Goal: Task Accomplishment & Management: Use online tool/utility

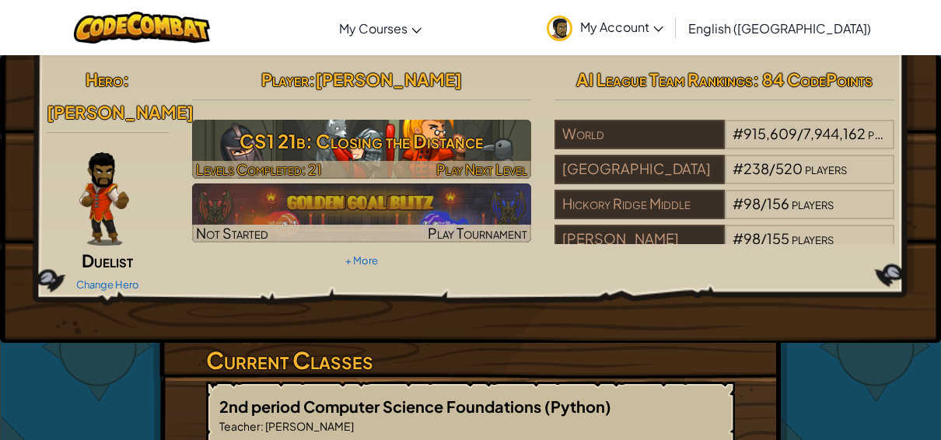
click at [382, 140] on h3 "CS1 21b: Closing the Distance" at bounding box center [362, 141] width 340 height 35
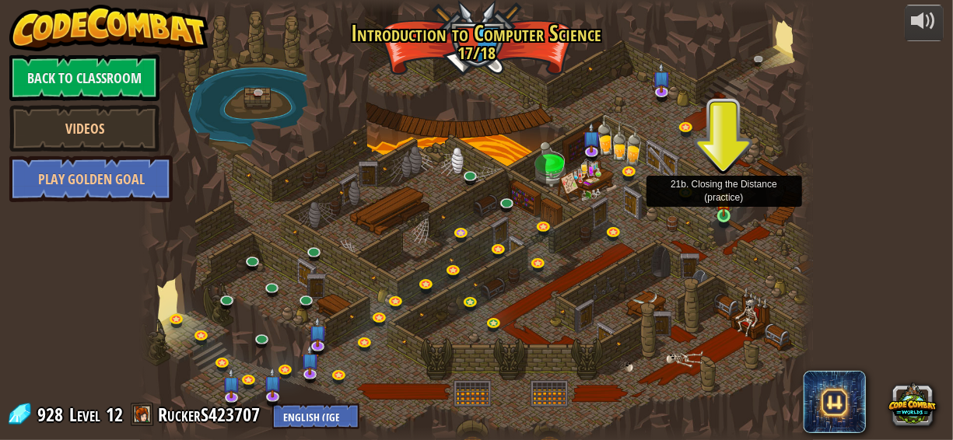
click at [718, 213] on img at bounding box center [723, 200] width 15 height 34
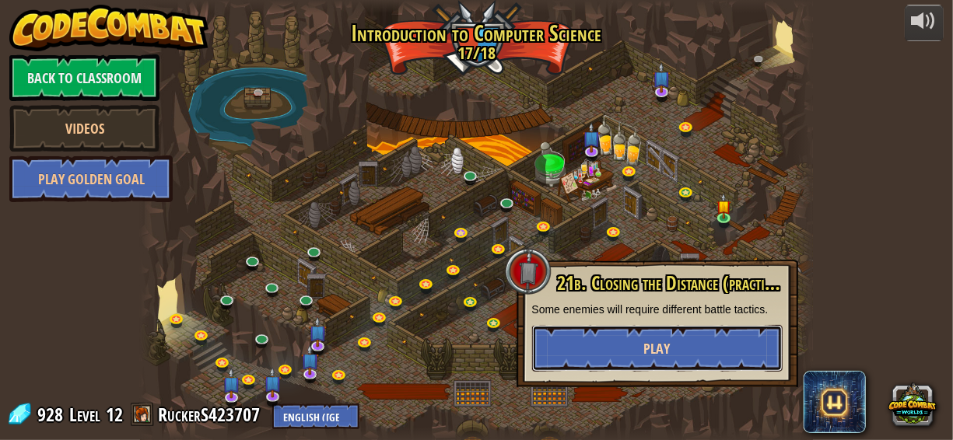
click at [654, 363] on button "Play" at bounding box center [657, 348] width 250 height 47
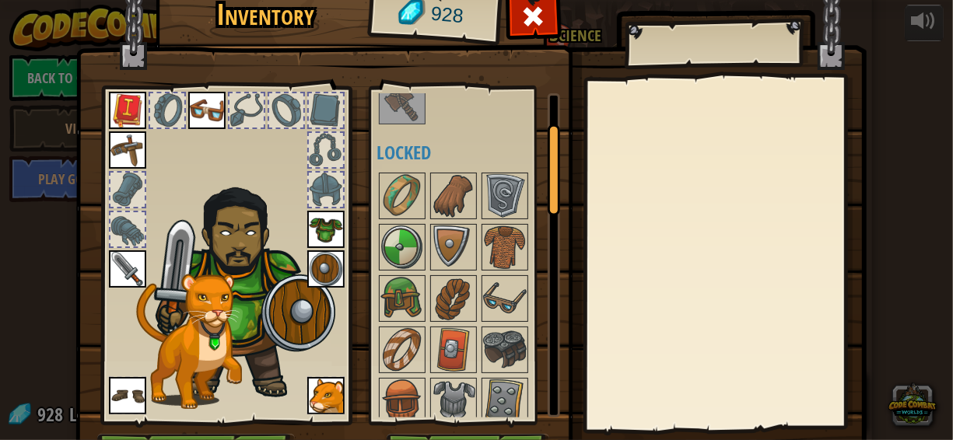
drag, startPoint x: 544, startPoint y: 173, endPoint x: 542, endPoint y: 238, distance: 65.4
click at [548, 216] on div at bounding box center [554, 170] width 12 height 92
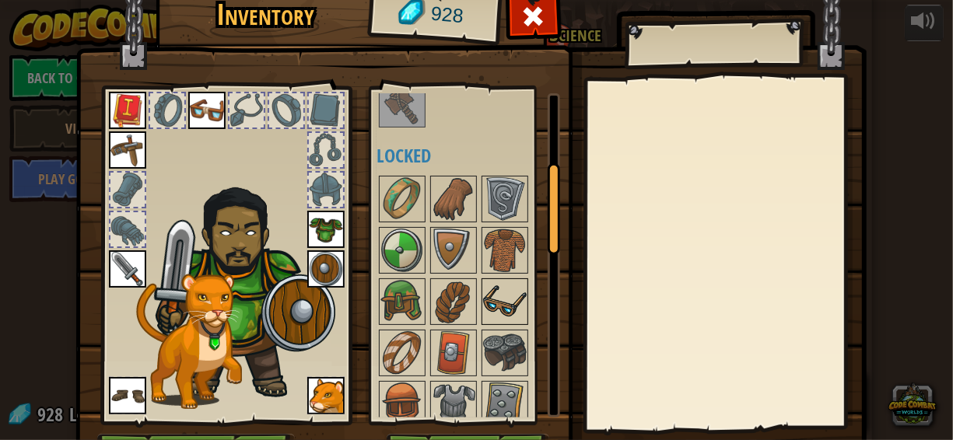
click at [499, 288] on img at bounding box center [505, 302] width 44 height 44
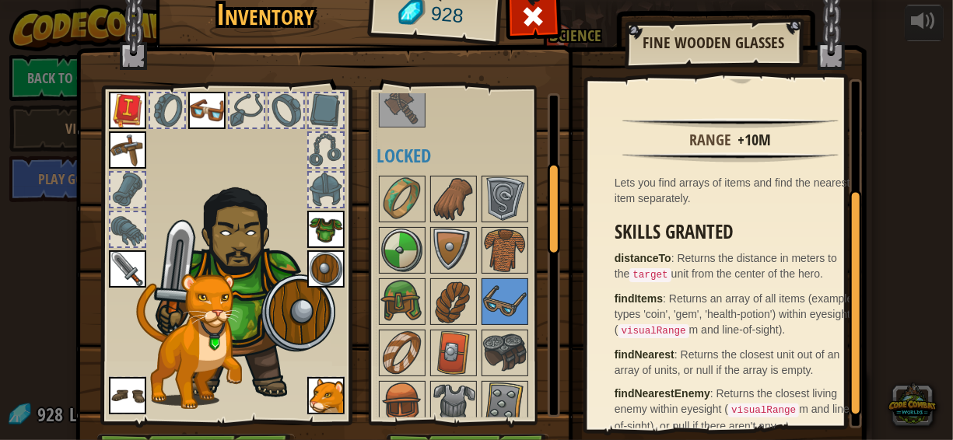
scroll to position [186, 0]
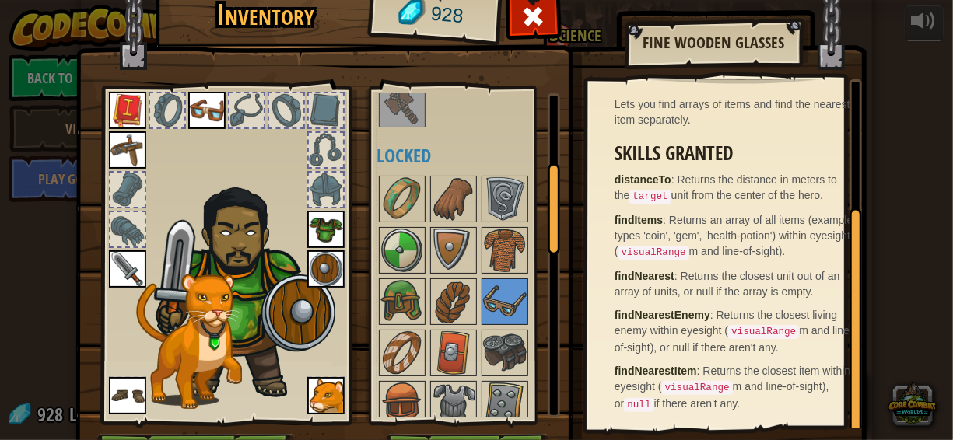
drag, startPoint x: 846, startPoint y: 242, endPoint x: 762, endPoint y: 337, distance: 126.7
click at [822, 386] on div "Range +10m Lets you find arrays of items and find the nearest item separately. …" at bounding box center [724, 253] width 275 height 349
click at [534, 24] on span at bounding box center [533, 16] width 25 height 25
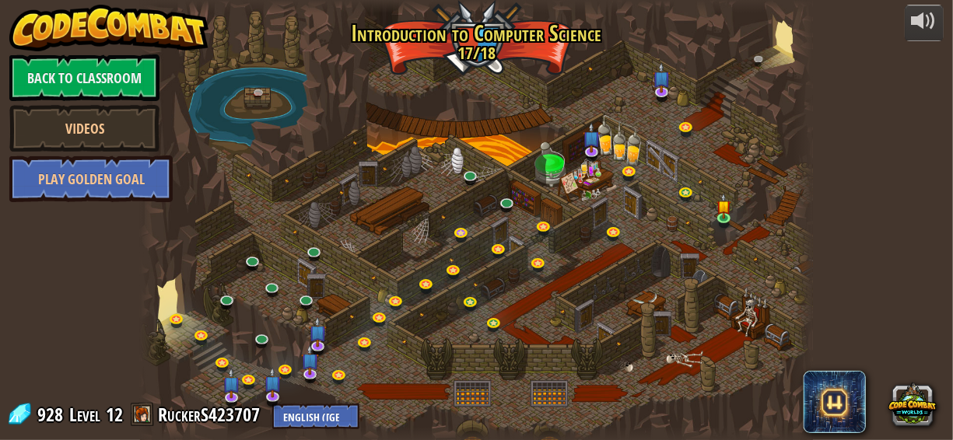
drag, startPoint x: 955, startPoint y: 154, endPoint x: 934, endPoint y: 346, distance: 193.3
click at [934, 346] on div "powered by Back to Classroom Videos Play Golden Goal 25. Kithgard Gates (Locked…" at bounding box center [476, 220] width 953 height 440
drag, startPoint x: 788, startPoint y: 163, endPoint x: 713, endPoint y: 245, distance: 111.2
click at [713, 245] on div at bounding box center [477, 220] width 674 height 440
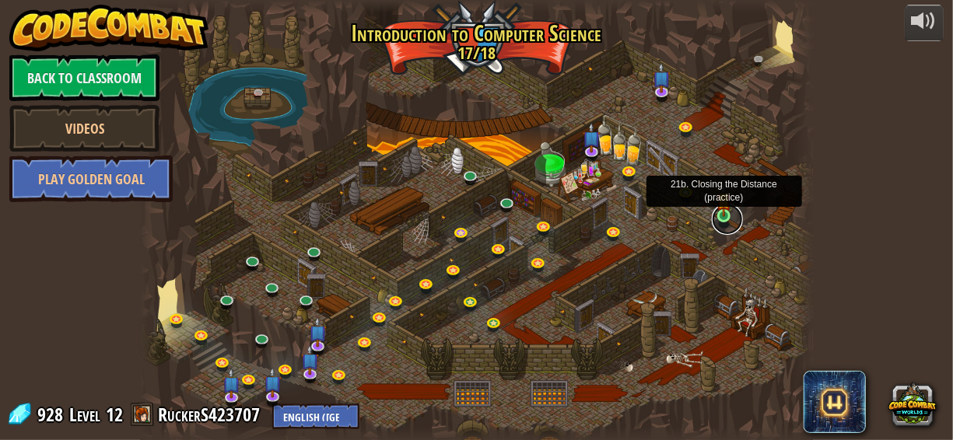
click at [724, 223] on link at bounding box center [727, 219] width 31 height 31
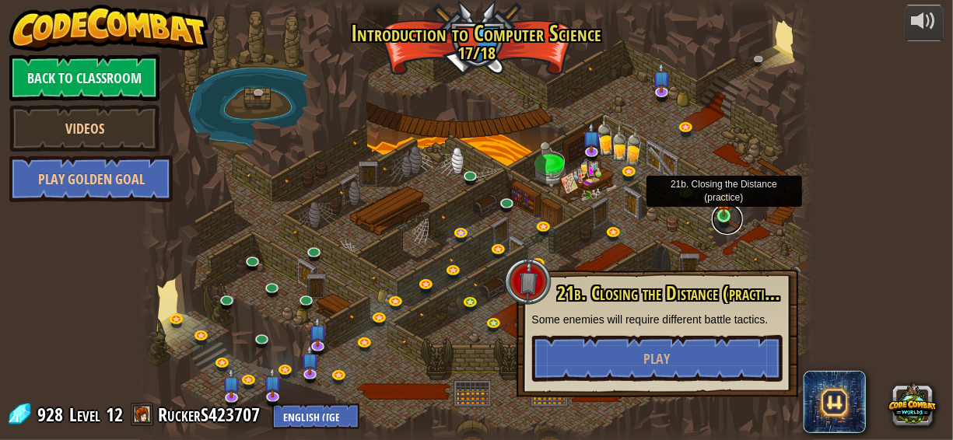
click at [723, 220] on link at bounding box center [727, 219] width 31 height 31
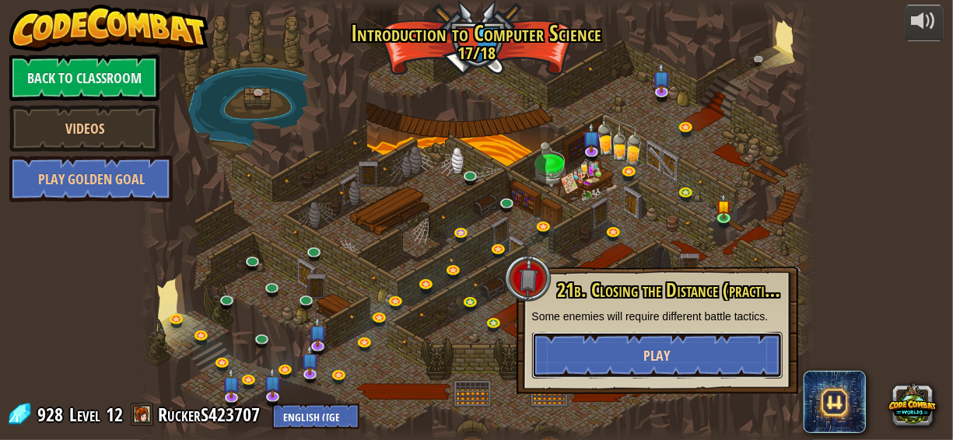
click at [687, 366] on button "Play" at bounding box center [657, 355] width 250 height 47
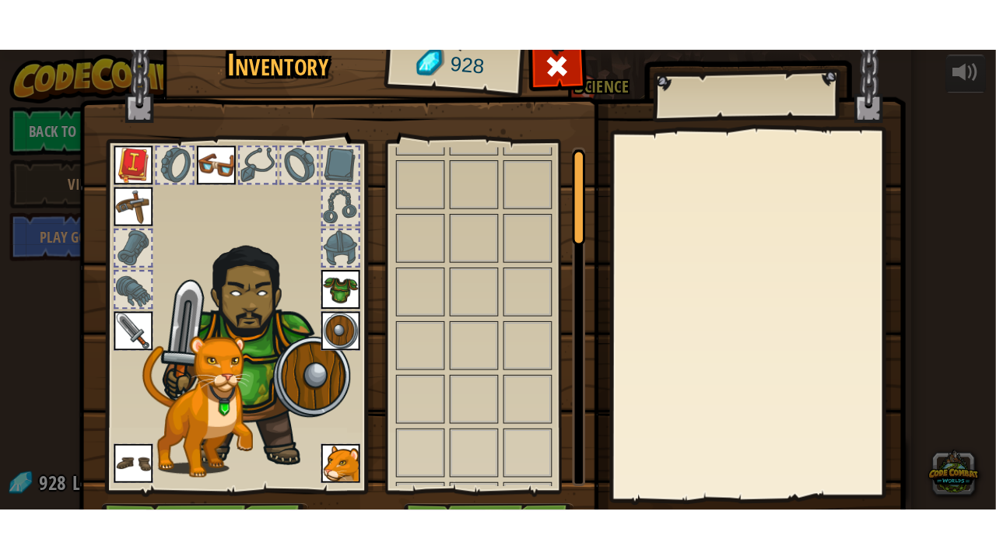
scroll to position [863, 0]
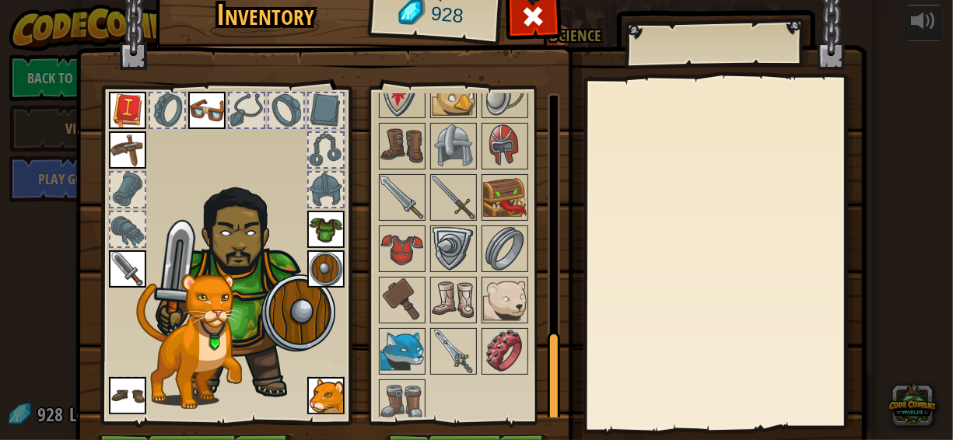
drag, startPoint x: 550, startPoint y: 153, endPoint x: 569, endPoint y: 466, distance: 313.3
click at [569, 2] on html "powered by Back to Classroom Videos Play Golden Goal 25. Kithgard Gates (Locked…" at bounding box center [476, 1] width 953 height 2
drag, startPoint x: 549, startPoint y: 408, endPoint x: 547, endPoint y: 439, distance: 31.2
click at [547, 439] on div "Inventory 928 Available Equip Equip Equip Equip Equip Equip Equip Equip Equip (…" at bounding box center [476, 237] width 791 height 513
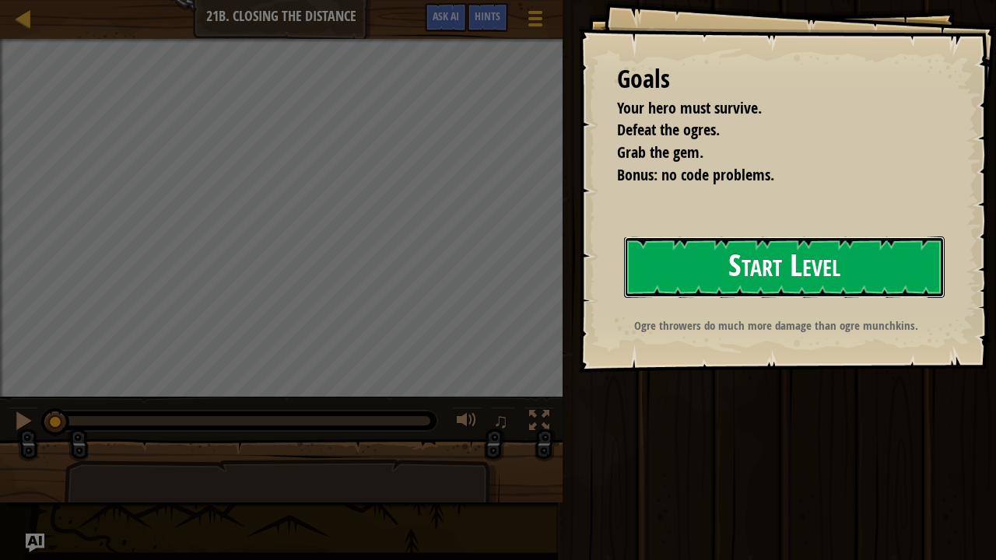
click at [711, 268] on button "Start Level" at bounding box center [784, 266] width 320 height 61
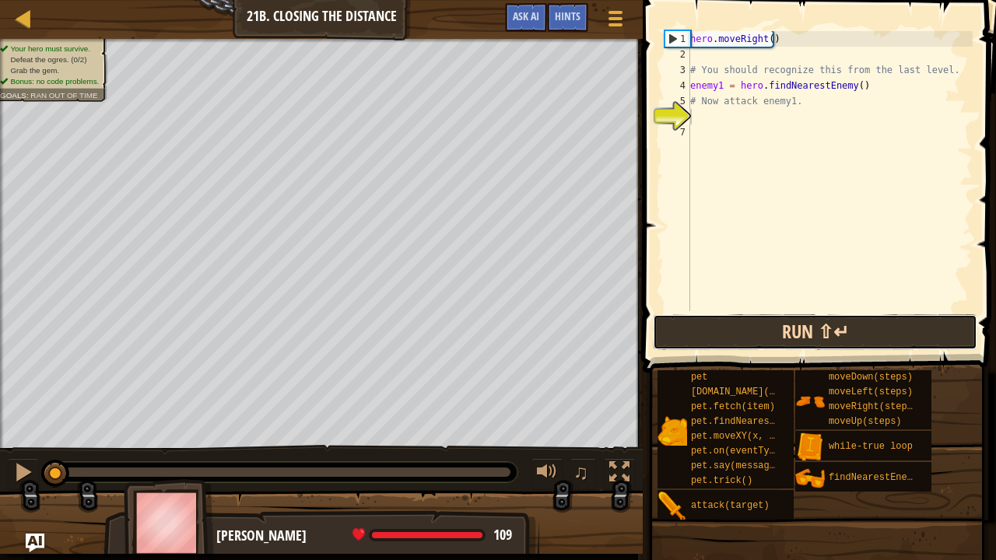
click at [739, 338] on button "Run ⇧↵" at bounding box center [815, 332] width 324 height 36
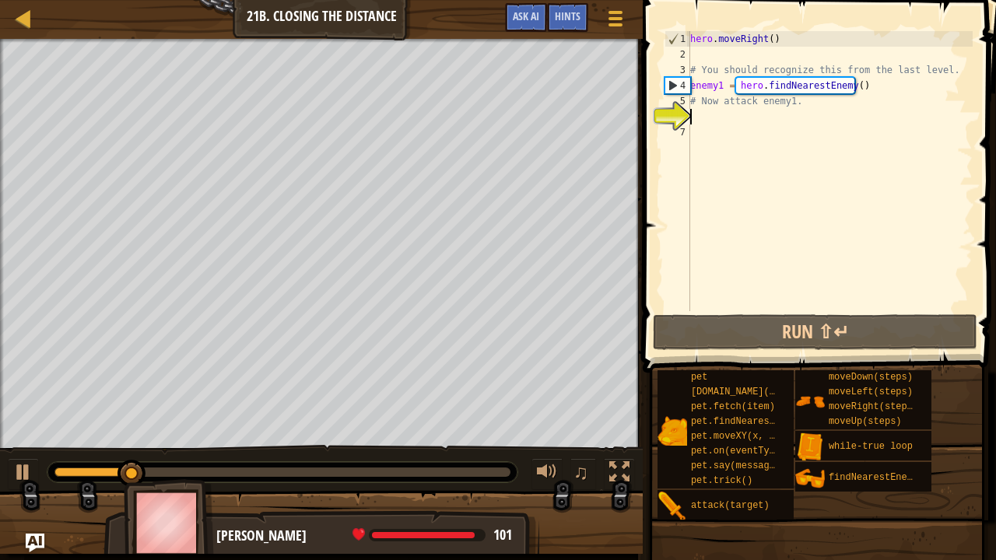
scroll to position [7, 0]
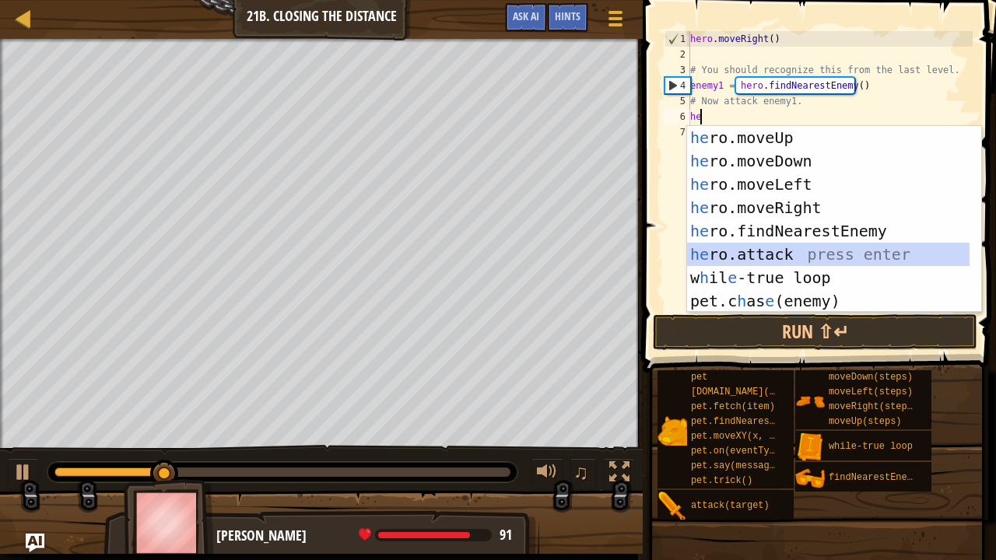
click at [752, 253] on div "he ro.moveUp press enter he ro.moveDown press enter he ro.moveLeft press enter …" at bounding box center [828, 242] width 283 height 233
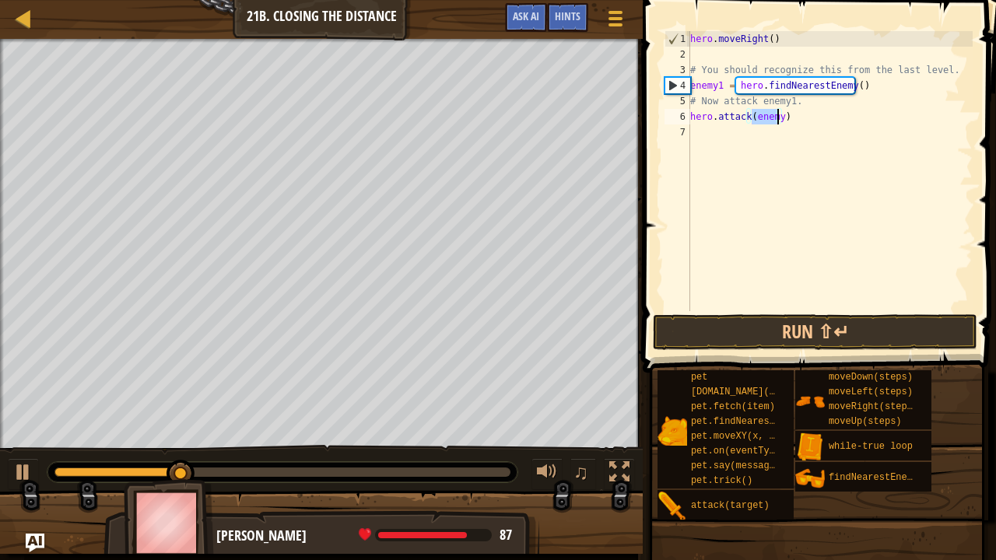
click at [776, 119] on div "hero . moveRight ( ) # You should recognize this from the last level. enemy1 = …" at bounding box center [829, 171] width 285 height 280
type textarea "hero.attack(enemy1)"
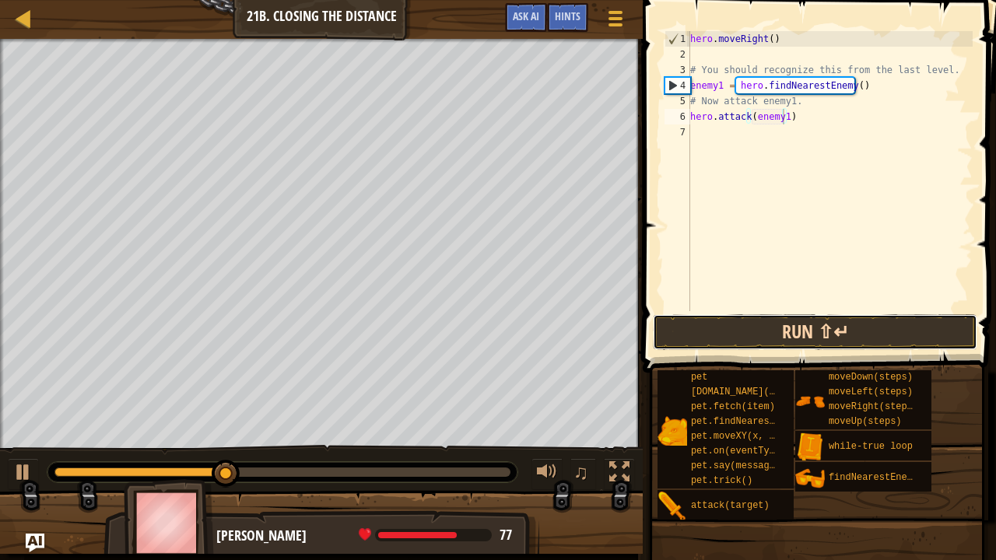
click at [734, 331] on button "Run ⇧↵" at bounding box center [815, 332] width 324 height 36
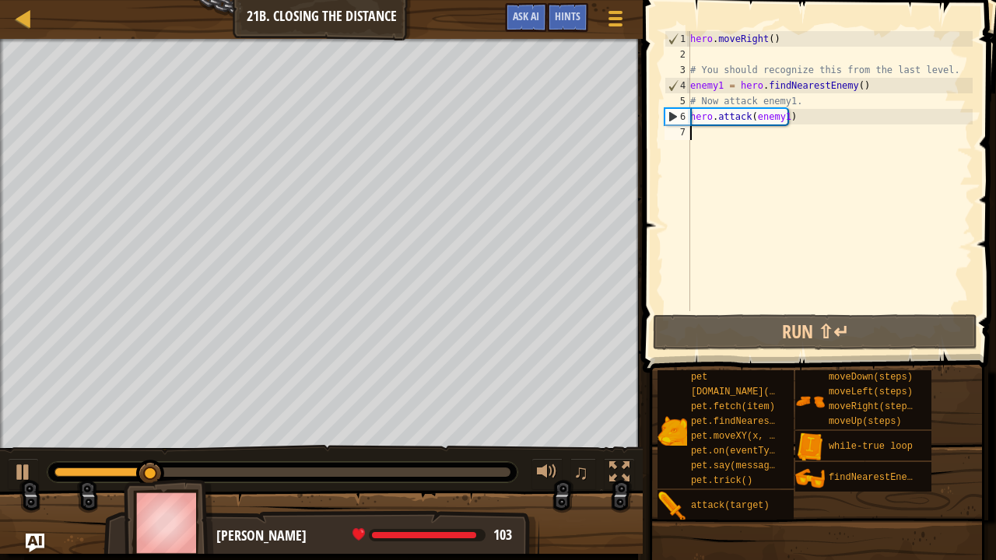
click at [708, 135] on div "hero . moveRight ( ) # You should recognize this from the last level. enemy1 = …" at bounding box center [829, 186] width 285 height 311
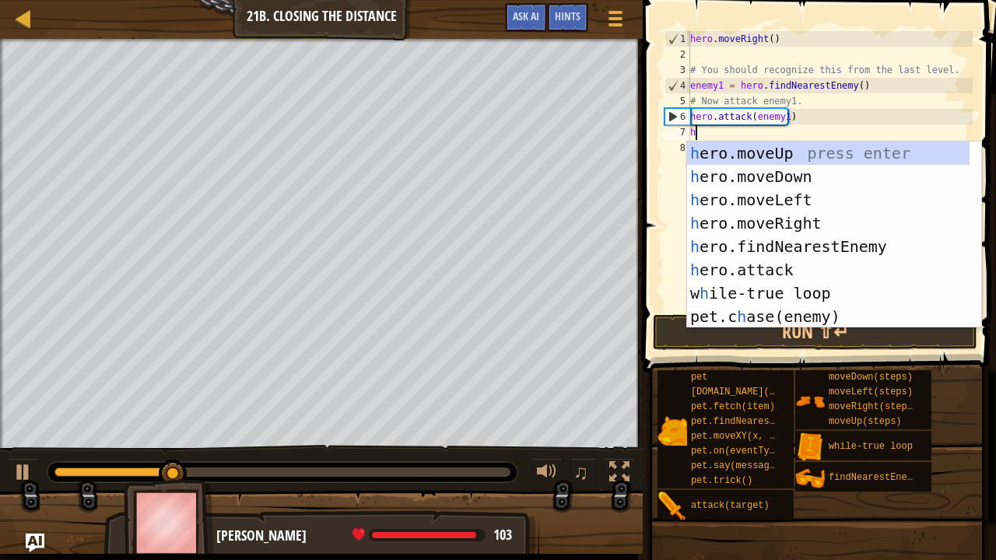
type textarea "he"
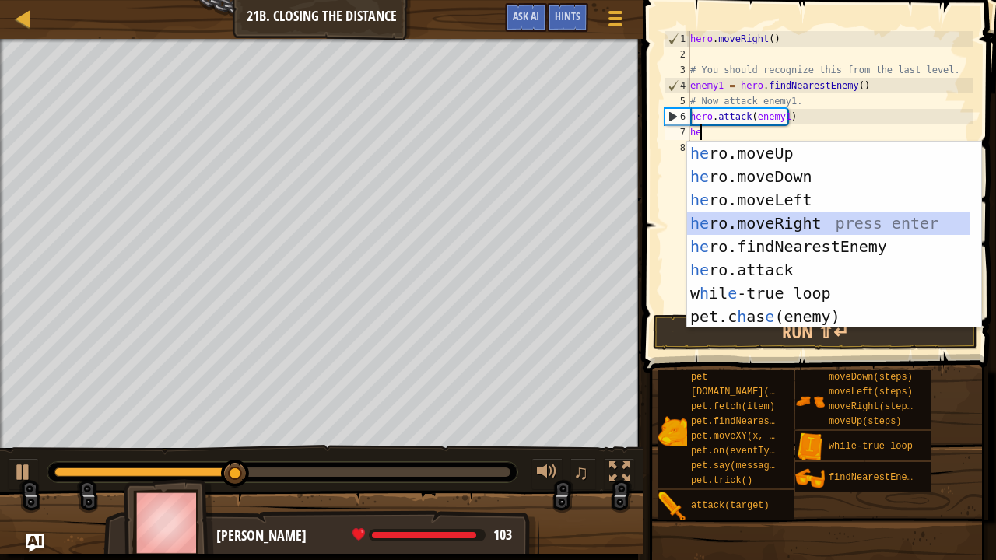
click at [762, 221] on div "he ro.moveUp press enter he ro.moveDown press enter he ro.moveLeft press enter …" at bounding box center [828, 258] width 283 height 233
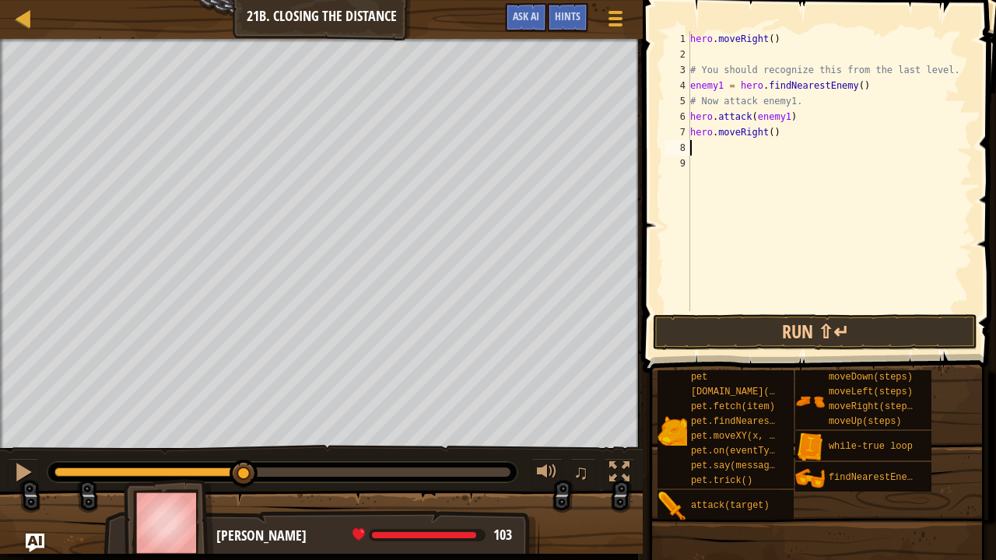
click at [769, 132] on div "hero . moveRight ( ) # You should recognize this from the last level. enemy1 = …" at bounding box center [829, 186] width 285 height 311
click at [758, 320] on button "Run ⇧↵" at bounding box center [815, 332] width 324 height 36
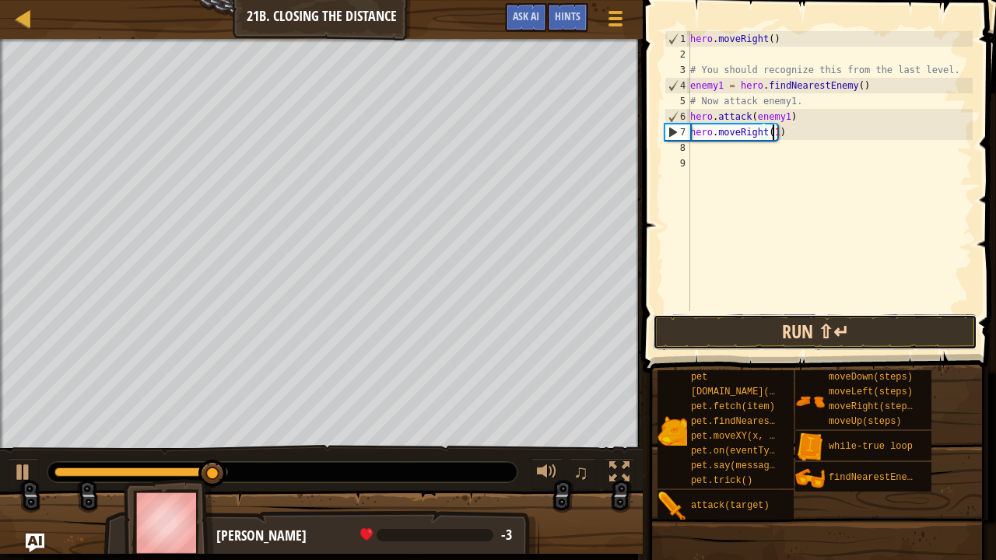
click at [697, 318] on button "Run ⇧↵" at bounding box center [815, 332] width 324 height 36
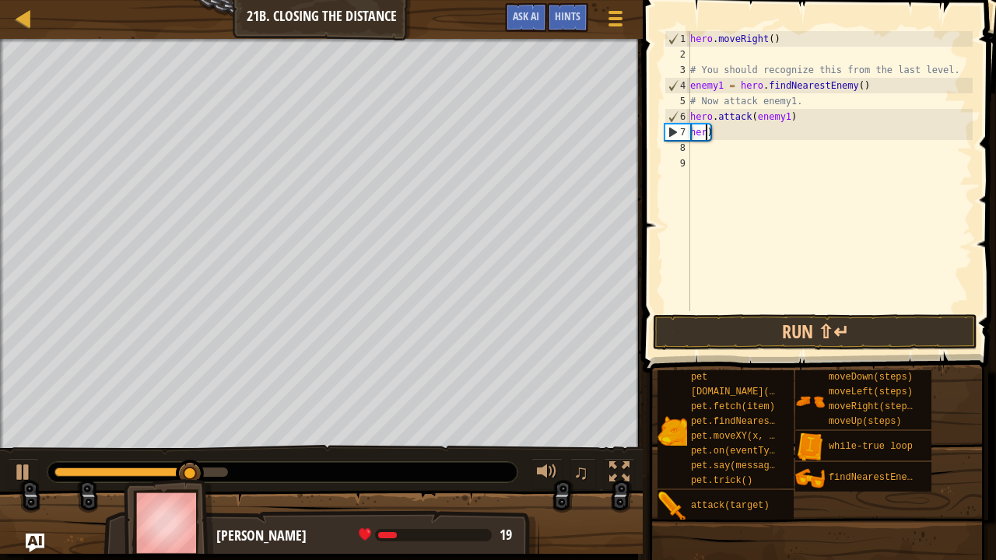
scroll to position [7, 0]
click at [789, 136] on div "hero . moveRight ( ) # You should recognize this from the last level. enemy1 = …" at bounding box center [829, 186] width 285 height 311
type textarea "h"
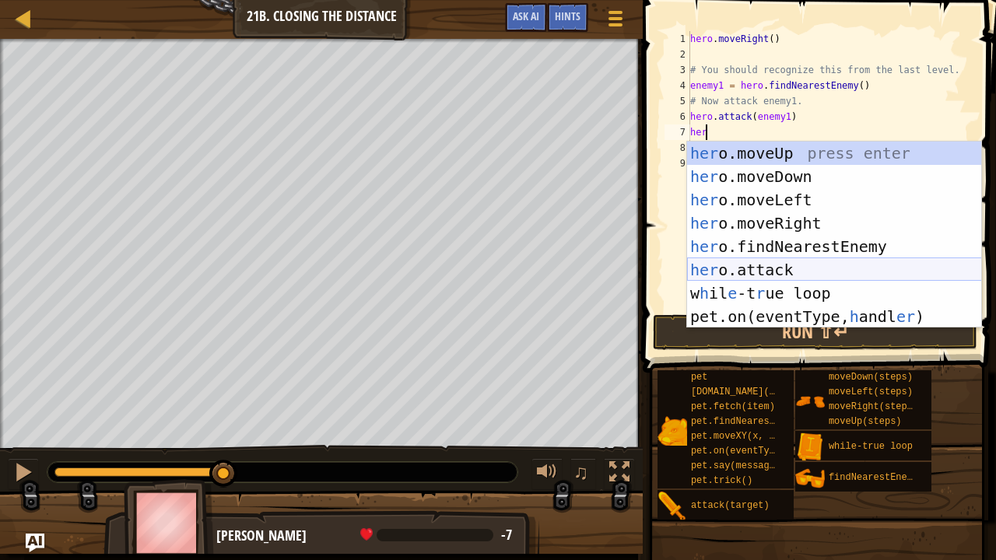
click at [783, 271] on div "her o.moveUp press enter her o.moveDown press enter her o.moveLeft press enter …" at bounding box center [834, 258] width 295 height 233
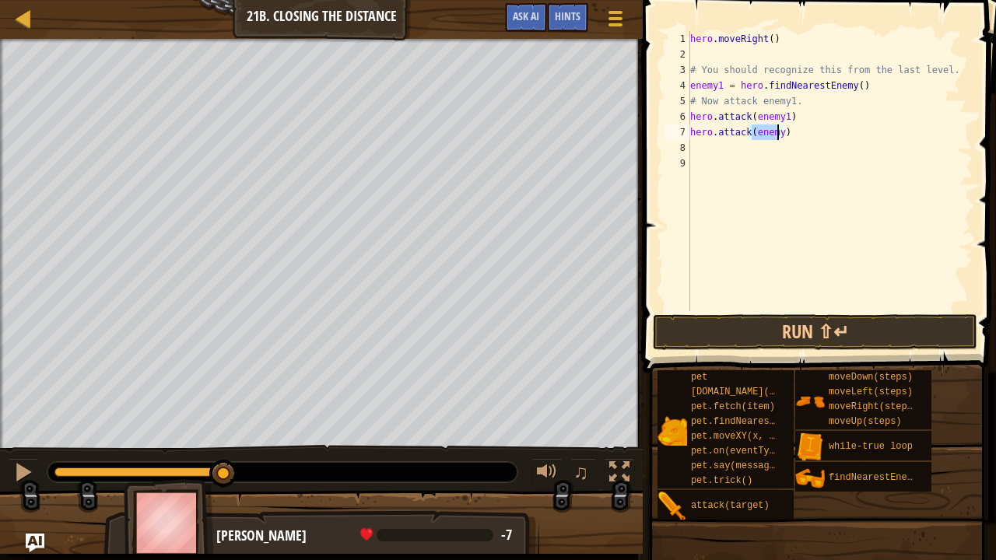
click at [779, 132] on div "hero . moveRight ( ) # You should recognize this from the last level. enemy1 = …" at bounding box center [829, 171] width 285 height 280
type textarea "hero.attack(enemy1)"
click at [723, 328] on button "Run ⇧↵" at bounding box center [815, 332] width 324 height 36
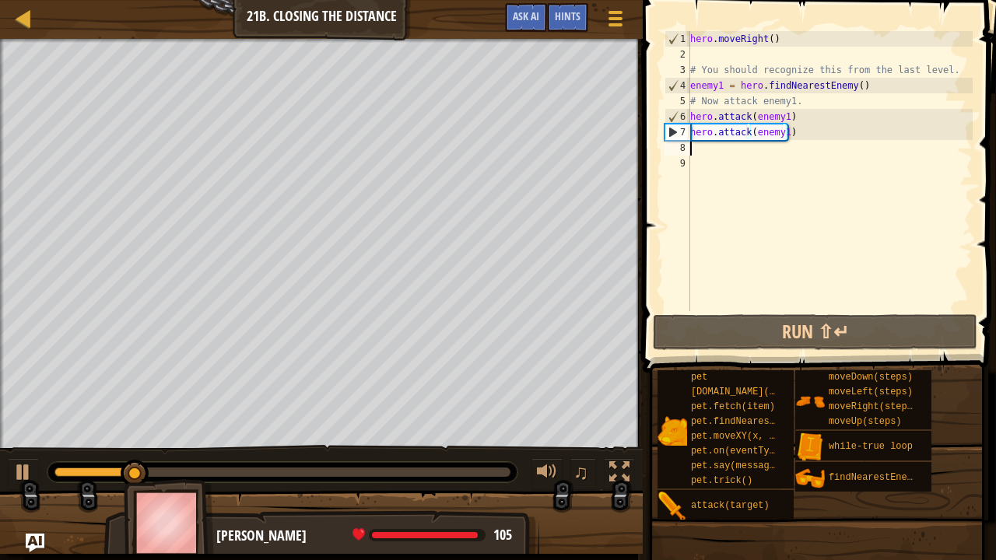
click at [700, 150] on div "hero . moveRight ( ) # You should recognize this from the last level. enemy1 = …" at bounding box center [829, 186] width 285 height 311
type textarea "h"
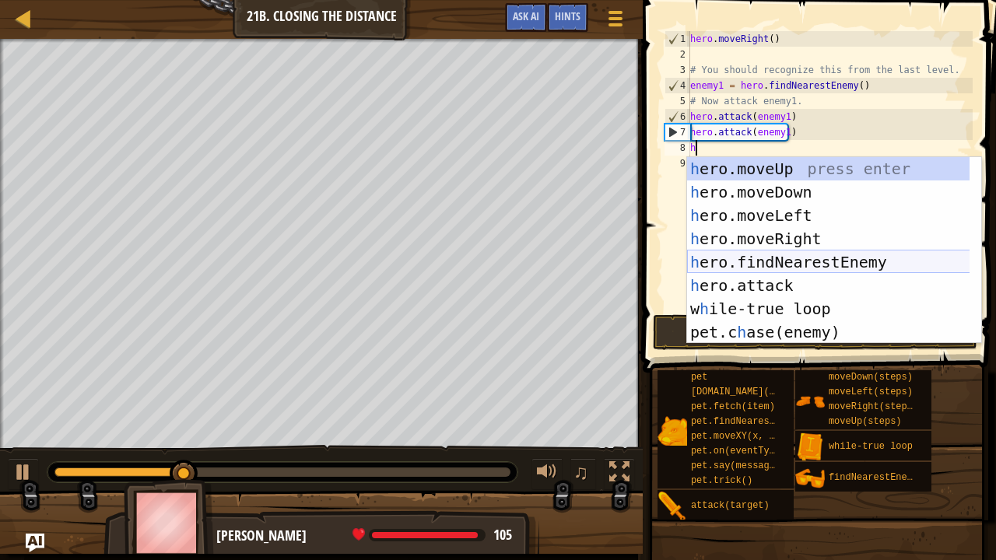
click at [730, 257] on div "h ero.moveUp press enter h ero.moveDown press enter h ero.moveLeft press enter …" at bounding box center [828, 273] width 283 height 233
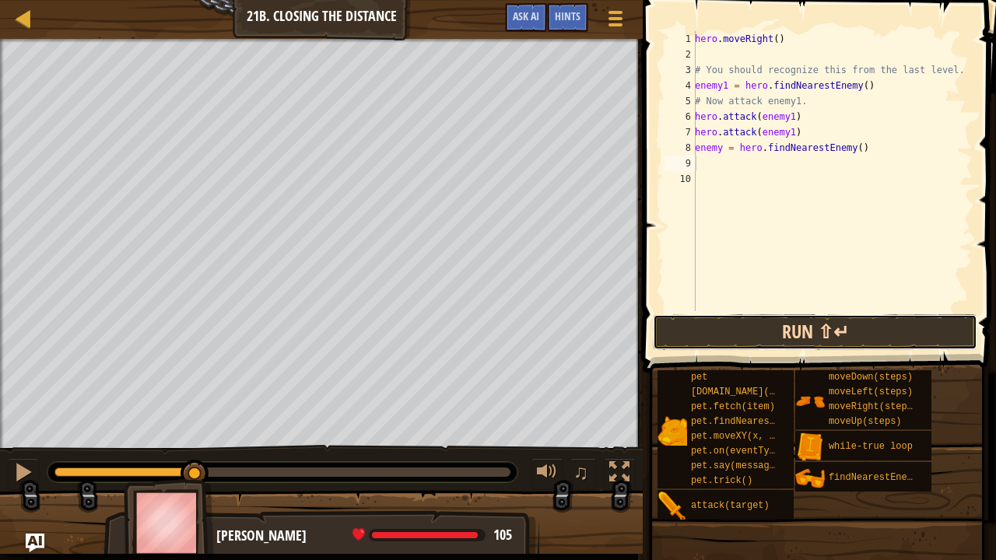
click at [721, 330] on button "Run ⇧↵" at bounding box center [815, 332] width 324 height 36
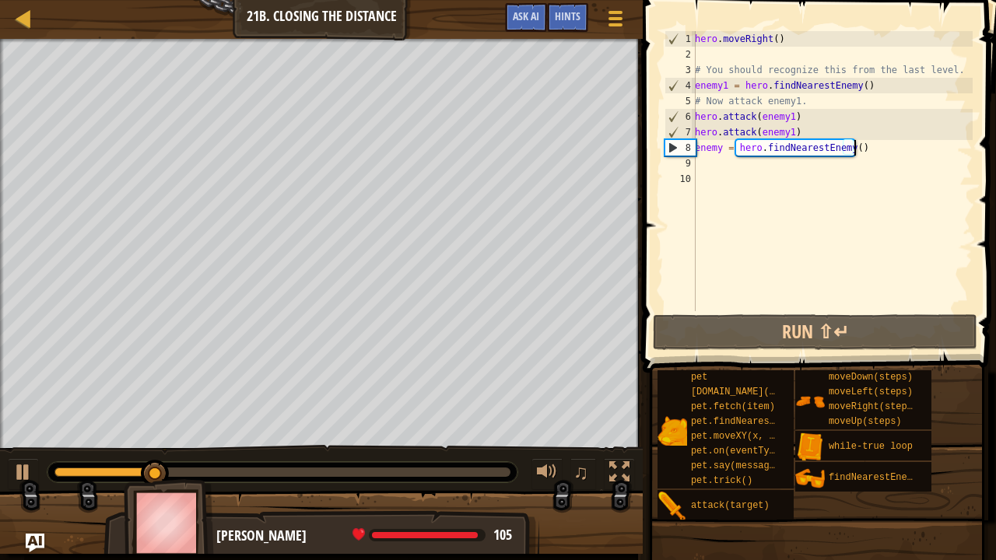
click at [868, 145] on div "hero . moveRight ( ) # You should recognize this from the last level. enemy1 = …" at bounding box center [832, 186] width 281 height 311
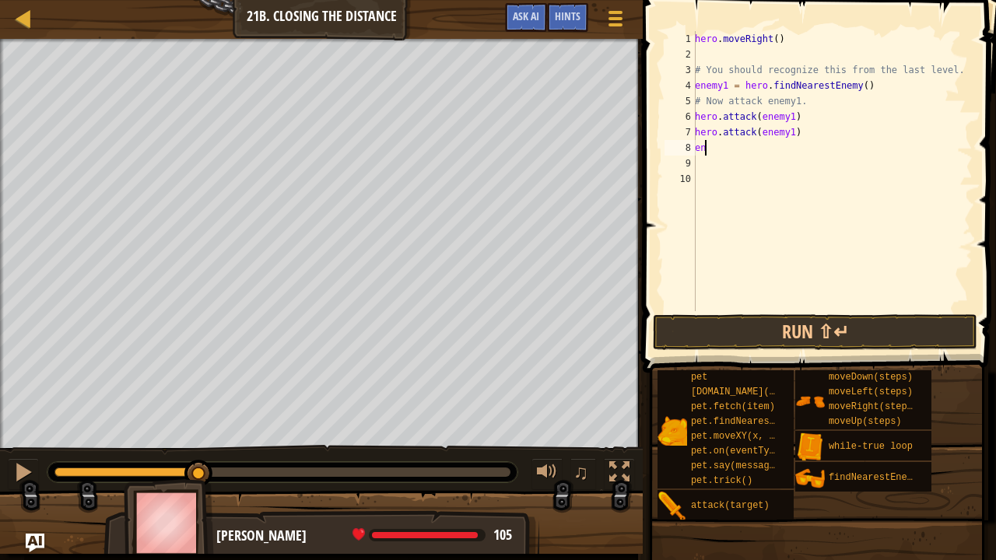
type textarea "e"
type textarea "h"
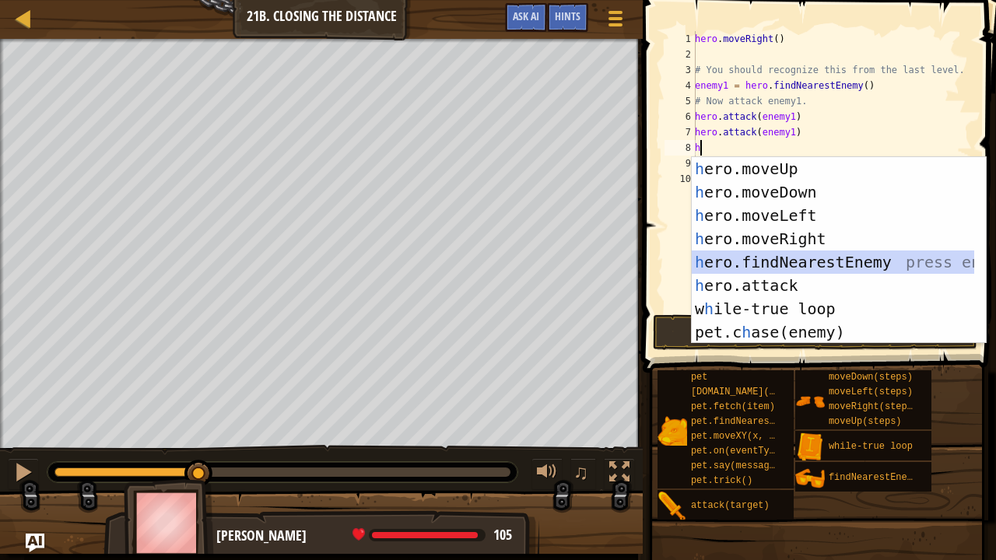
click at [811, 258] on div "h ero.moveUp press enter h ero.moveDown press enter h ero.moveLeft press enter …" at bounding box center [833, 273] width 283 height 233
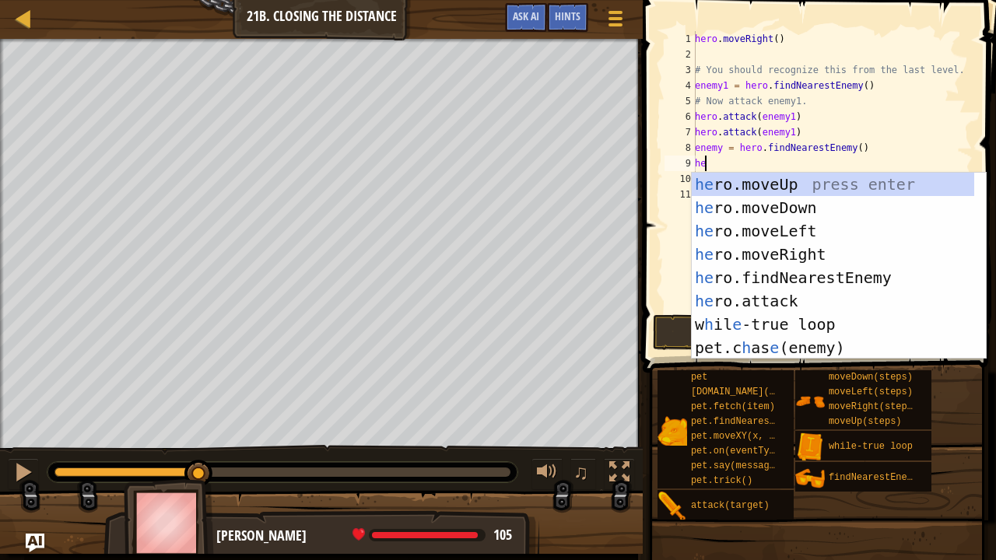
type textarea "her"
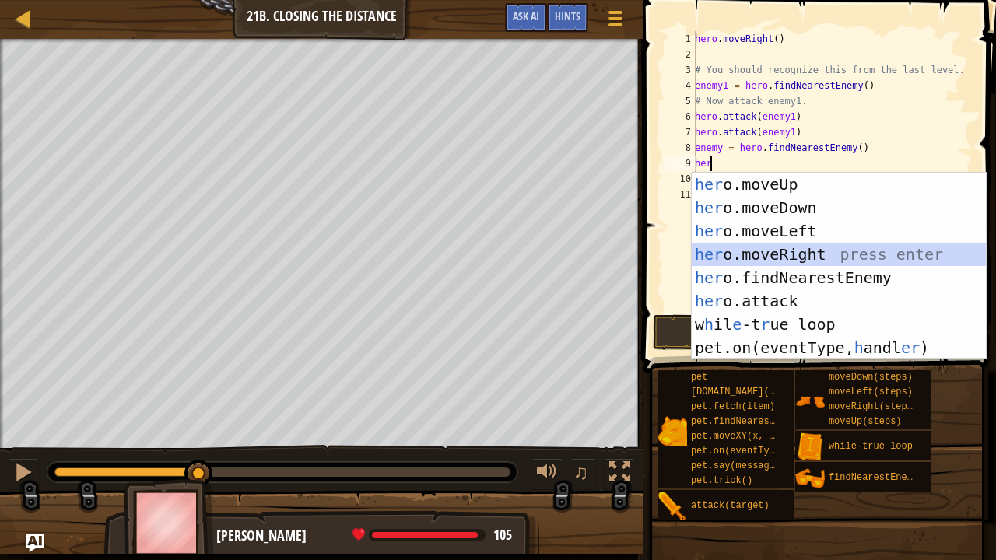
click at [761, 254] on div "her o.moveUp press enter her o.moveDown press enter her o.moveLeft press enter …" at bounding box center [839, 289] width 295 height 233
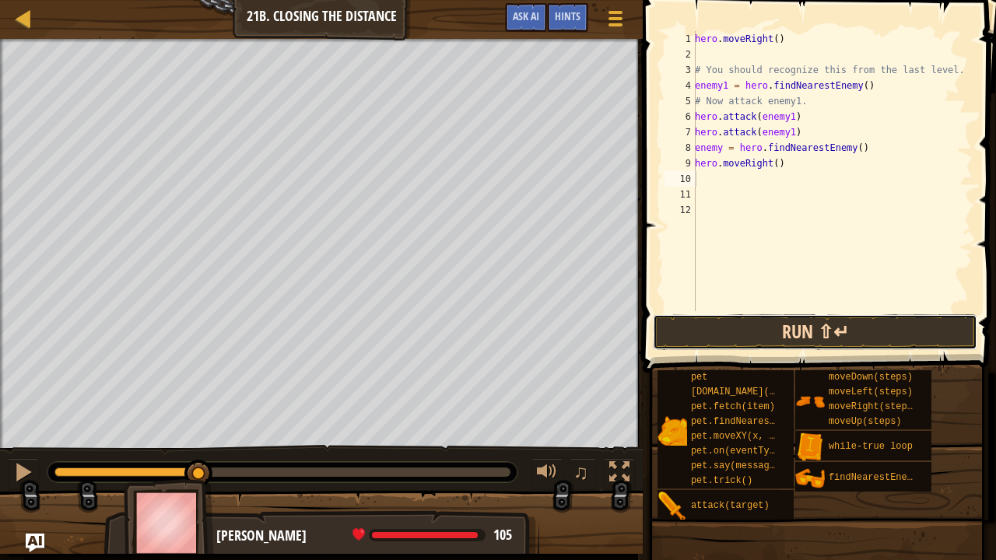
click at [721, 333] on button "Run ⇧↵" at bounding box center [815, 332] width 324 height 36
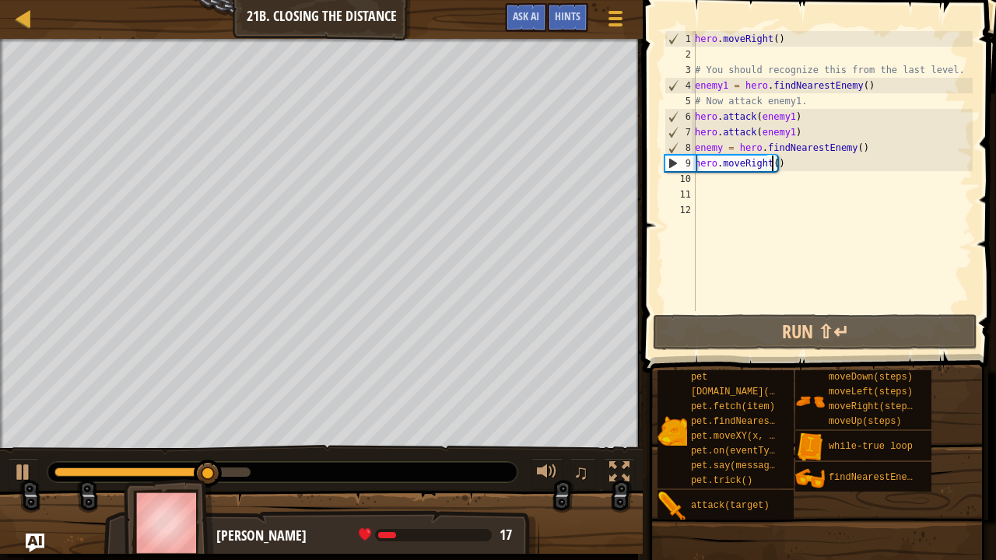
click at [771, 163] on div "hero . moveRight ( ) # You should recognize this from the last level. enemy1 = …" at bounding box center [832, 186] width 281 height 311
type textarea "hero.moveRight(3)"
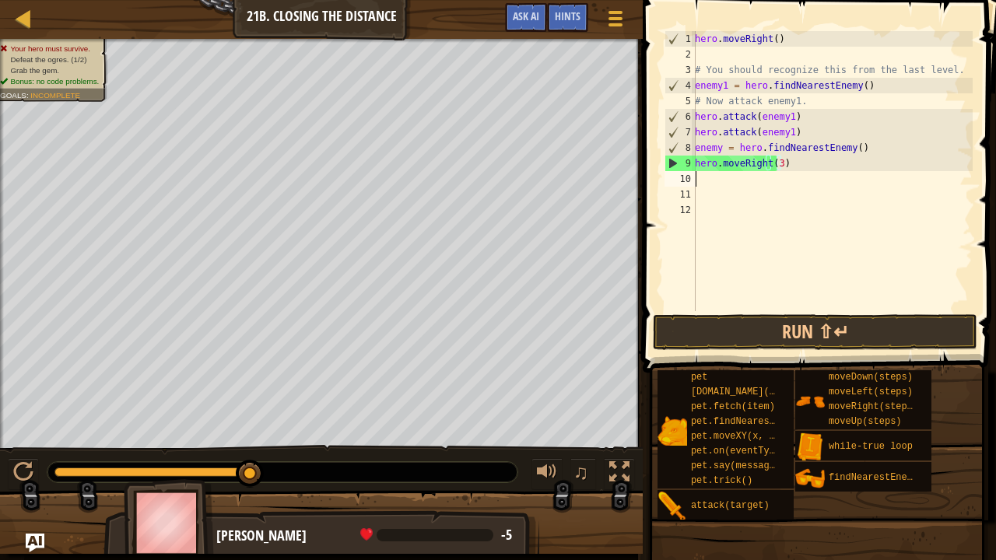
click at [711, 185] on div "hero . moveRight ( ) # You should recognize this from the last level. enemy1 = …" at bounding box center [832, 186] width 281 height 311
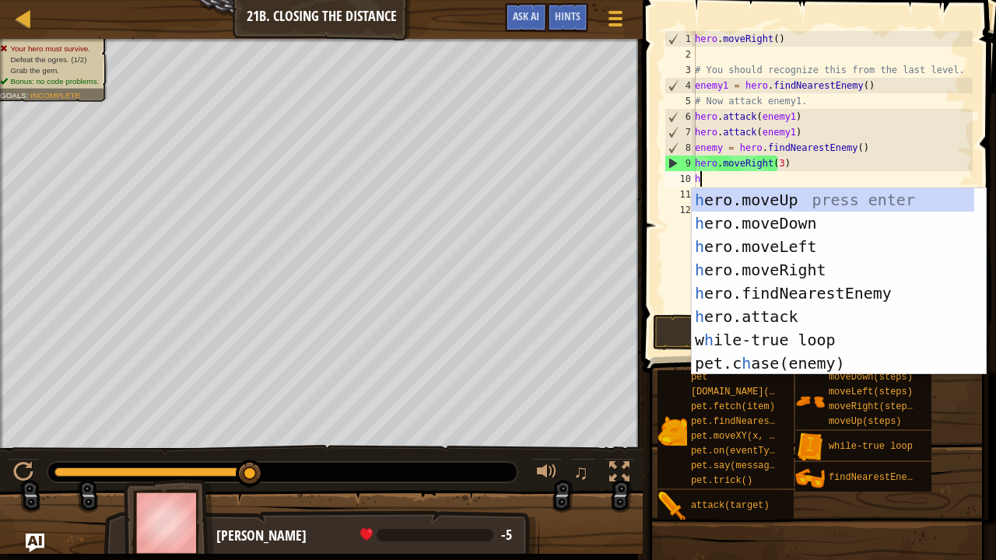
type textarea "he"
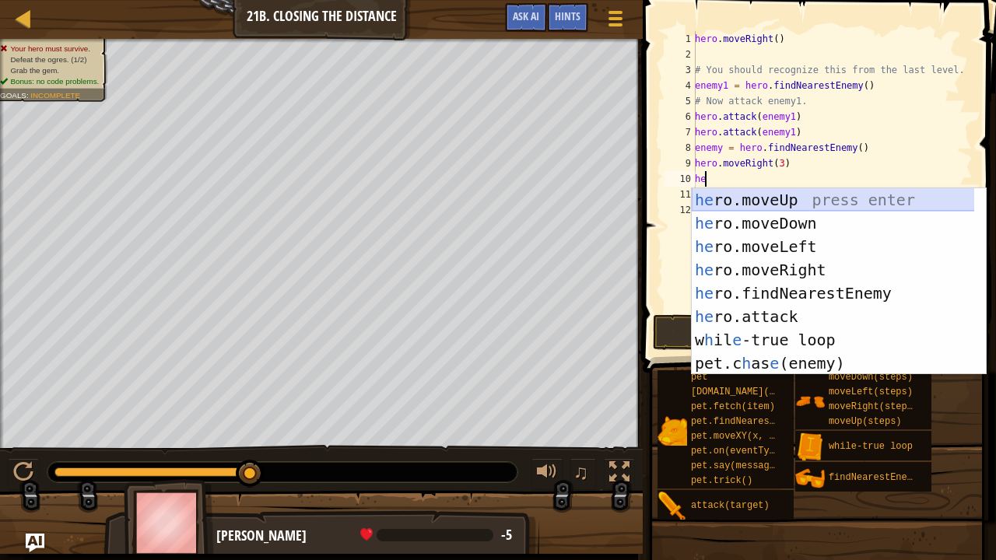
click at [731, 194] on div "he ro.moveUp press enter he ro.moveDown press enter he ro.moveLeft press enter …" at bounding box center [833, 304] width 283 height 233
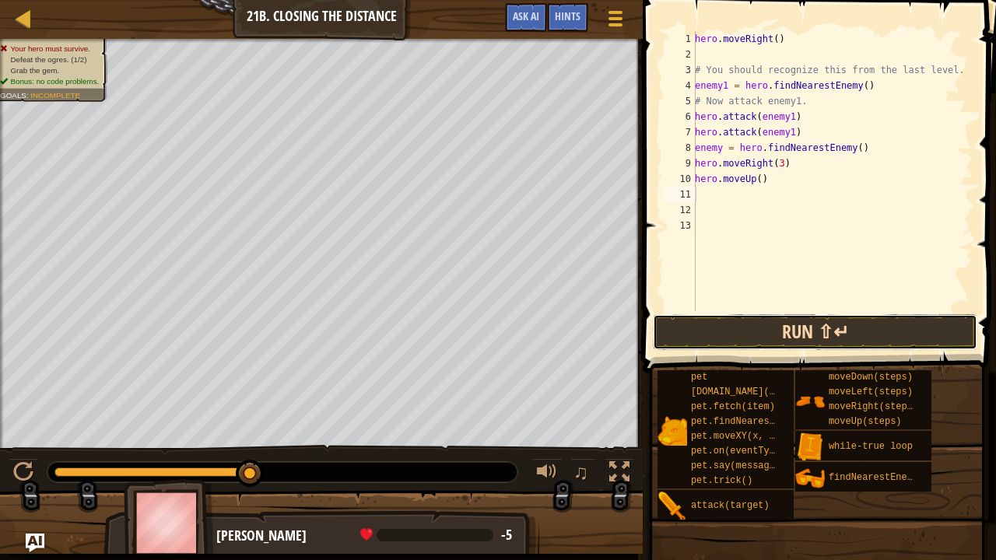
click at [764, 324] on button "Run ⇧↵" at bounding box center [815, 332] width 324 height 36
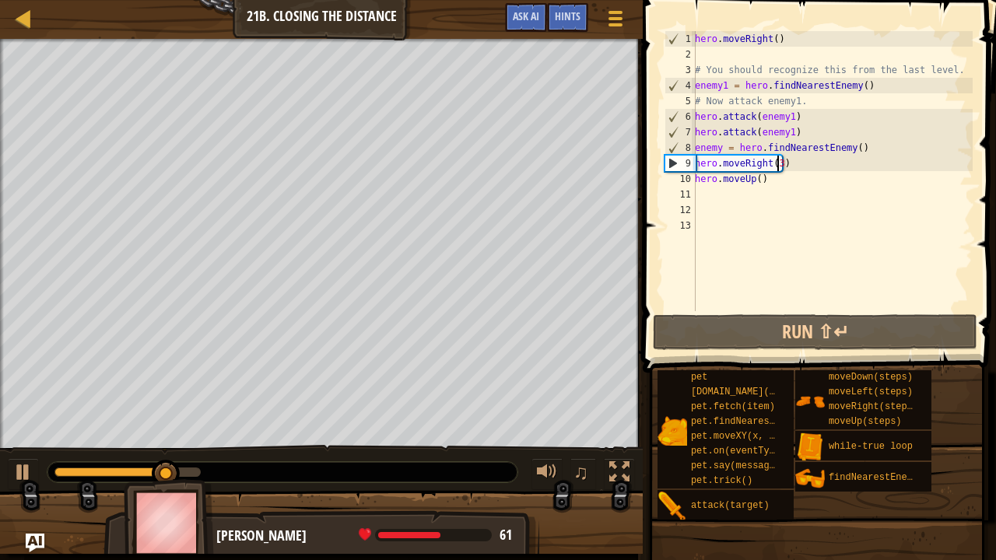
click at [778, 163] on div "hero . moveRight ( ) # You should recognize this from the last level. enemy1 = …" at bounding box center [832, 186] width 281 height 311
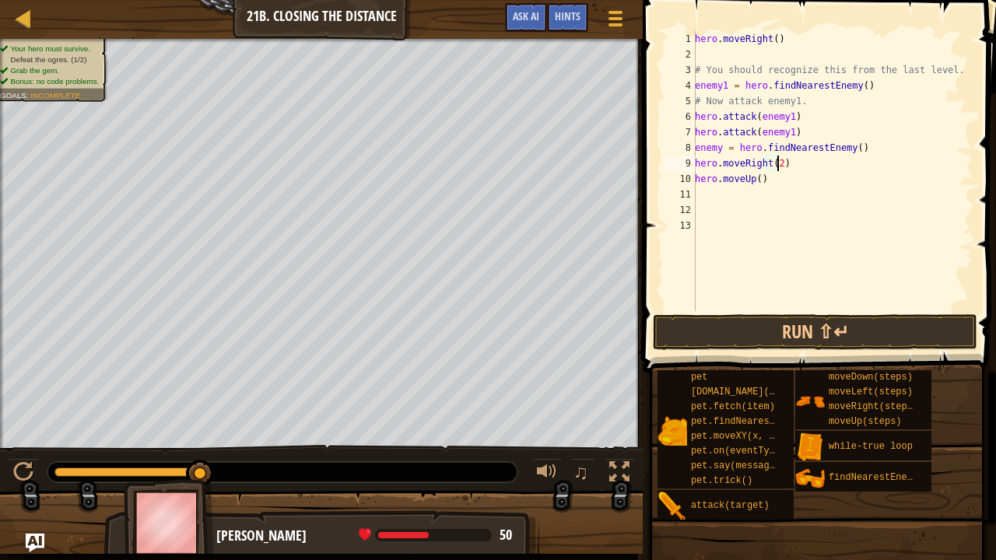
scroll to position [7, 6]
type textarea "hero.moveRight(2)"
click at [736, 327] on button "Run ⇧↵" at bounding box center [815, 332] width 324 height 36
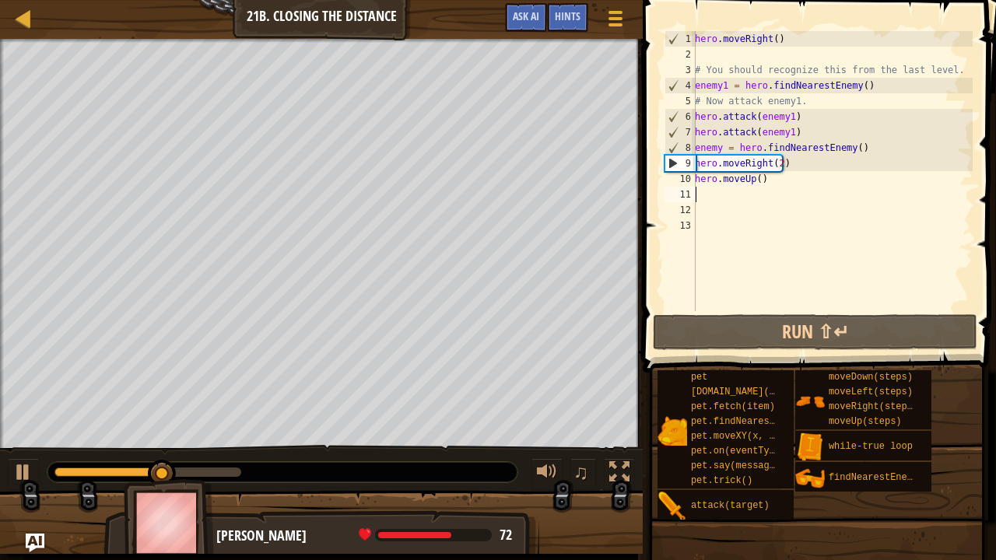
click at [702, 193] on div "hero . moveRight ( ) # You should recognize this from the last level. enemy1 = …" at bounding box center [832, 186] width 281 height 311
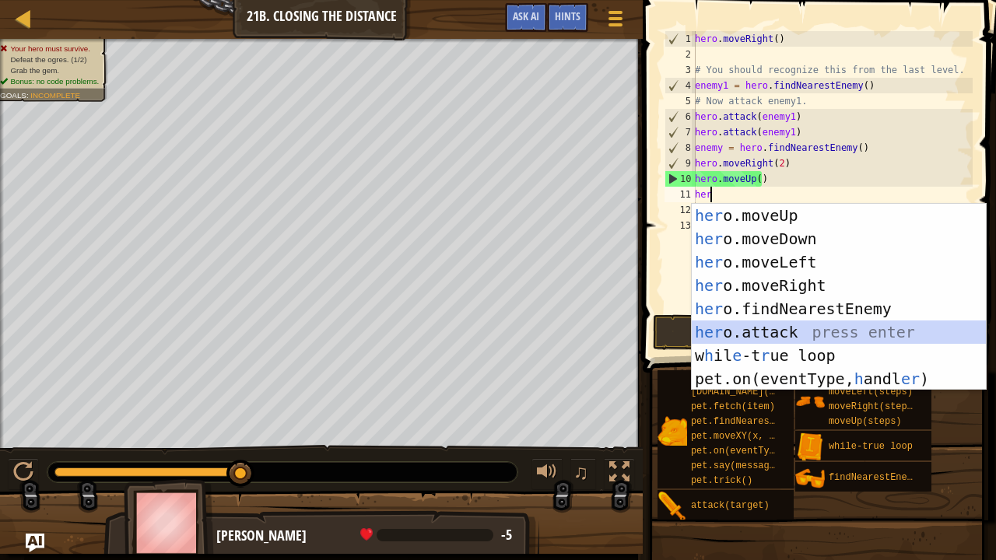
click at [761, 330] on div "her o.moveUp press enter her o.moveDown press enter her o.moveLeft press enter …" at bounding box center [839, 320] width 295 height 233
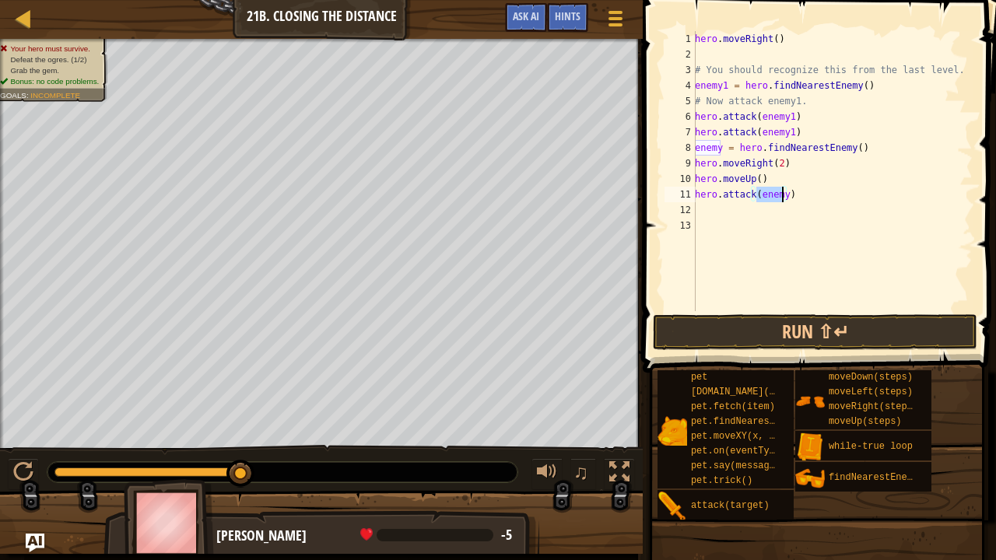
click at [781, 194] on div "hero . moveRight ( ) # You should recognize this from the last level. enemy1 = …" at bounding box center [832, 171] width 281 height 280
click at [761, 327] on button "Run ⇧↵" at bounding box center [815, 332] width 324 height 36
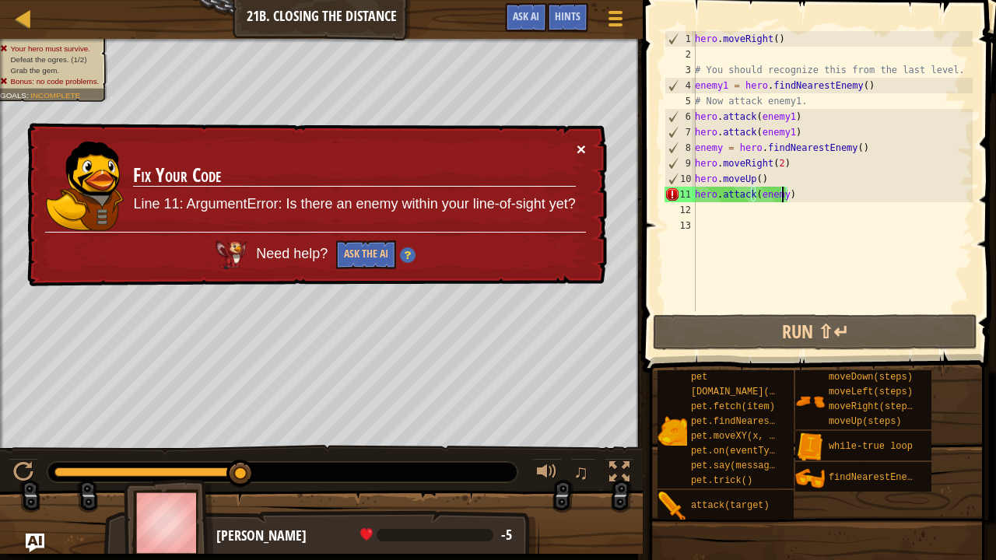
click at [582, 145] on button "×" at bounding box center [580, 149] width 9 height 16
click at [800, 198] on div "hero . moveRight ( ) # You should recognize this from the last level. enemy1 = …" at bounding box center [832, 186] width 281 height 311
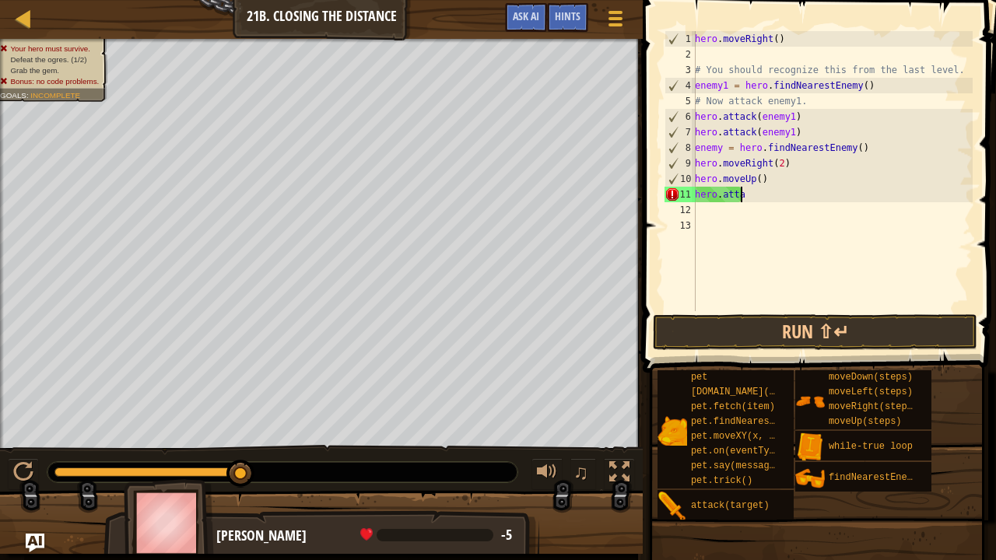
type textarea "h"
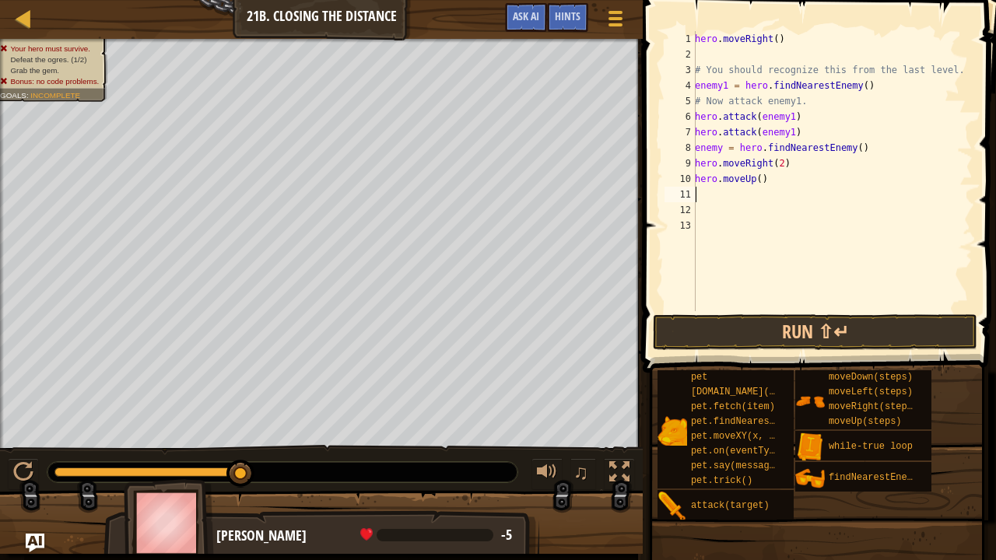
type textarea "h"
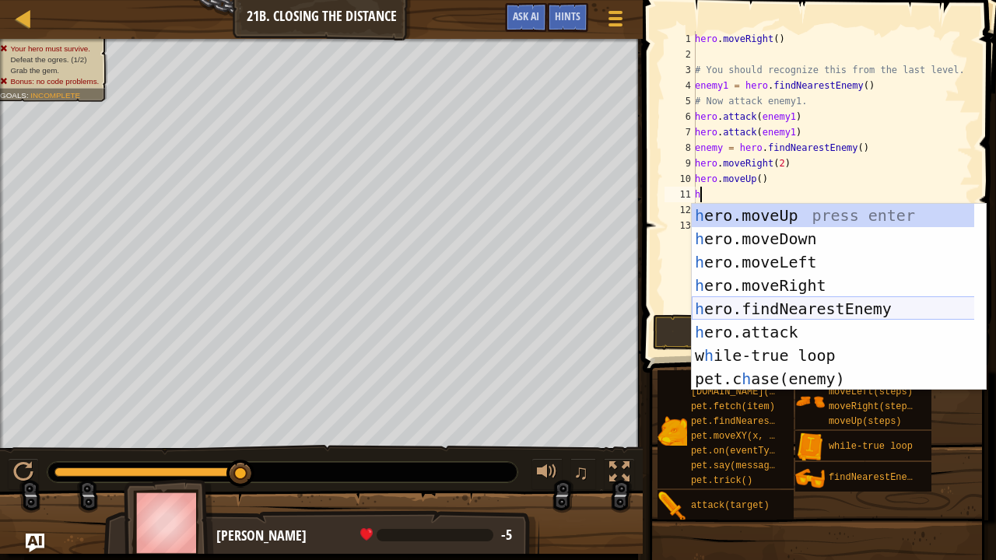
click at [765, 310] on div "h ero.moveUp press enter h ero.moveDown press enter h ero.moveLeft press enter …" at bounding box center [833, 320] width 283 height 233
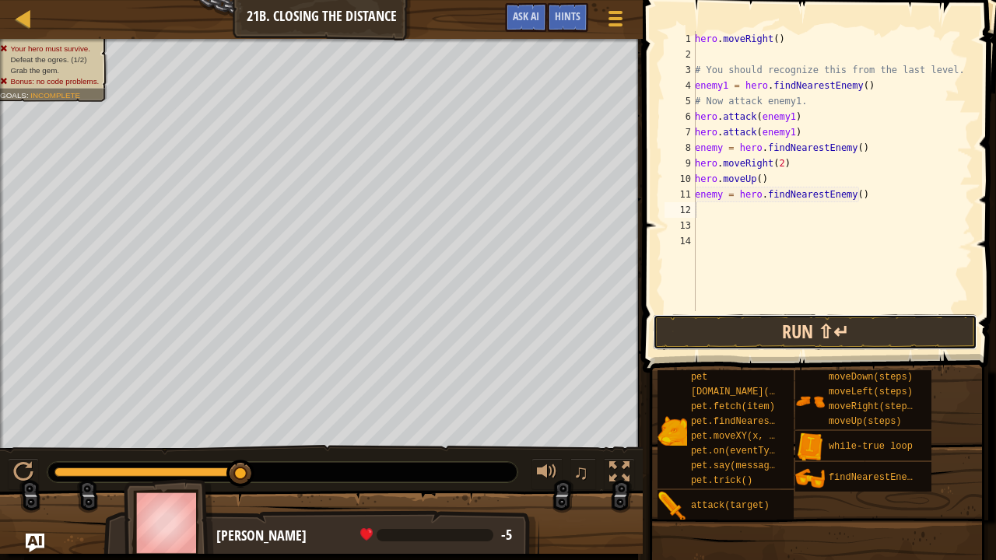
click at [770, 340] on button "Run ⇧↵" at bounding box center [815, 332] width 324 height 36
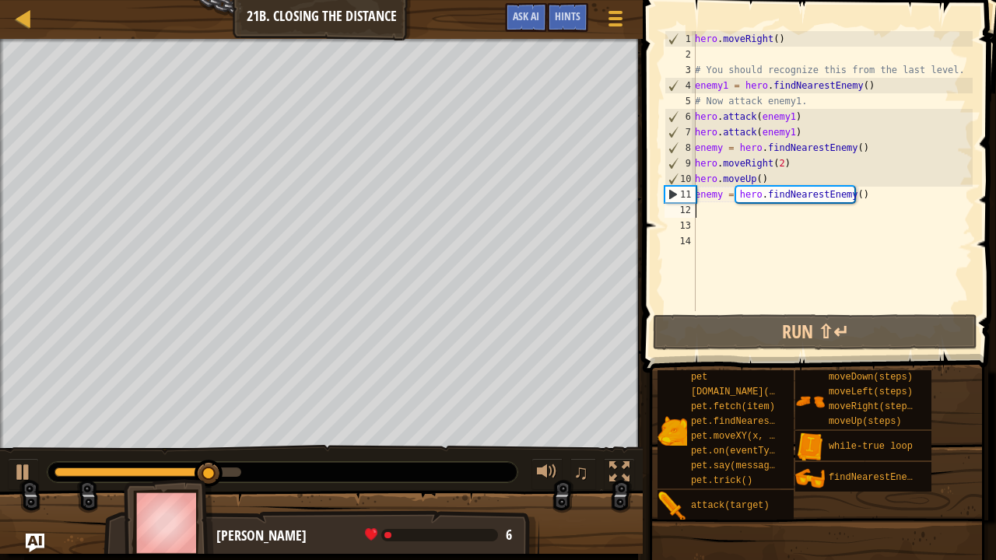
click at [702, 205] on div "hero . moveRight ( ) # You should recognize this from the last level. enemy1 = …" at bounding box center [832, 186] width 281 height 311
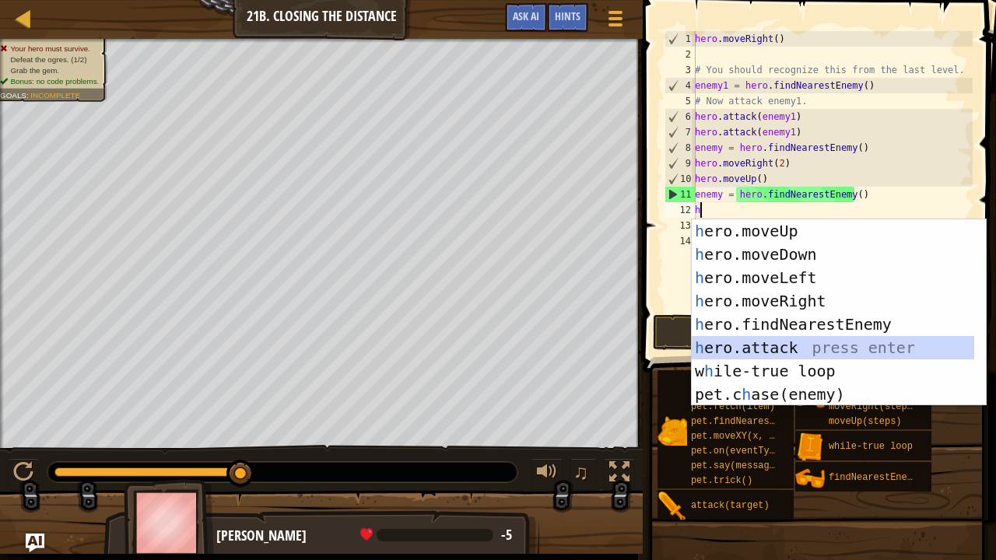
click at [717, 344] on div "h ero.moveUp press enter h ero.moveDown press enter h ero.moveLeft press enter …" at bounding box center [833, 335] width 283 height 233
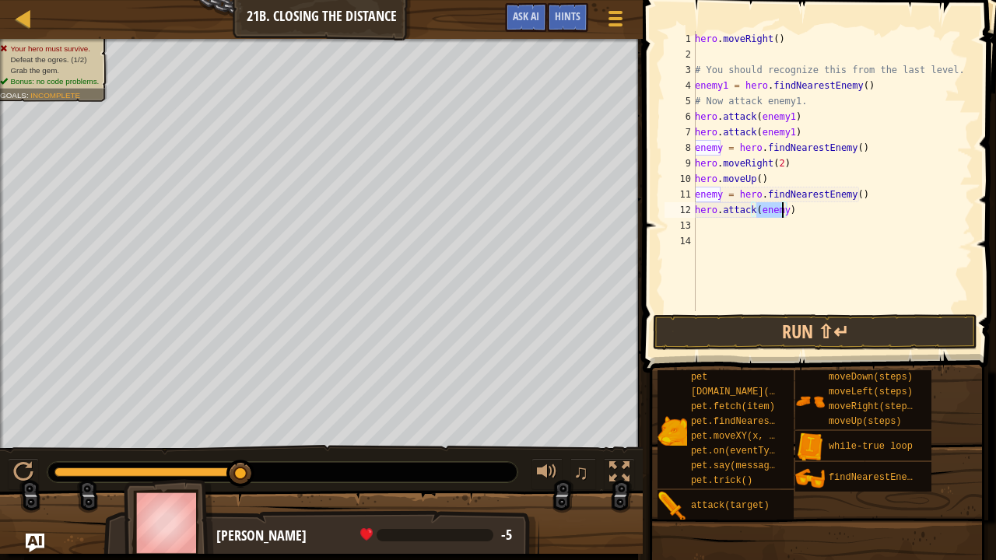
click at [814, 211] on div "hero . moveRight ( ) # You should recognize this from the last level. enemy1 = …" at bounding box center [832, 186] width 281 height 311
type textarea "hero.attack(enemy)"
click at [765, 327] on button "Run ⇧↵" at bounding box center [815, 332] width 324 height 36
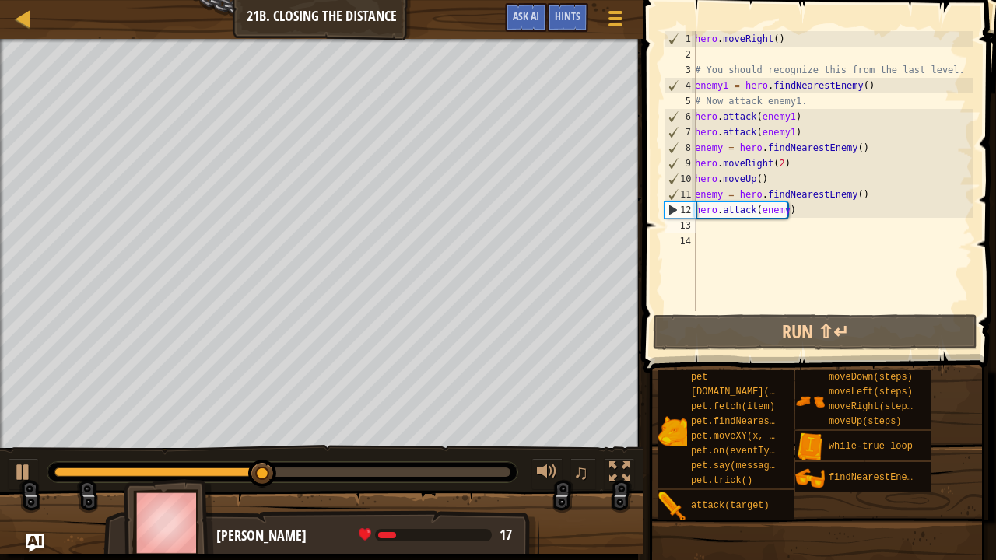
click at [704, 227] on div "hero . moveRight ( ) # You should recognize this from the last level. enemy1 = …" at bounding box center [832, 186] width 281 height 311
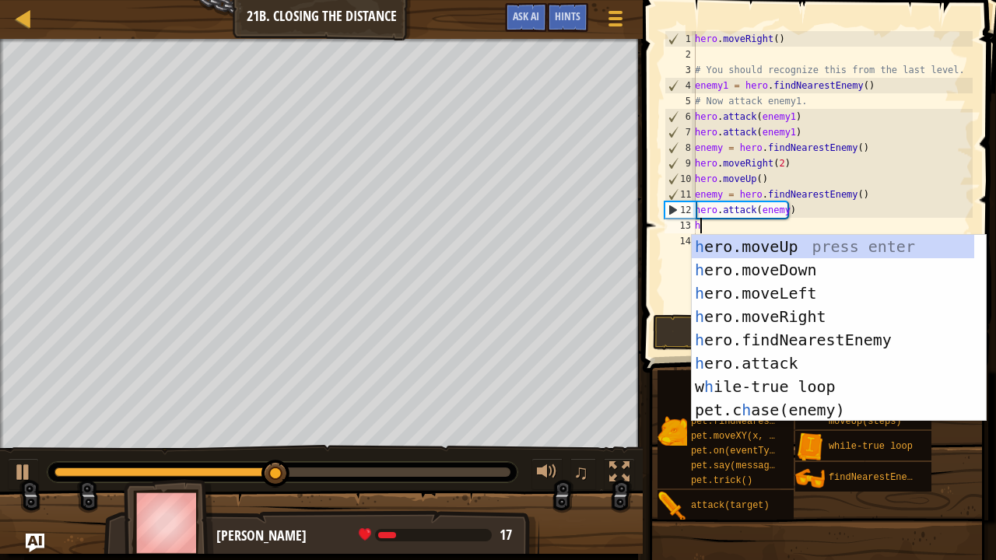
type textarea "he"
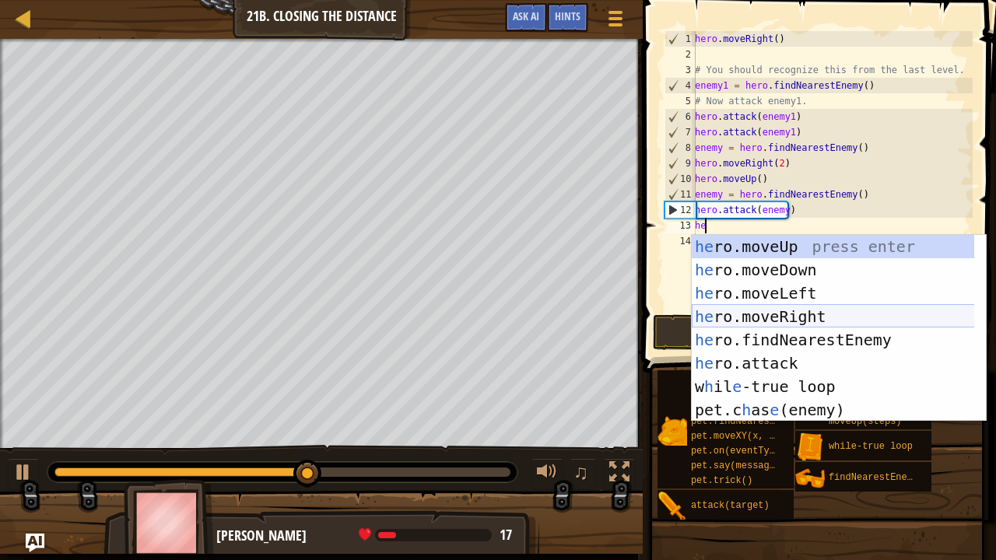
click at [724, 312] on div "he ro.moveUp press enter he ro.moveDown press enter he ro.moveLeft press enter …" at bounding box center [833, 351] width 283 height 233
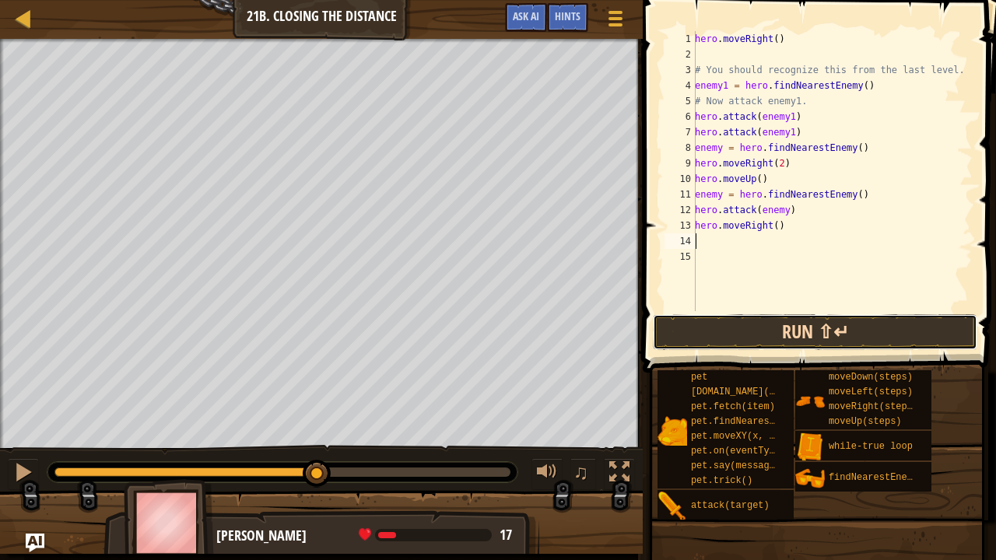
click at [722, 331] on button "Run ⇧↵" at bounding box center [815, 332] width 324 height 36
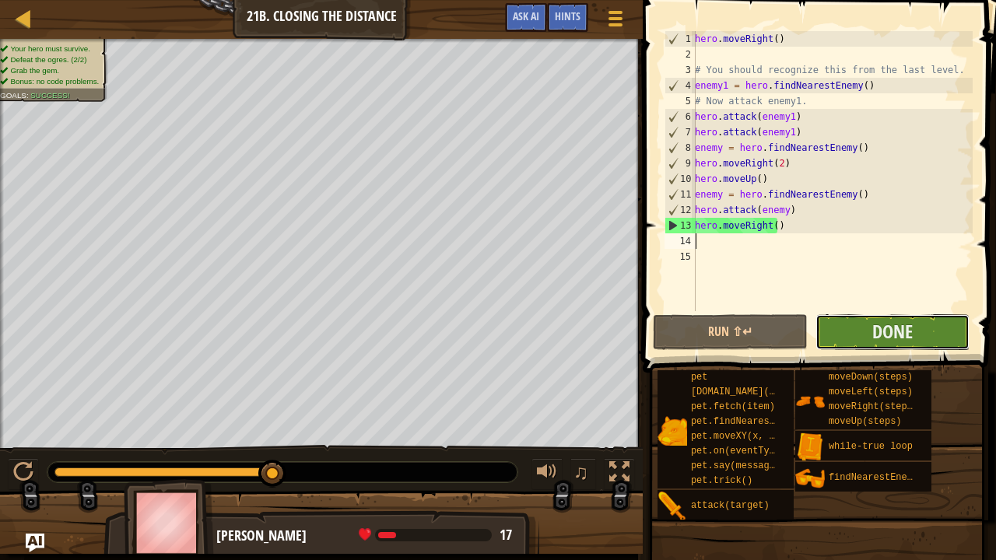
click at [850, 338] on button "Done" at bounding box center [892, 332] width 154 height 36
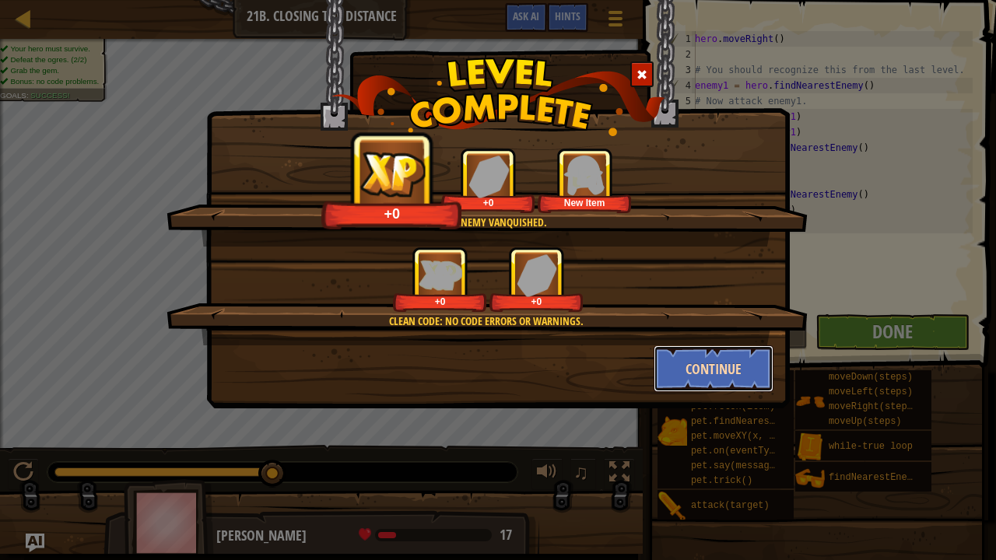
click at [700, 369] on button "Continue" at bounding box center [713, 368] width 121 height 47
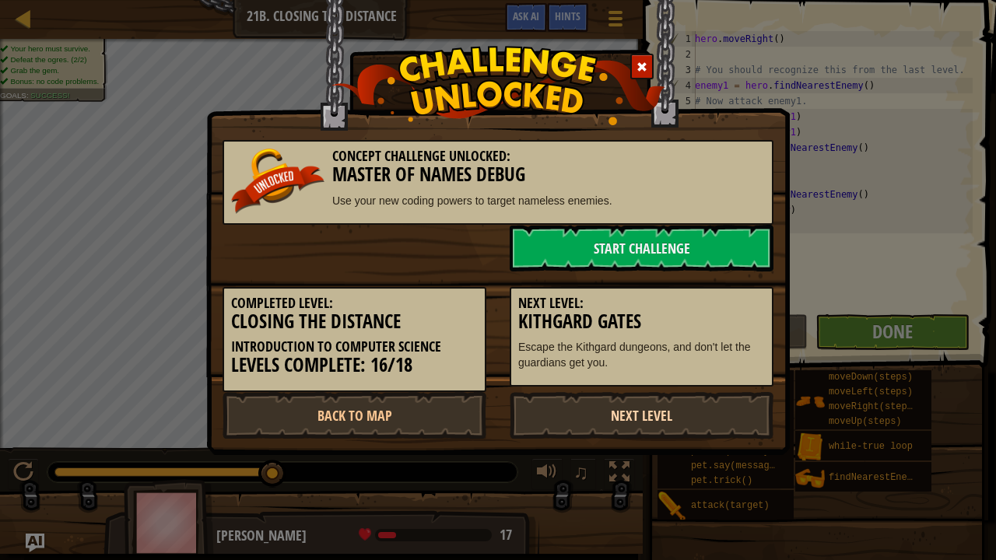
click at [692, 409] on link "Next Level" at bounding box center [642, 415] width 264 height 47
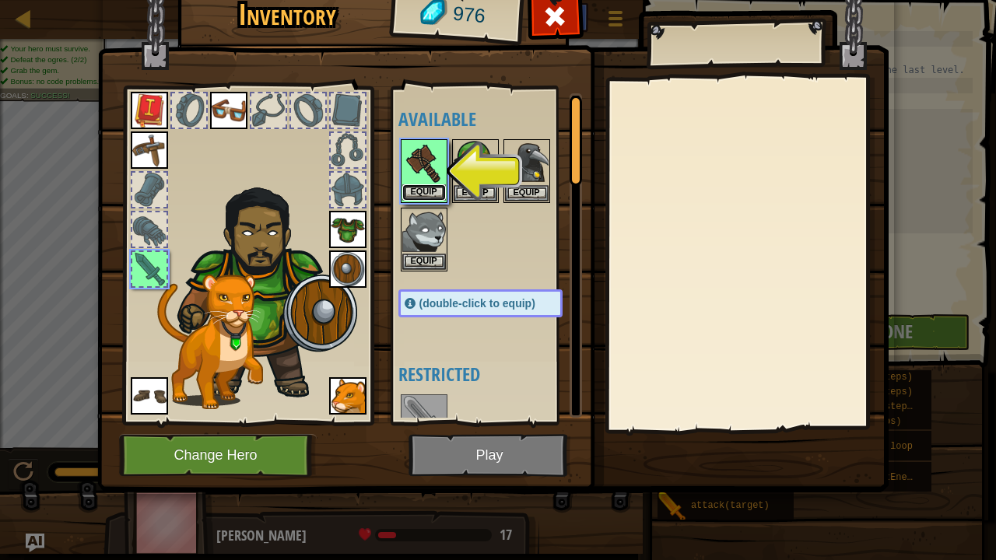
click at [412, 184] on button "Equip" at bounding box center [424, 192] width 44 height 16
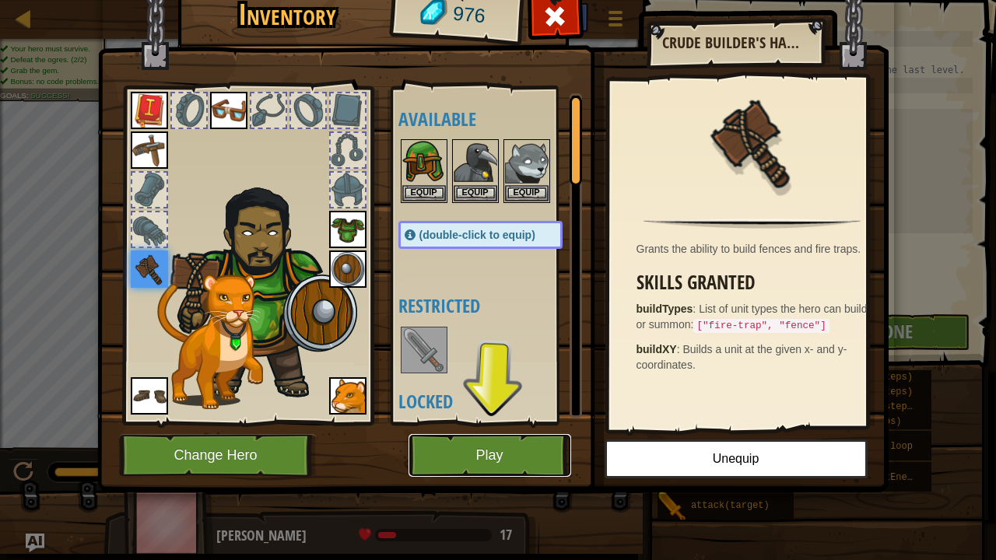
click at [475, 439] on button "Play" at bounding box center [489, 455] width 163 height 43
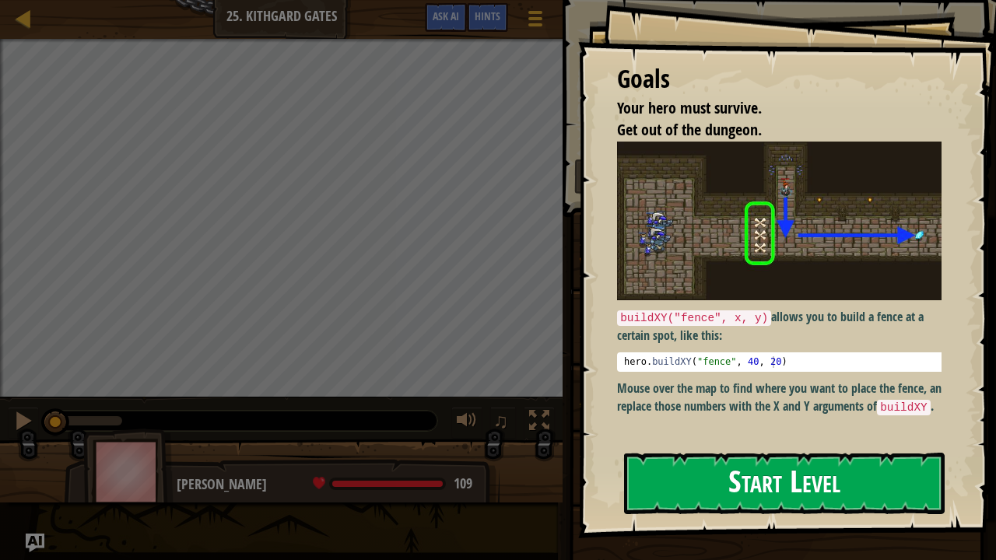
click at [708, 439] on button "Start Level" at bounding box center [784, 483] width 320 height 61
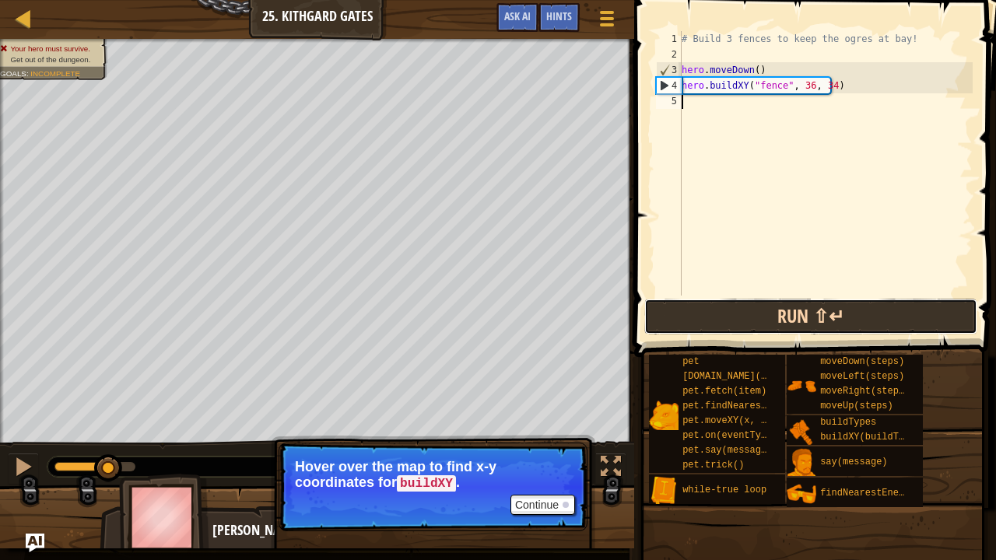
click at [768, 318] on button "Run ⇧↵" at bounding box center [810, 317] width 333 height 36
click at [686, 319] on button "Run ⇧↵" at bounding box center [810, 317] width 333 height 36
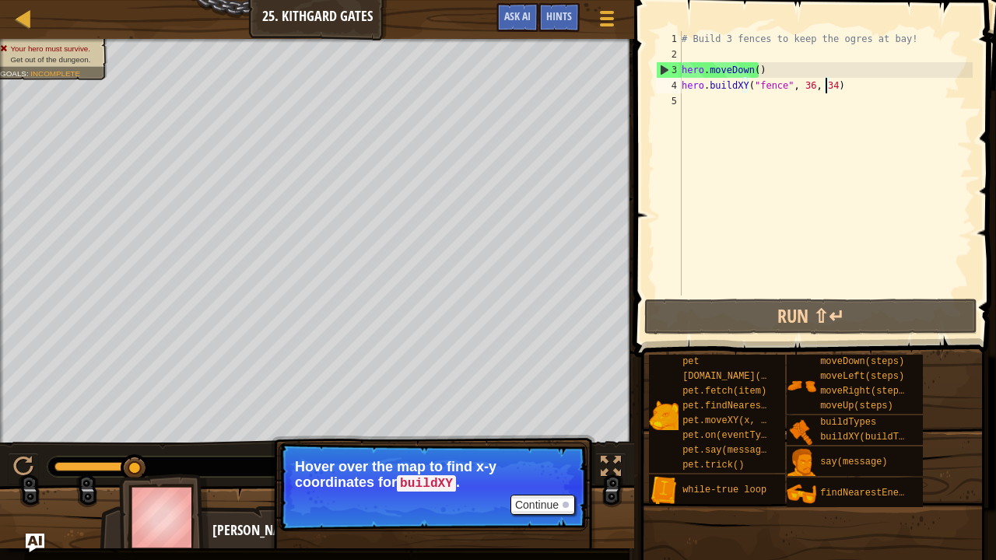
click at [826, 86] on div "# Build 3 fences to keep the ogres at bay! hero . moveDown ( ) hero . buildXY (…" at bounding box center [825, 179] width 294 height 296
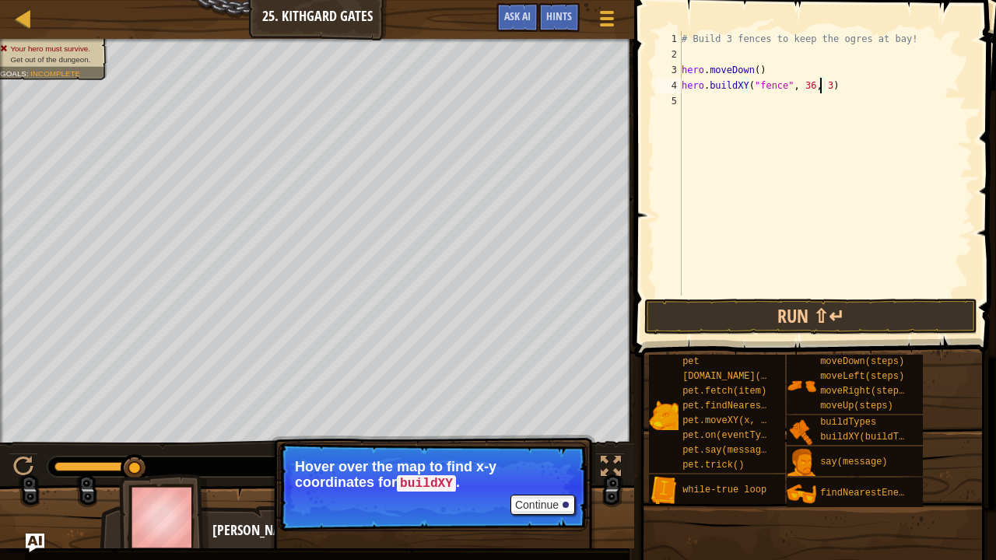
scroll to position [7, 11]
click at [716, 303] on button "Run ⇧↵" at bounding box center [810, 317] width 333 height 36
click at [723, 303] on button "Run ⇧↵" at bounding box center [810, 317] width 333 height 36
click at [784, 320] on button "Run ⇧↵" at bounding box center [810, 317] width 333 height 36
type textarea "hero.buildXY("fence", 36, 39)"
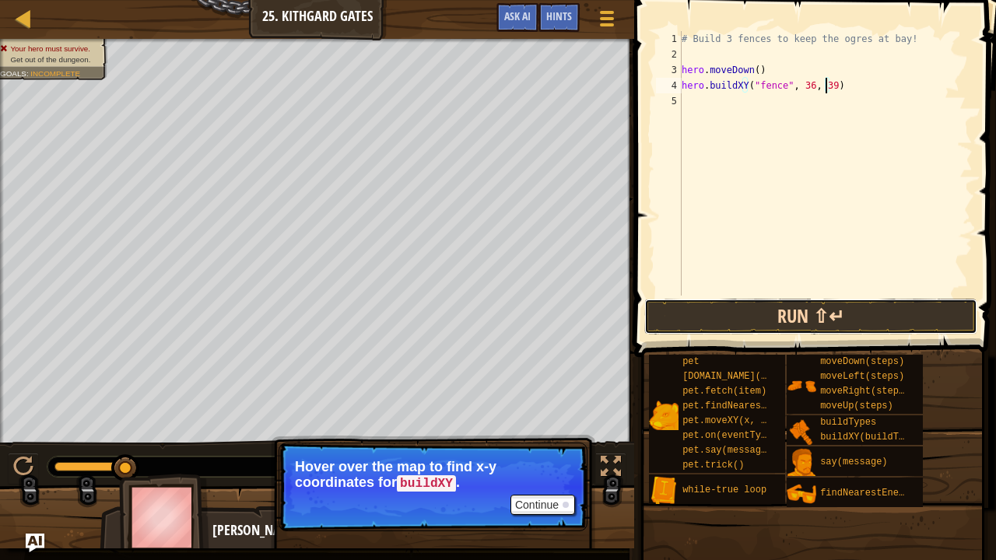
click at [714, 322] on button "Run ⇧↵" at bounding box center [810, 317] width 333 height 36
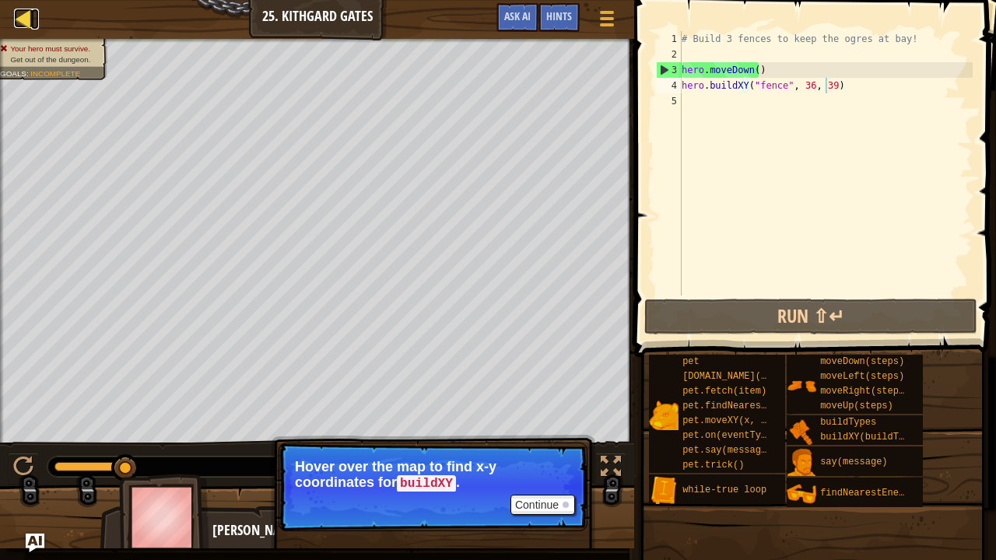
click at [19, 23] on div at bounding box center [23, 18] width 19 height 19
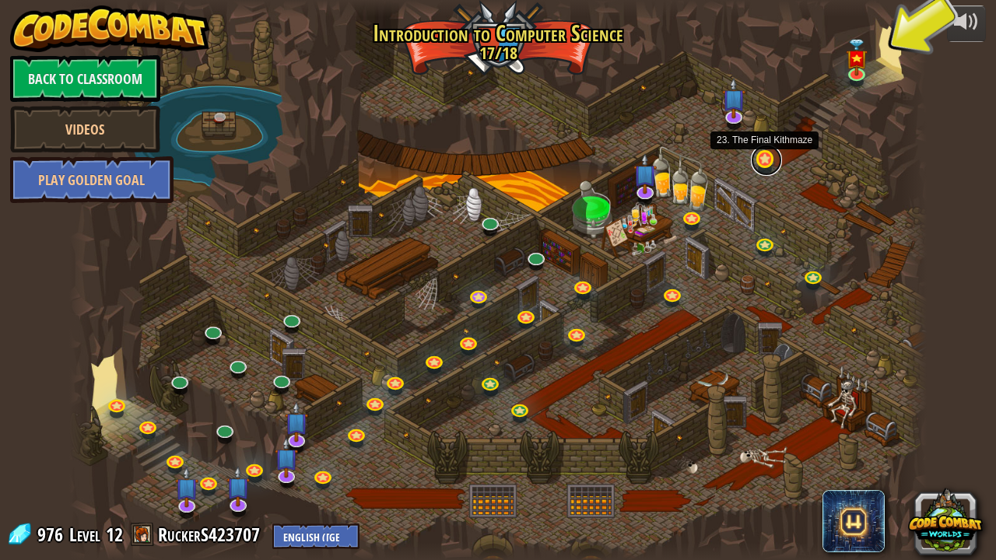
click at [764, 161] on link at bounding box center [766, 160] width 31 height 31
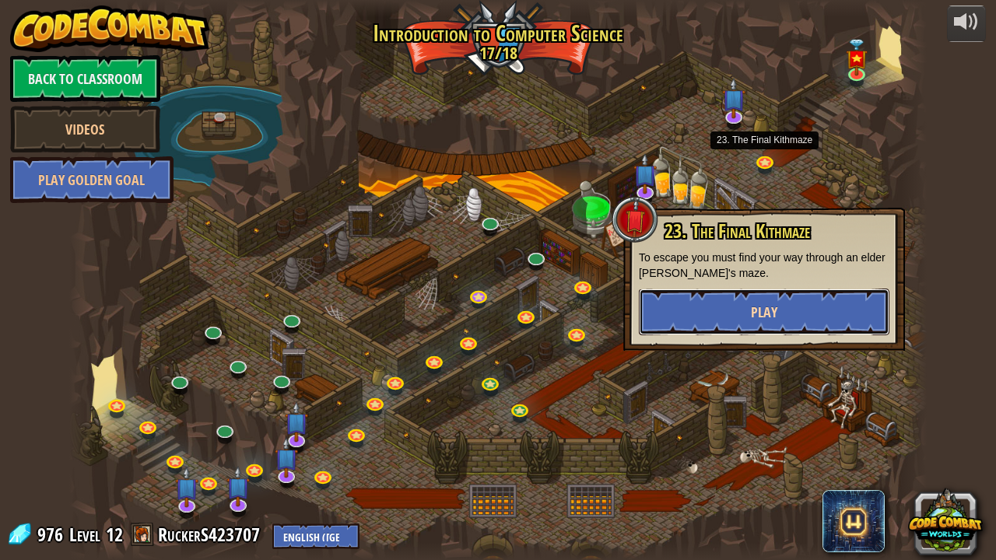
click at [751, 301] on button "Play" at bounding box center [764, 312] width 250 height 47
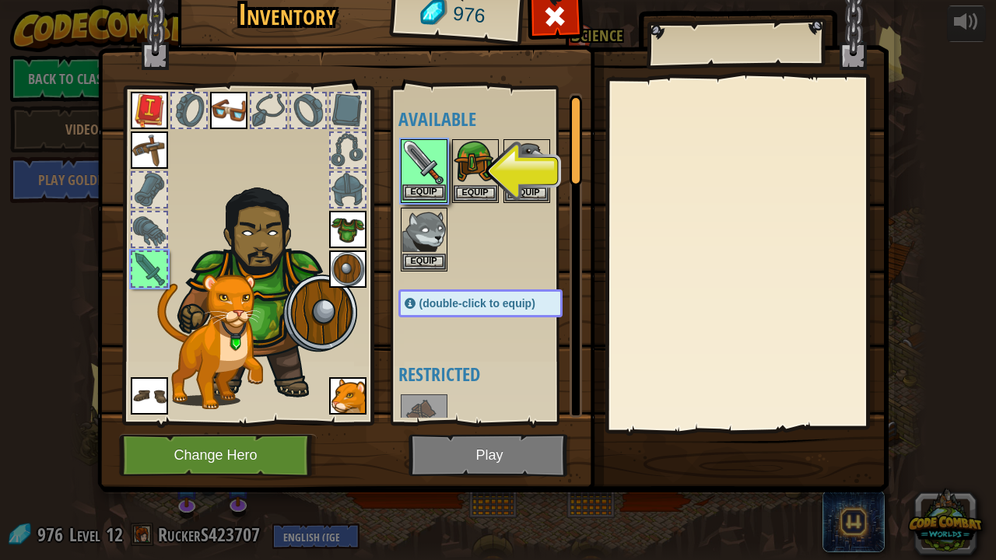
click at [432, 180] on img at bounding box center [424, 163] width 44 height 44
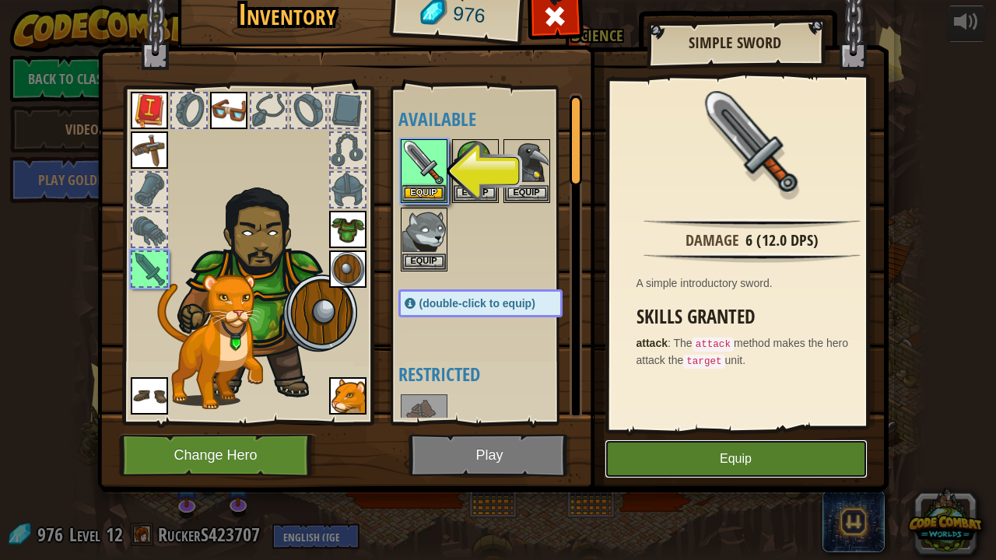
click at [698, 439] on button "Equip" at bounding box center [735, 458] width 263 height 39
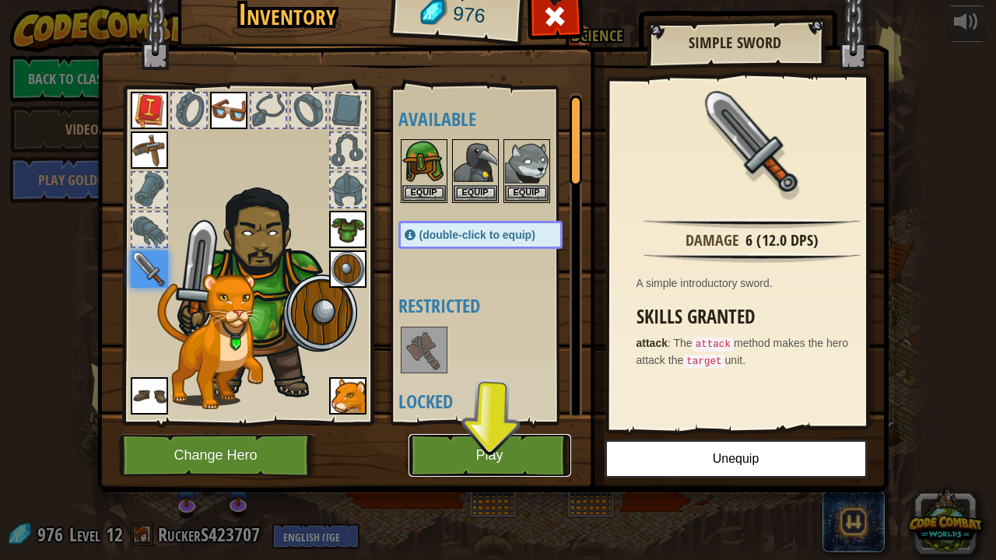
click at [503, 439] on button "Play" at bounding box center [489, 455] width 163 height 43
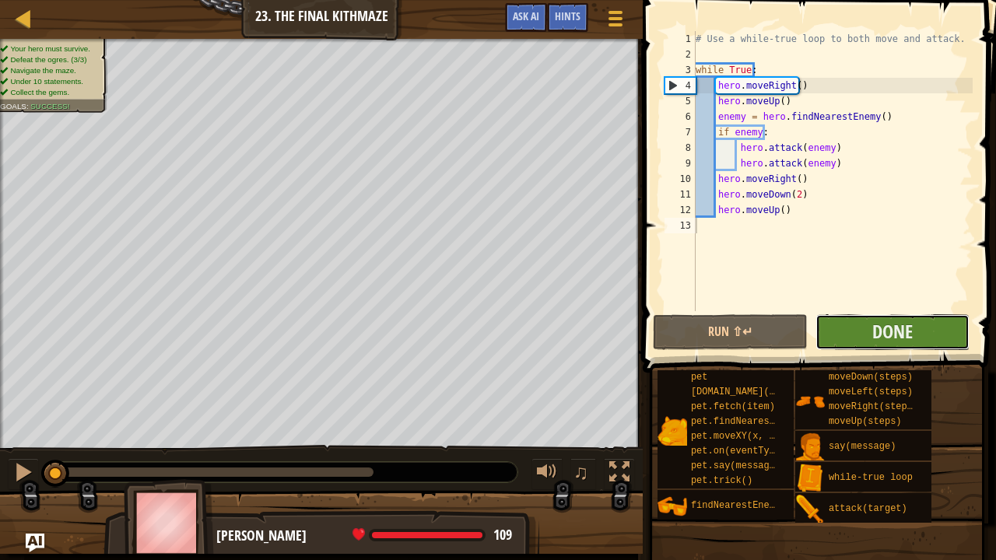
click at [859, 334] on button "Done" at bounding box center [892, 332] width 154 height 36
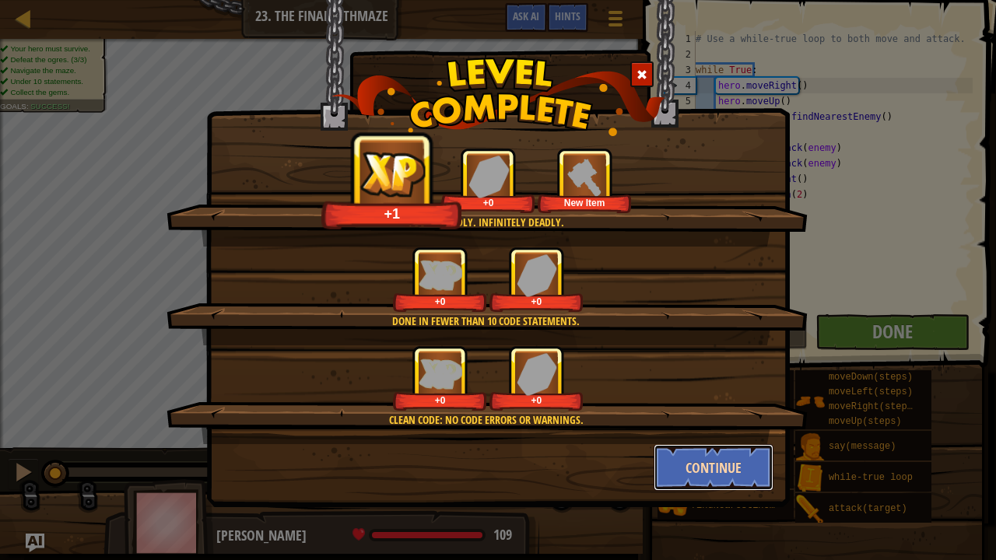
click at [684, 439] on button "Continue" at bounding box center [713, 467] width 121 height 47
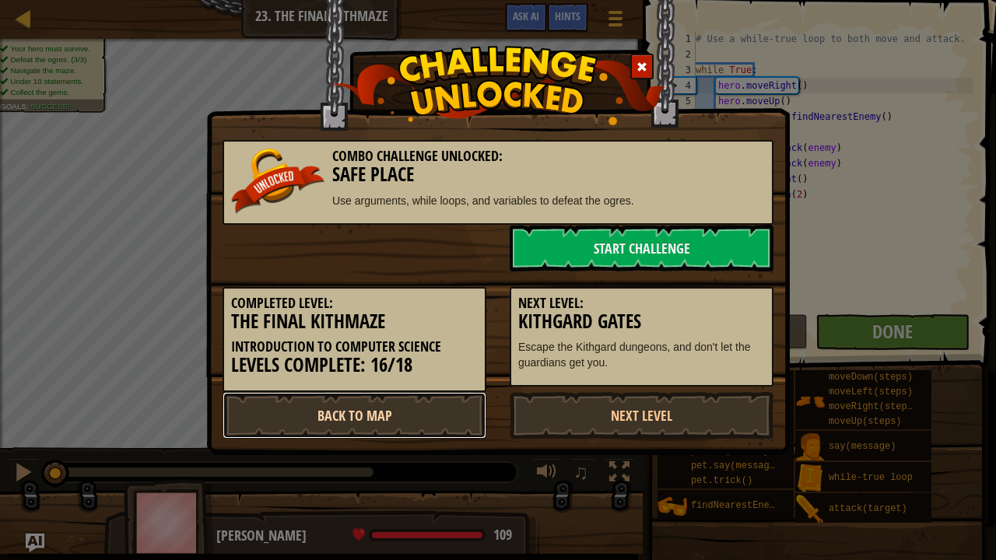
click at [306, 426] on link "Back to Map" at bounding box center [354, 415] width 264 height 47
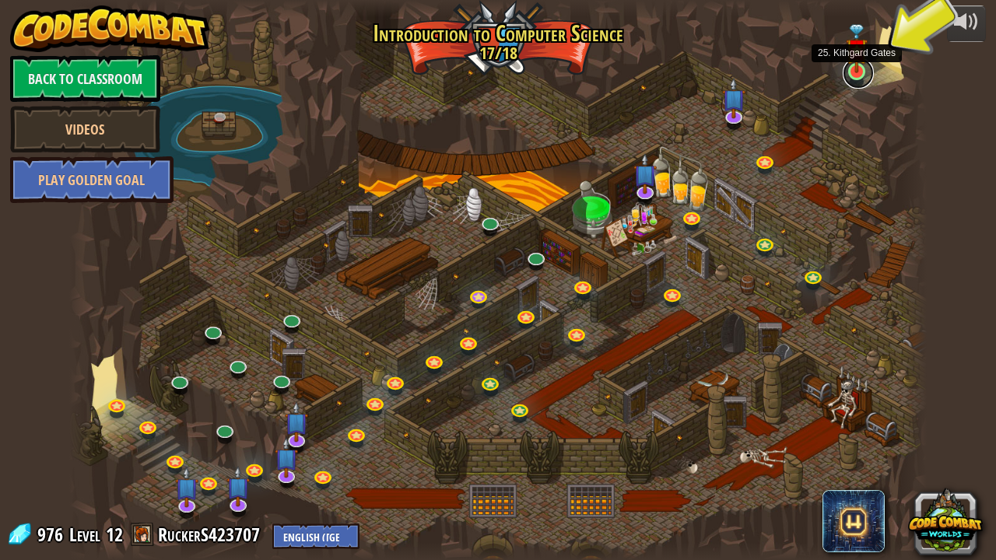
click at [850, 75] on link at bounding box center [857, 73] width 31 height 31
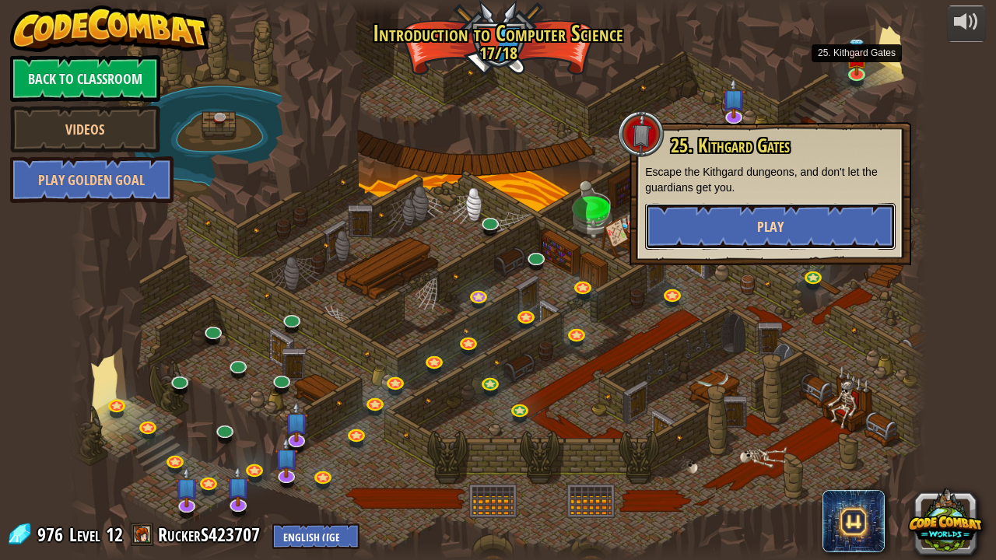
click at [713, 233] on button "Play" at bounding box center [770, 226] width 250 height 47
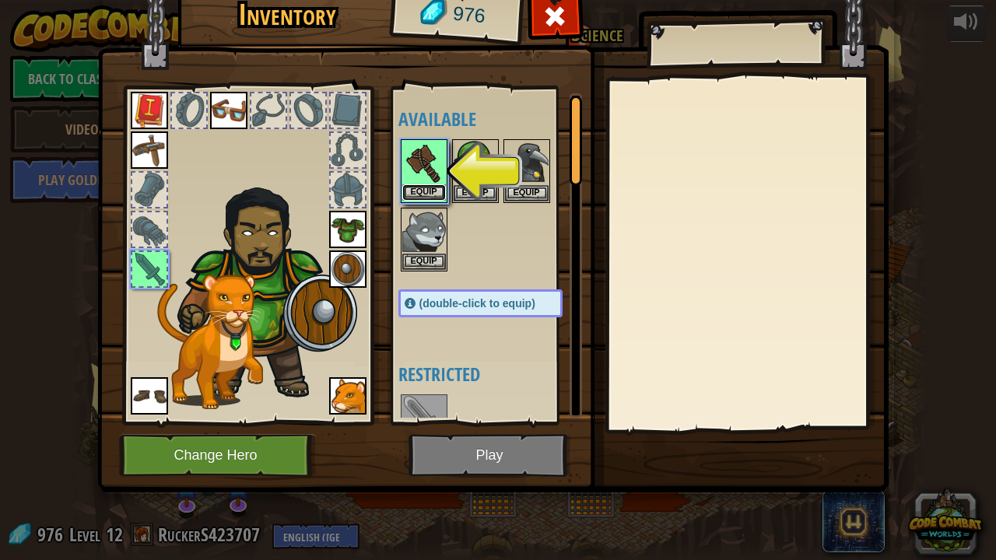
click at [428, 188] on button "Equip" at bounding box center [424, 192] width 44 height 16
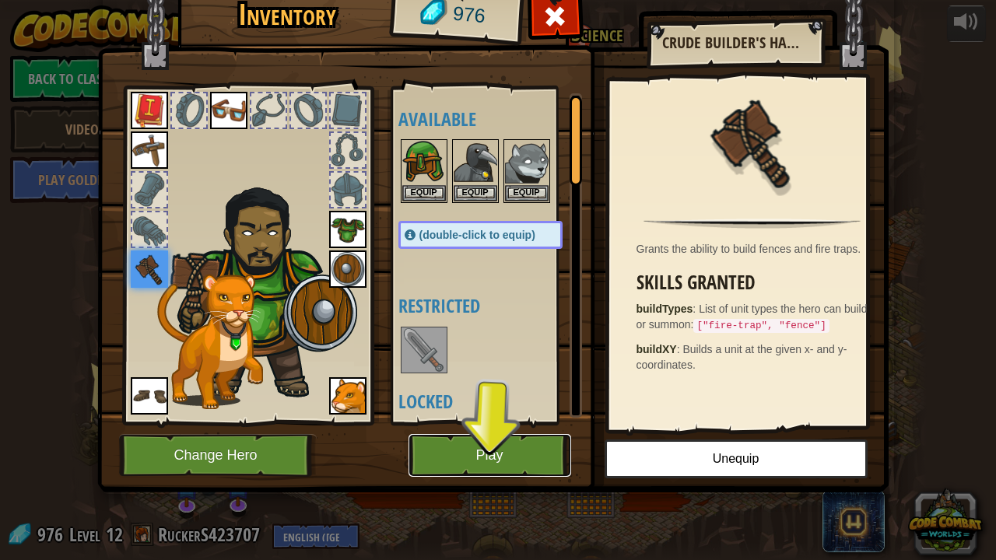
click at [487, 438] on button "Play" at bounding box center [489, 455] width 163 height 43
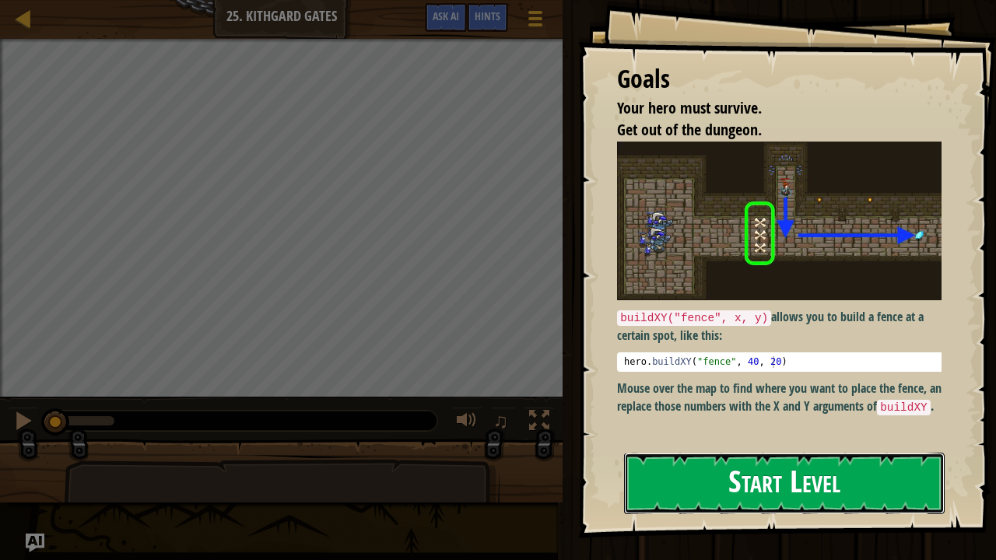
click at [663, 439] on button "Start Level" at bounding box center [784, 483] width 320 height 61
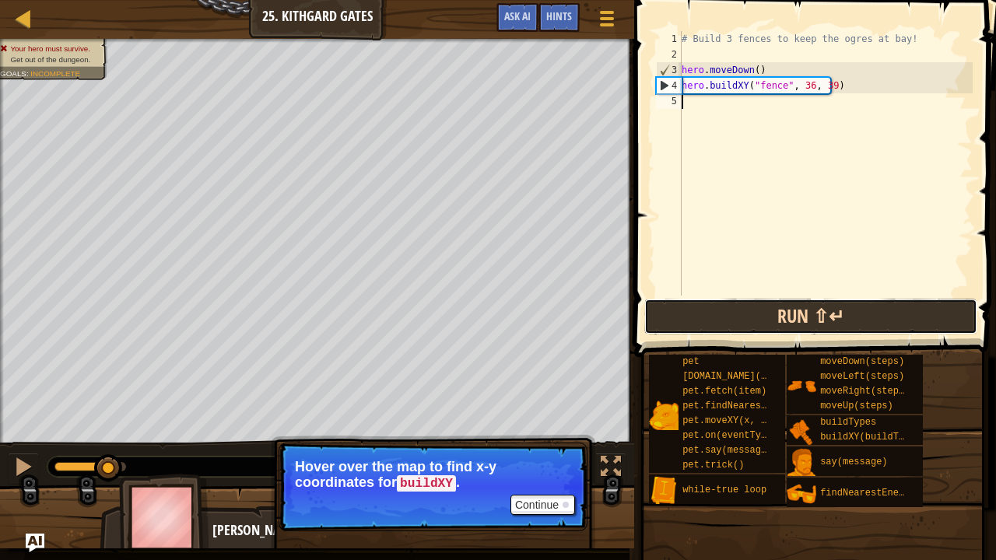
click at [703, 319] on button "Run ⇧↵" at bounding box center [810, 317] width 333 height 36
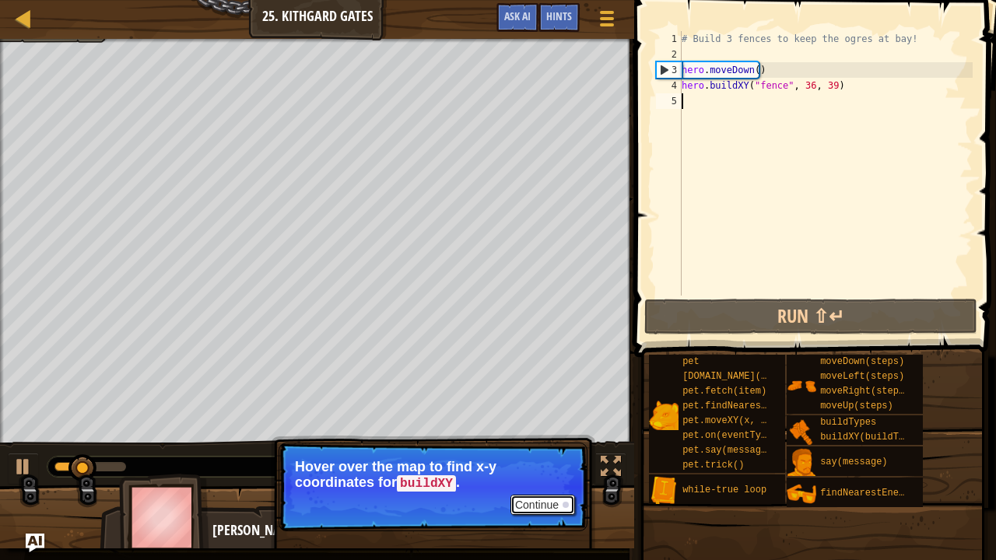
click at [527, 439] on button "Continue" at bounding box center [542, 505] width 65 height 20
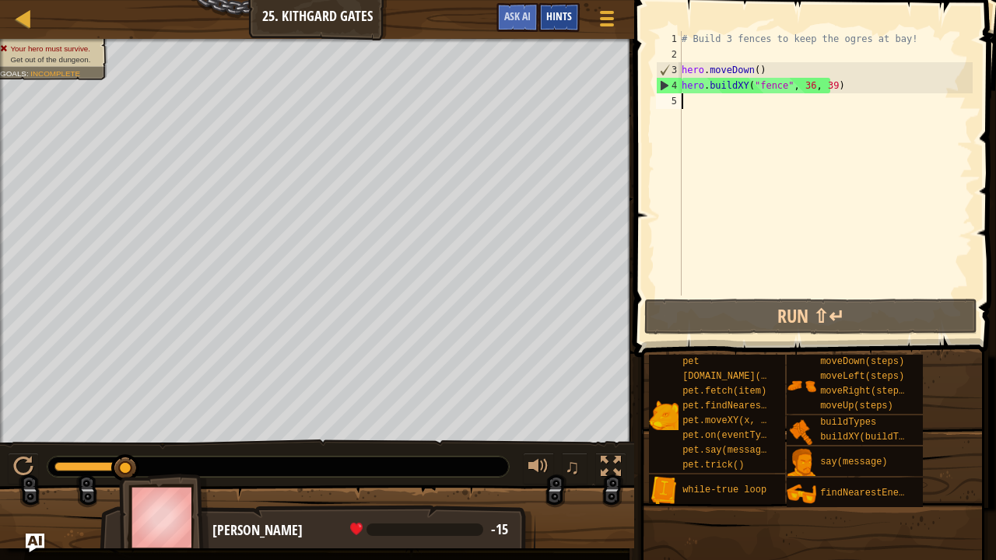
click at [559, 17] on span "Hints" at bounding box center [559, 16] width 26 height 15
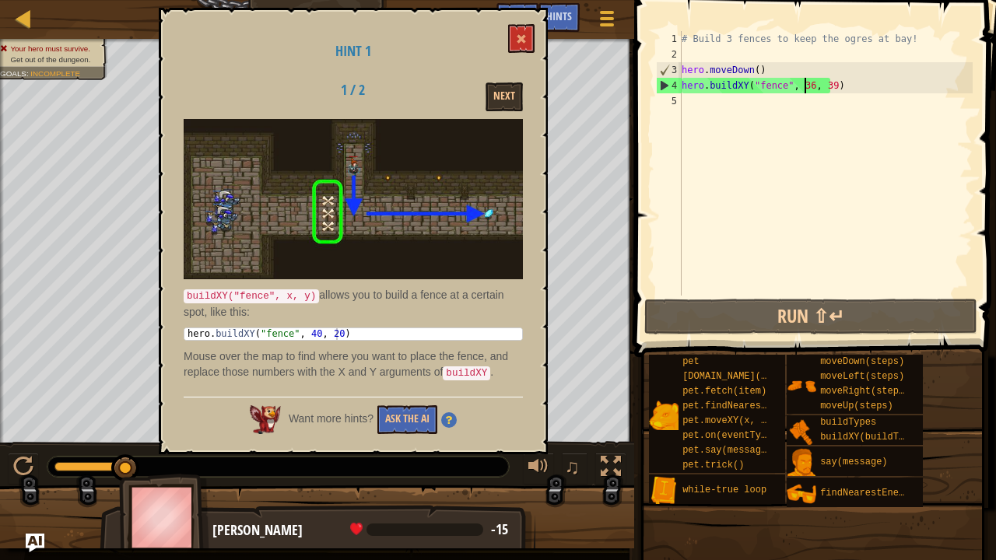
click at [805, 87] on div "# Build 3 fences to keep the ogres at bay! hero . moveDown ( ) hero . buildXY (…" at bounding box center [825, 179] width 294 height 296
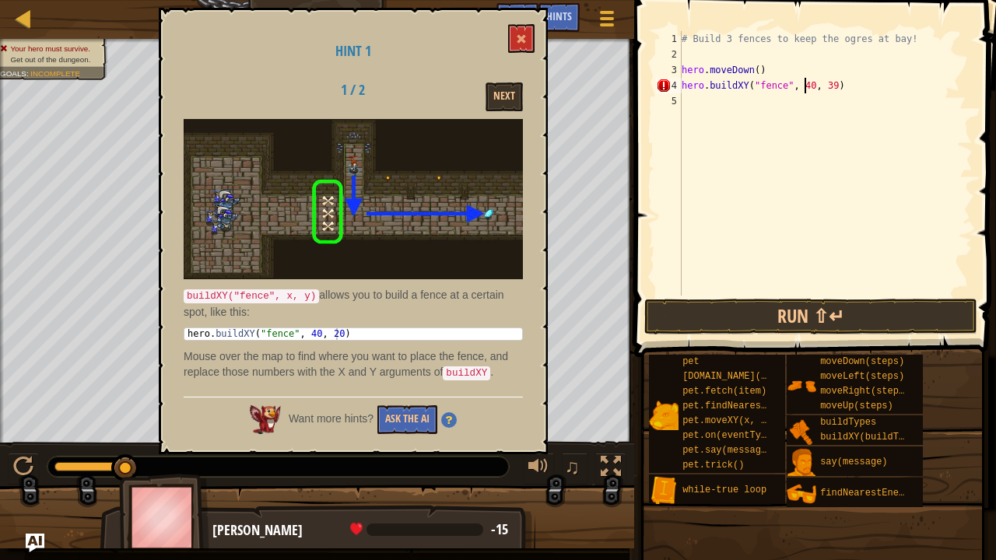
scroll to position [7, 10]
click at [824, 85] on div "# Build 3 fences to keep the ogres at bay! hero . moveDown ( ) hero . buildXY (…" at bounding box center [825, 179] width 294 height 296
click at [708, 316] on button "Run ⇧↵" at bounding box center [810, 317] width 333 height 36
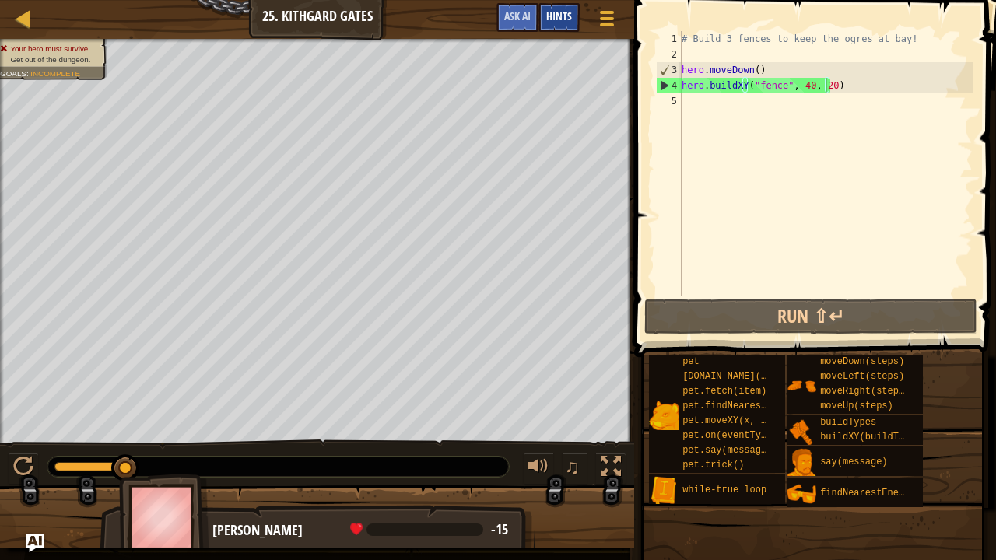
click at [554, 21] on span "Hints" at bounding box center [559, 16] width 26 height 15
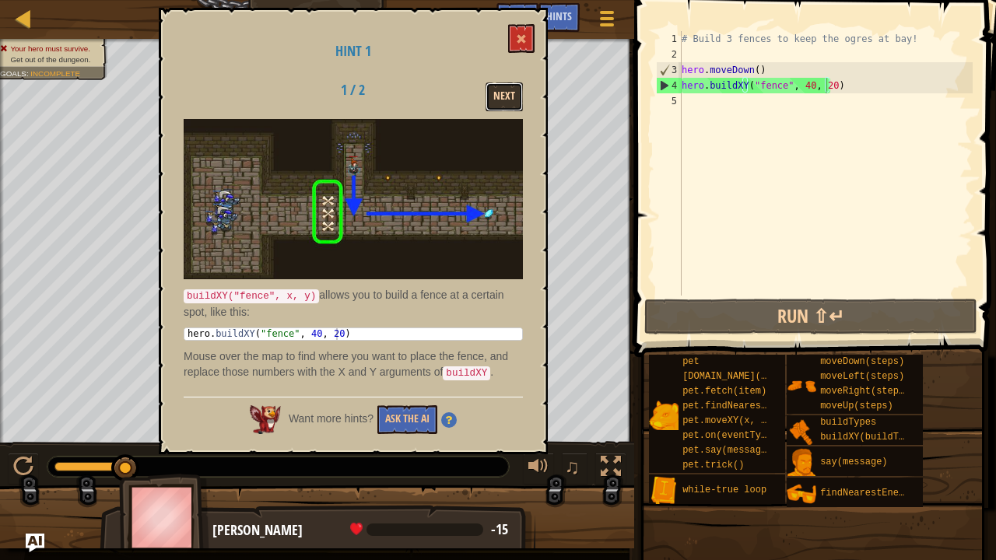
click at [498, 99] on button "Next" at bounding box center [503, 96] width 37 height 29
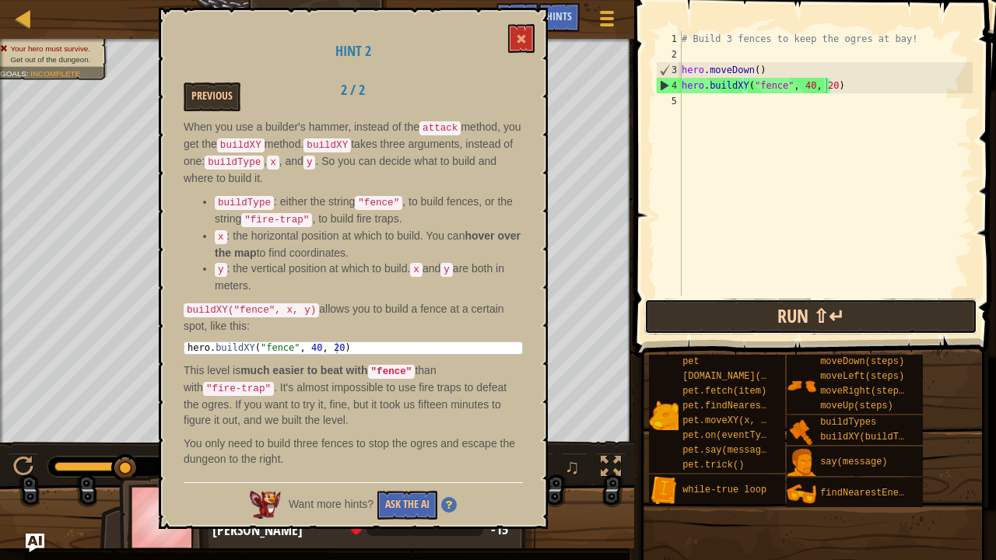
click at [667, 310] on button "Run ⇧↵" at bounding box center [810, 317] width 333 height 36
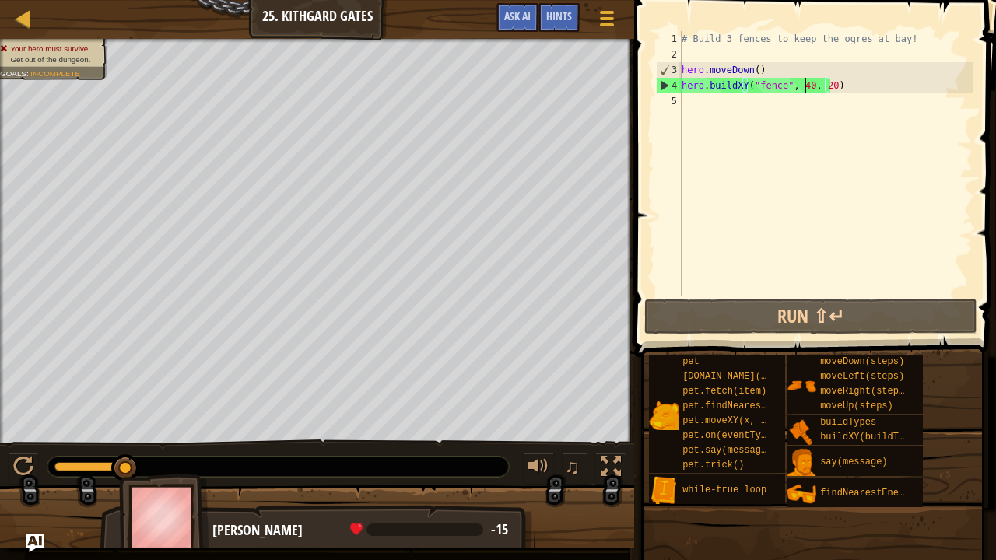
click at [803, 89] on div "# Build 3 fences to keep the ogres at bay! hero . moveDown ( ) hero . buildXY (…" at bounding box center [825, 179] width 294 height 296
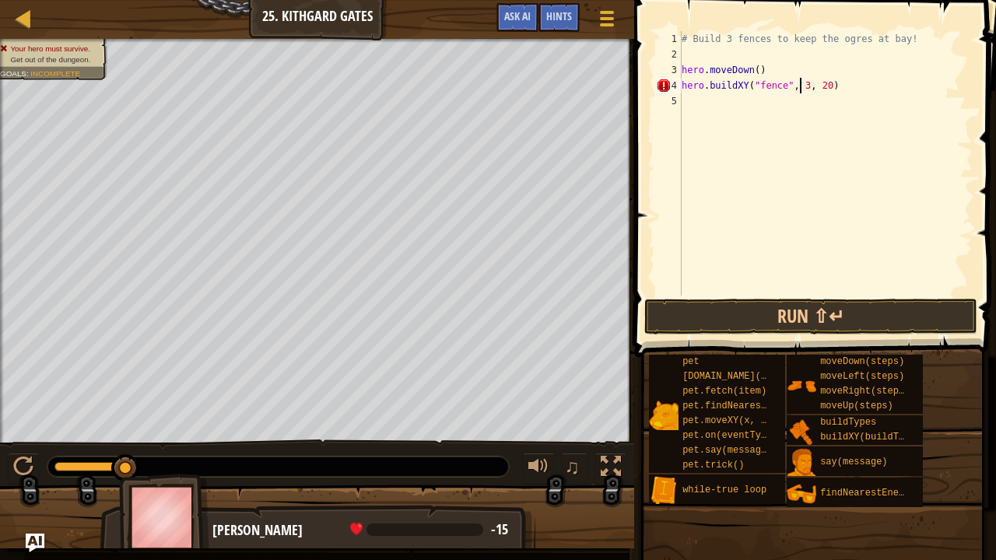
scroll to position [7, 10]
click at [825, 86] on div "# Build 3 fences to keep the ogres at bay! hero . moveDown ( ) hero . buildXY (…" at bounding box center [825, 179] width 294 height 296
type textarea "hero.buildXY("fence", 36, 34)"
click at [770, 310] on button "Run ⇧↵" at bounding box center [810, 317] width 333 height 36
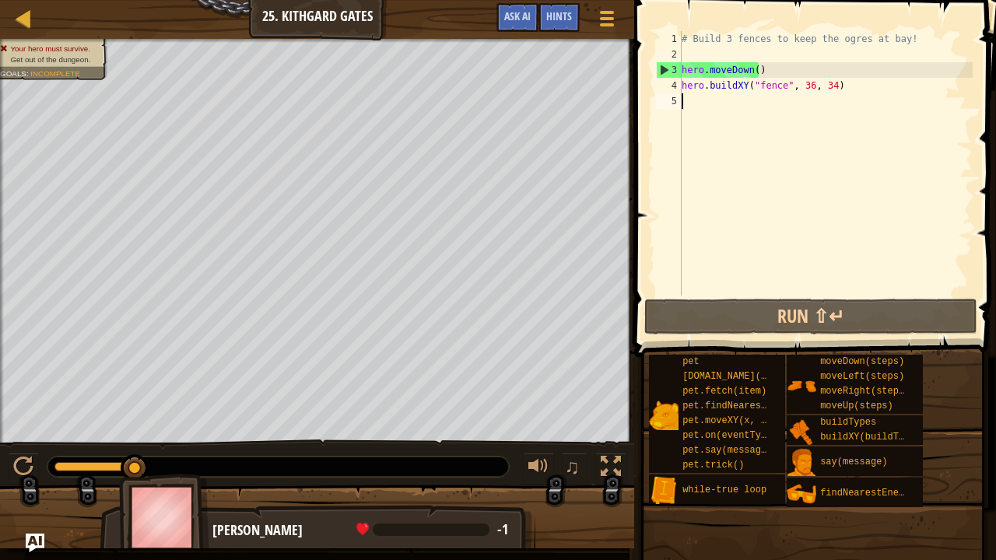
click at [684, 104] on div "# Build 3 fences to keep the ogres at bay! hero . moveDown ( ) hero . buildXY (…" at bounding box center [825, 179] width 294 height 296
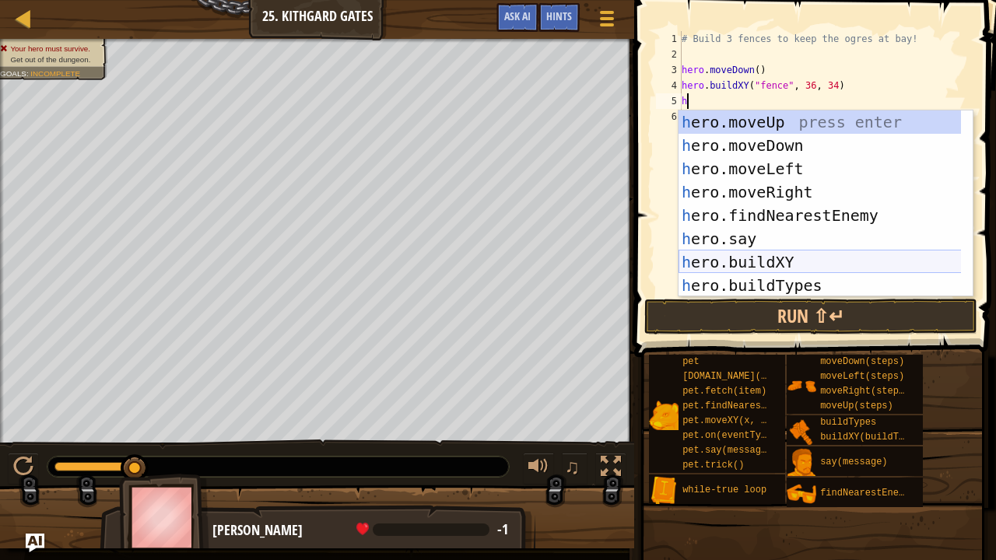
click at [731, 268] on div "h ero.moveUp press enter h ero.moveDown press enter h ero.moveLeft press enter …" at bounding box center [819, 226] width 283 height 233
type textarea "hero.buildXY("fence", 36, 30)"
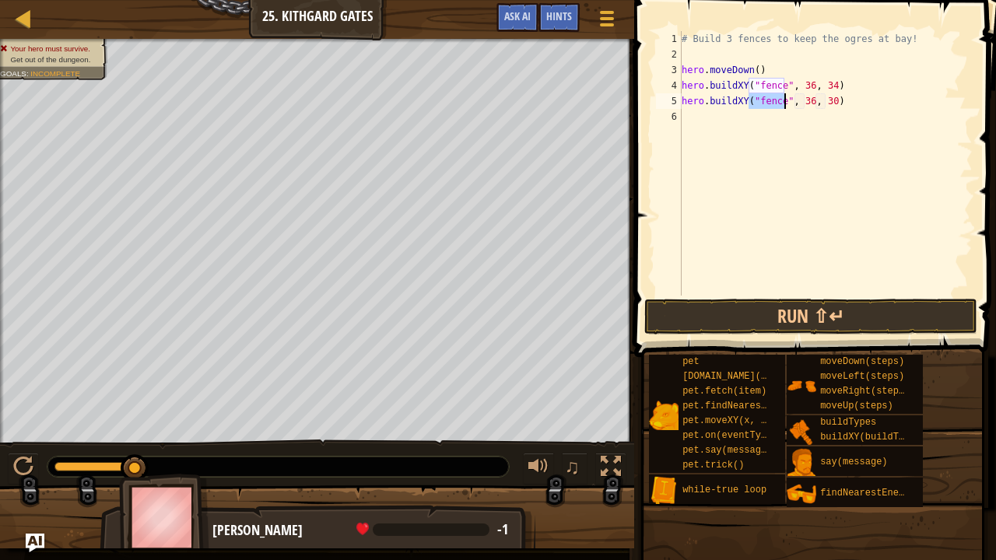
click at [797, 135] on div "# Build 3 fences to keep the ogres at bay! hero . moveDown ( ) hero . buildXY (…" at bounding box center [825, 179] width 294 height 296
click at [765, 313] on button "Run ⇧↵" at bounding box center [810, 317] width 333 height 36
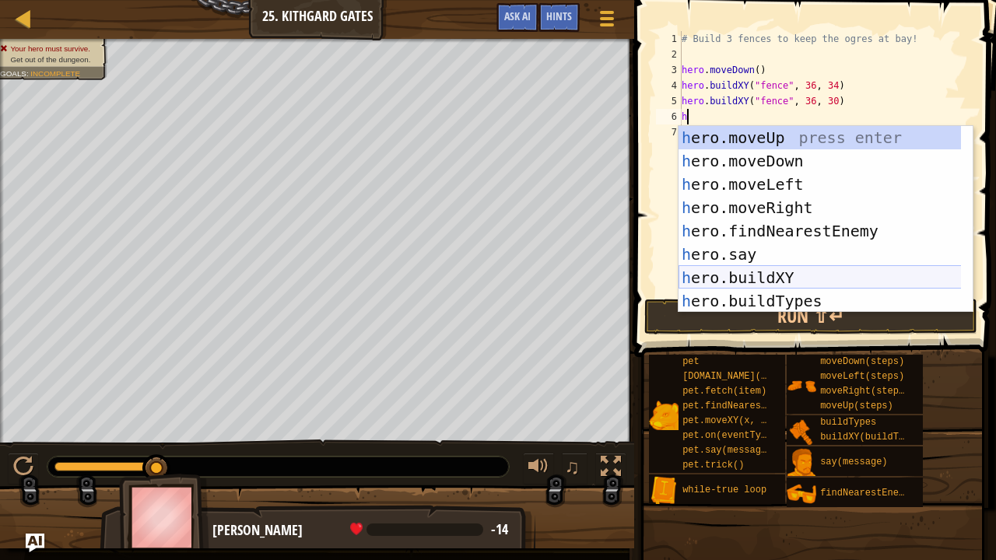
click at [729, 278] on div "h ero.moveUp press enter h ero.moveDown press enter h ero.moveLeft press enter …" at bounding box center [819, 242] width 283 height 233
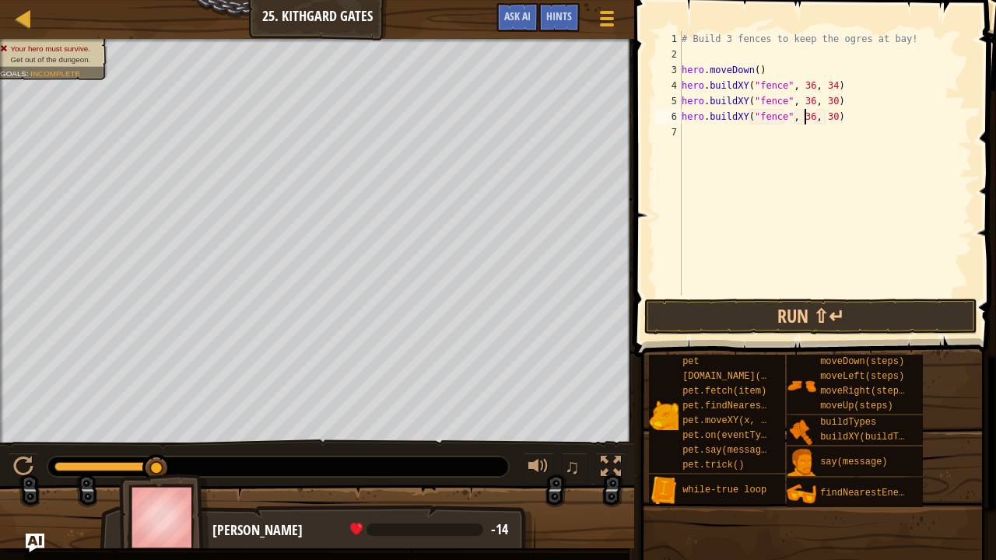
click at [806, 118] on div "# Build 3 fences to keep the ogres at bay! hero . moveDown ( ) hero . buildXY (…" at bounding box center [825, 179] width 294 height 296
click at [823, 118] on div "# Build 3 fences to keep the ogres at bay! hero . moveDown ( ) hero . buildXY (…" at bounding box center [825, 179] width 294 height 296
type textarea "hero.buildXY("fence", 35, 27)"
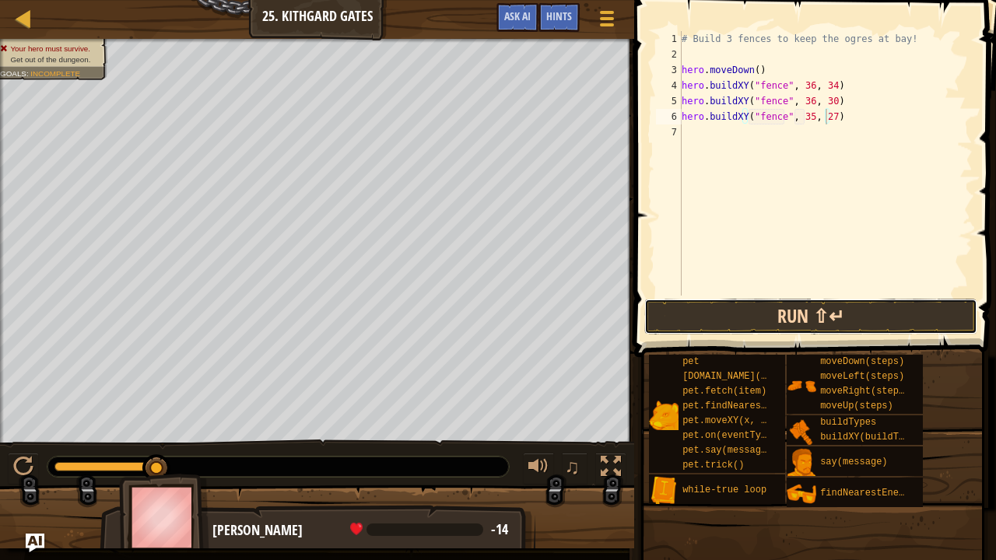
click at [776, 315] on button "Run ⇧↵" at bounding box center [810, 317] width 333 height 36
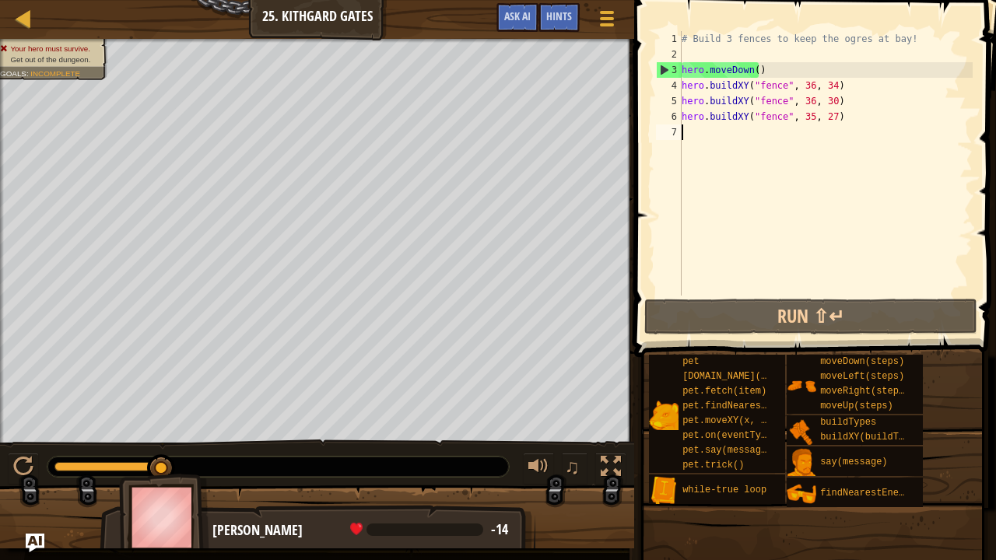
click at [706, 134] on div "# Build 3 fences to keep the ogres at bay! hero . moveDown ( ) hero . buildXY (…" at bounding box center [825, 179] width 294 height 296
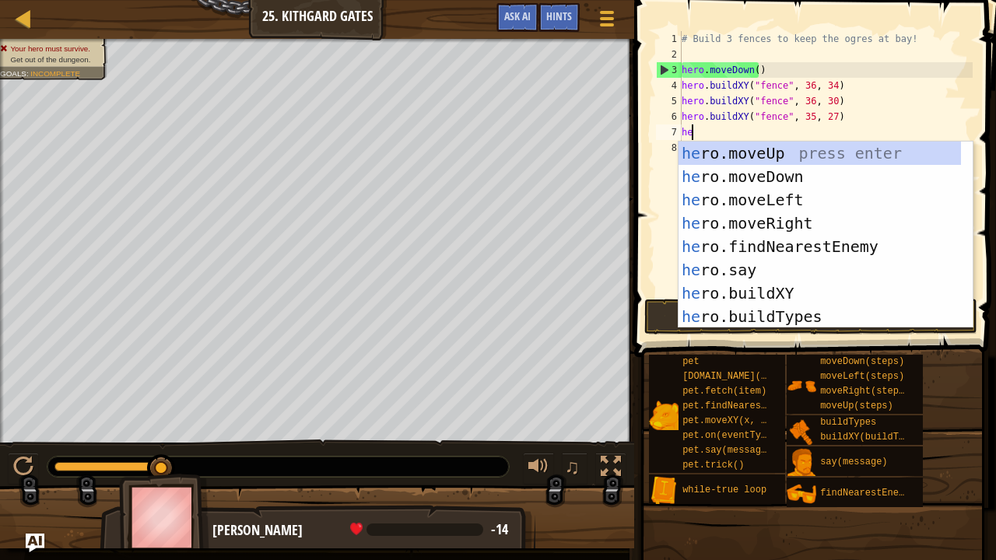
type textarea "her"
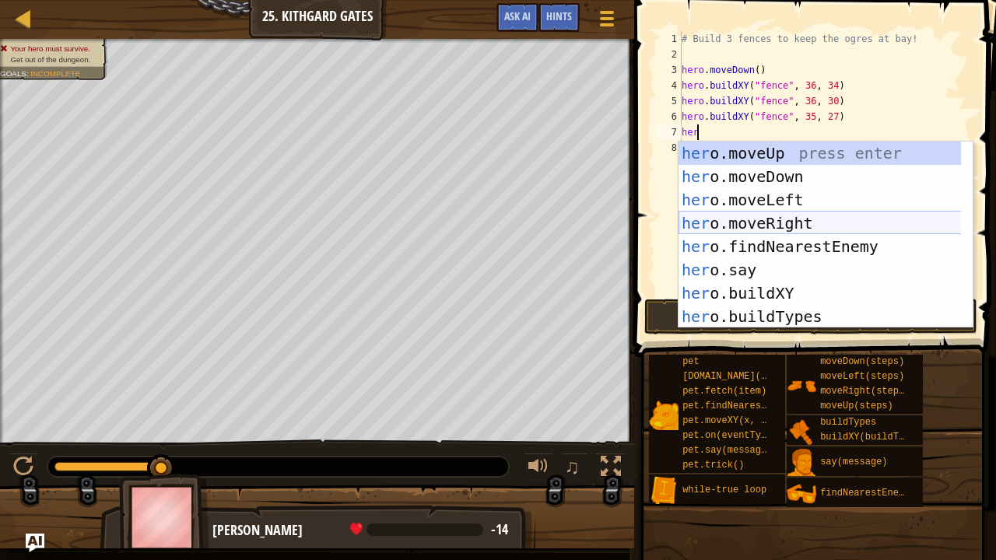
click at [742, 219] on div "her o.moveUp press enter her o.moveDown press enter her o.moveLeft press enter …" at bounding box center [819, 258] width 283 height 233
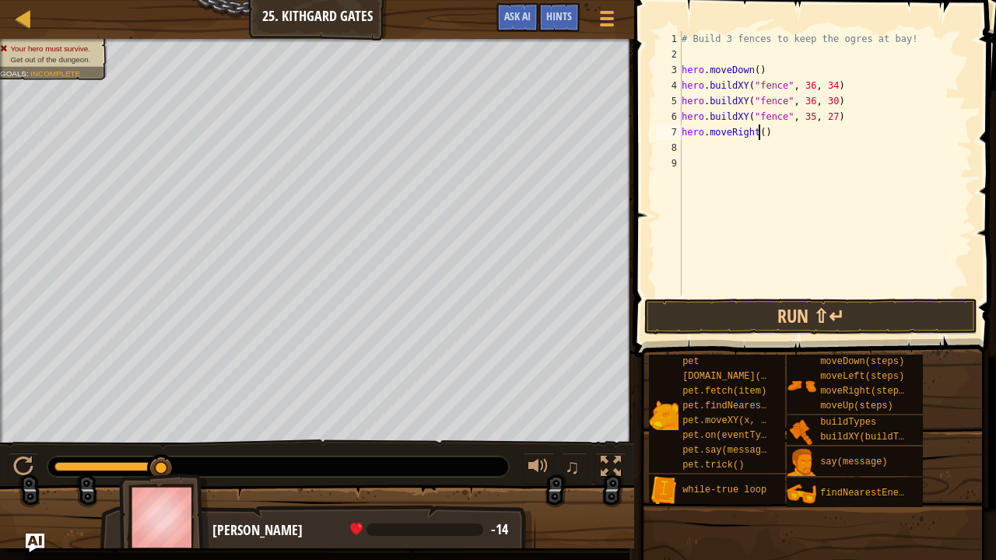
click at [759, 134] on div "# Build 3 fences to keep the ogres at bay! hero . moveDown ( ) hero . buildXY (…" at bounding box center [825, 179] width 294 height 296
click at [748, 314] on button "Run ⇧↵" at bounding box center [810, 317] width 333 height 36
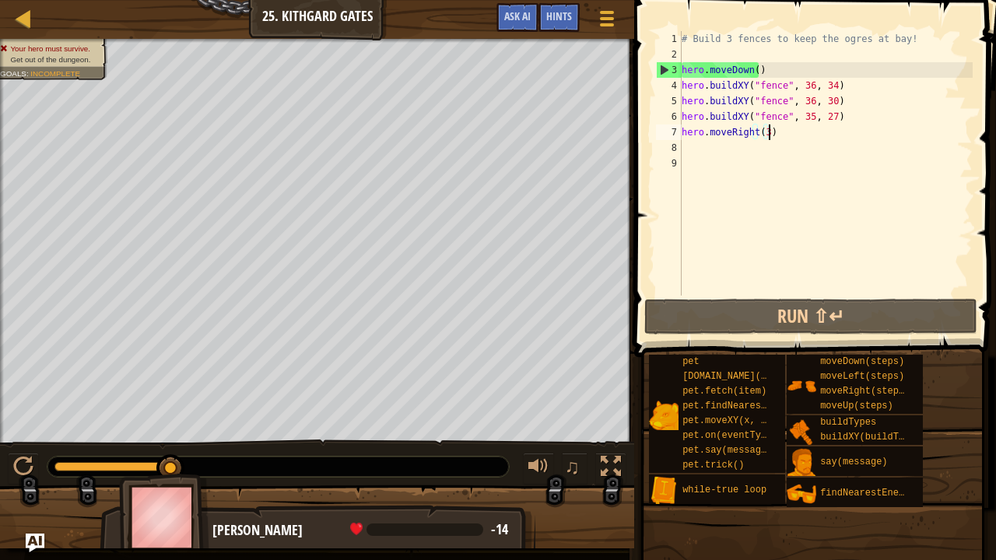
click at [773, 137] on div "# Build 3 fences to keep the ogres at bay! hero . moveDown ( ) hero . buildXY (…" at bounding box center [825, 179] width 294 height 296
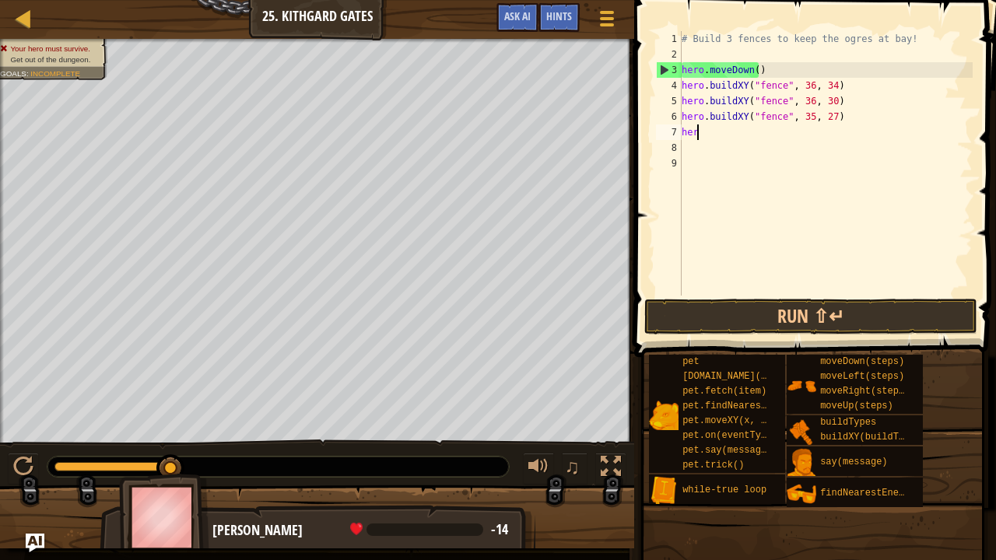
scroll to position [7, 0]
type textarea "h"
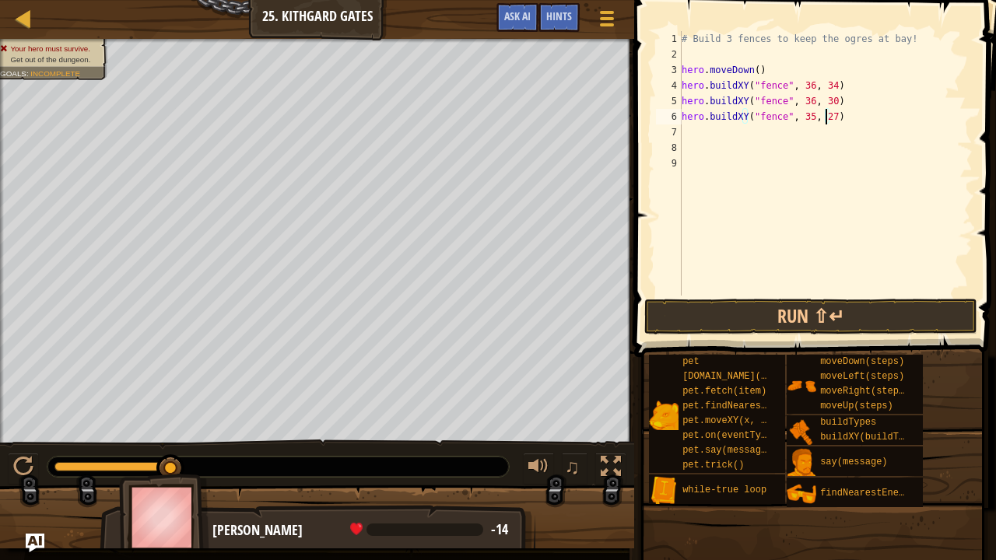
click at [825, 118] on div "# Build 3 fences to keep the ogres at bay! hero . moveDown ( ) hero . buildXY (…" at bounding box center [825, 179] width 294 height 296
click at [756, 309] on button "Run ⇧↵" at bounding box center [810, 317] width 333 height 36
click at [793, 319] on button "Run ⇧↵" at bounding box center [810, 317] width 333 height 36
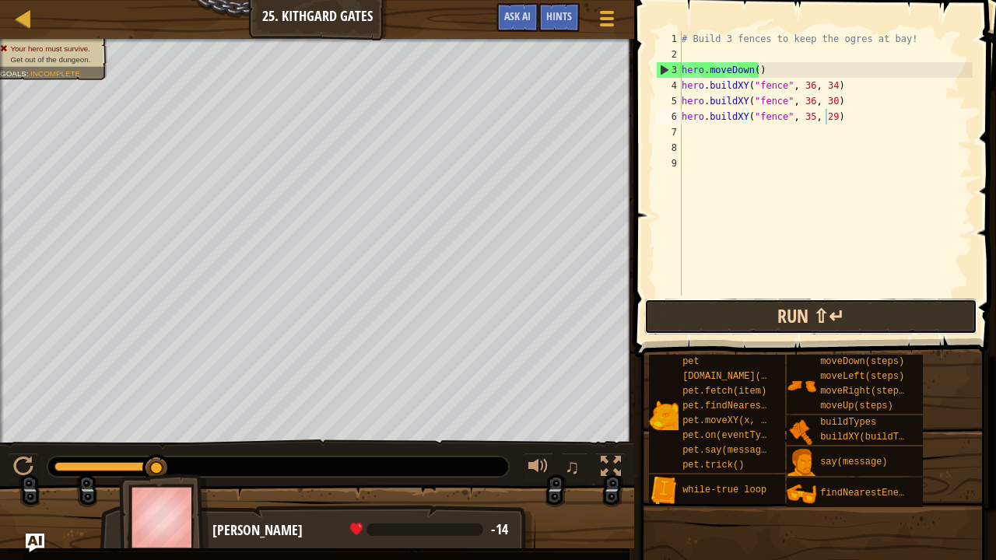
click at [753, 319] on button "Run ⇧↵" at bounding box center [810, 317] width 333 height 36
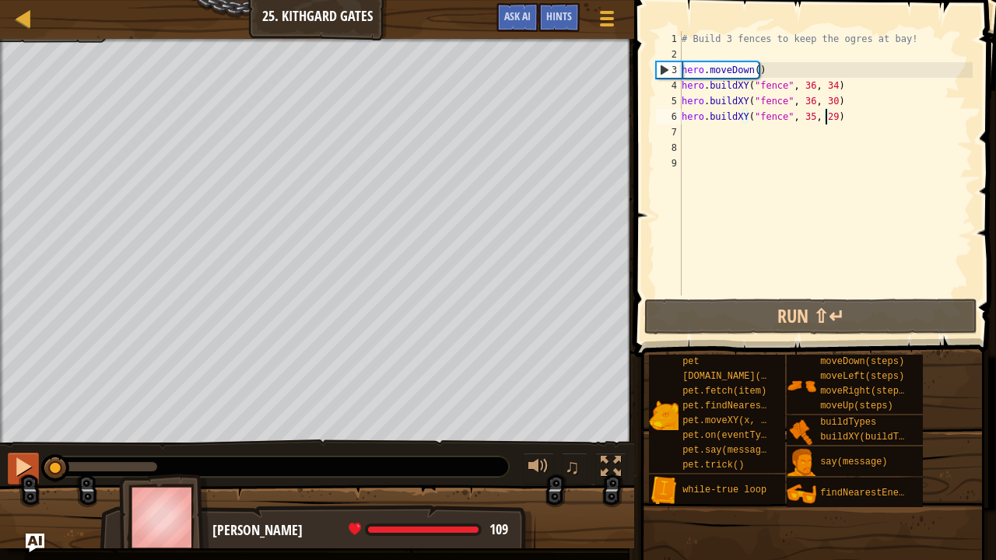
drag, startPoint x: 151, startPoint y: 463, endPoint x: 10, endPoint y: 461, distance: 140.8
click at [10, 439] on div "♫" at bounding box center [317, 462] width 634 height 47
click at [801, 115] on div "# Build 3 fences to keep the ogres at bay! hero . moveDown ( ) hero . buildXY (…" at bounding box center [825, 179] width 294 height 296
click at [804, 115] on div "# Build 3 fences to keep the ogres at bay! hero . moveDown ( ) hero . buildXY (…" at bounding box center [825, 179] width 294 height 296
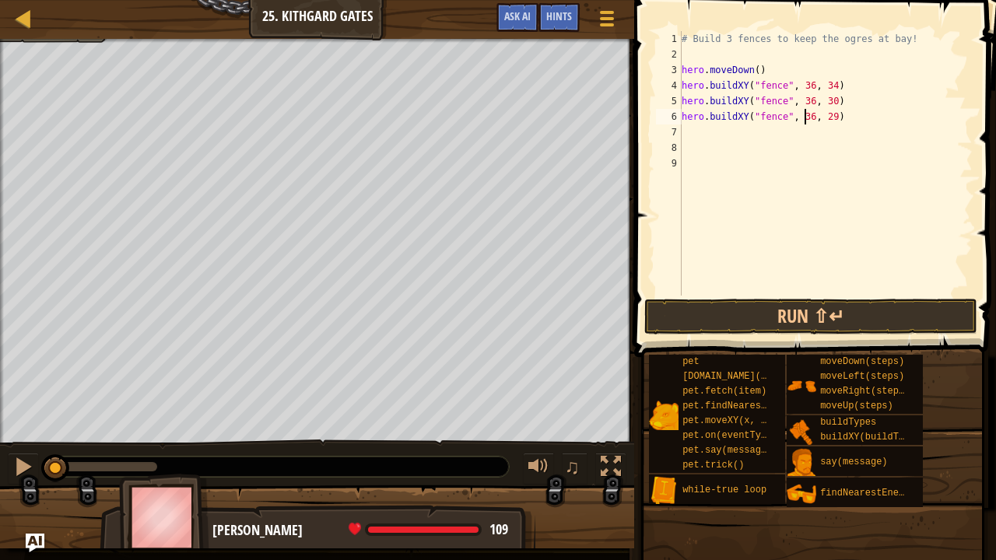
click at [825, 117] on div "# Build 3 fences to keep the ogres at bay! hero . moveDown ( ) hero . buildXY (…" at bounding box center [825, 179] width 294 height 296
type textarea "hero.buildXY("fence", 36, 28)"
click at [754, 306] on button "Run ⇧↵" at bounding box center [810, 317] width 333 height 36
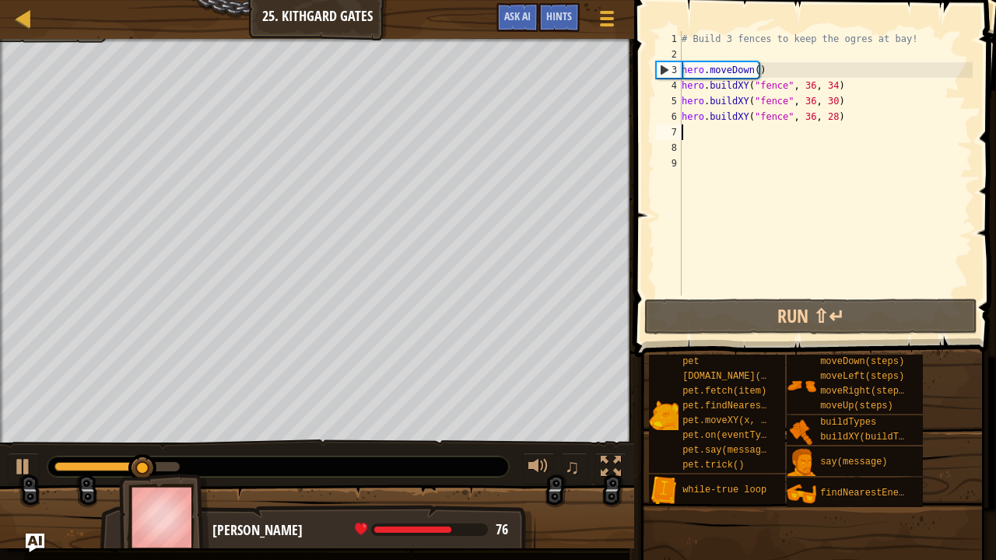
click at [700, 132] on div "# Build 3 fences to keep the ogres at bay! hero . moveDown ( ) hero . buildXY (…" at bounding box center [825, 179] width 294 height 296
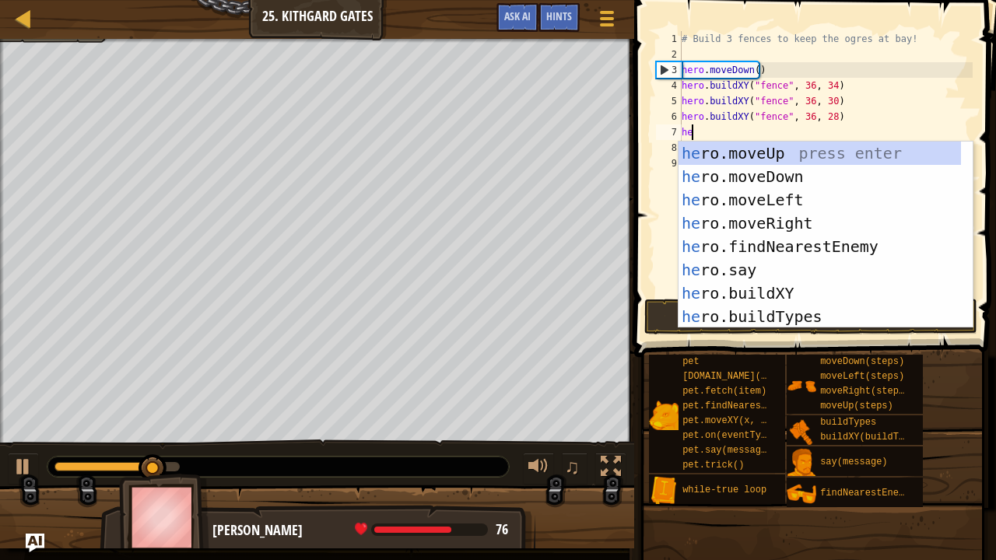
type textarea "her"
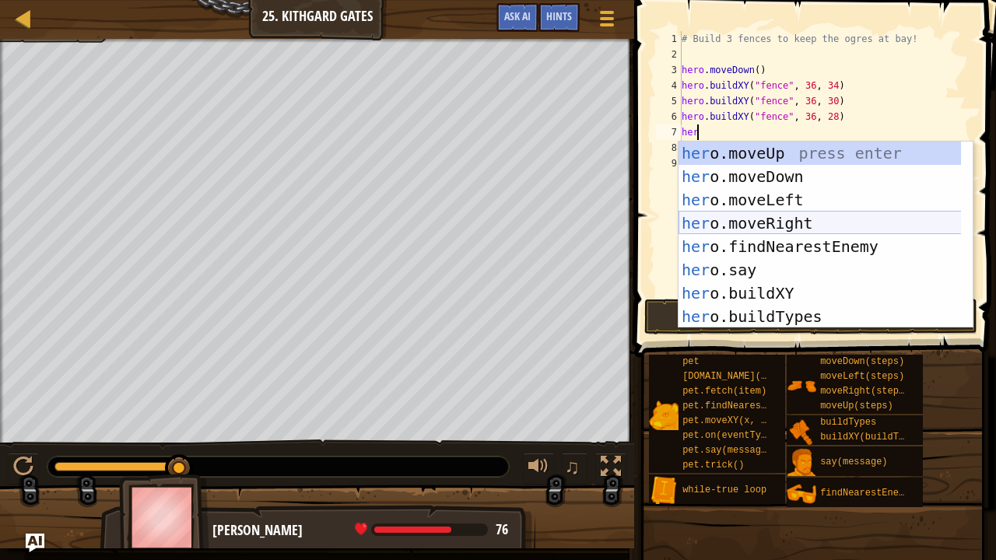
click at [792, 218] on div "her o.moveUp press enter her o.moveDown press enter her o.moveLeft press enter …" at bounding box center [819, 258] width 283 height 233
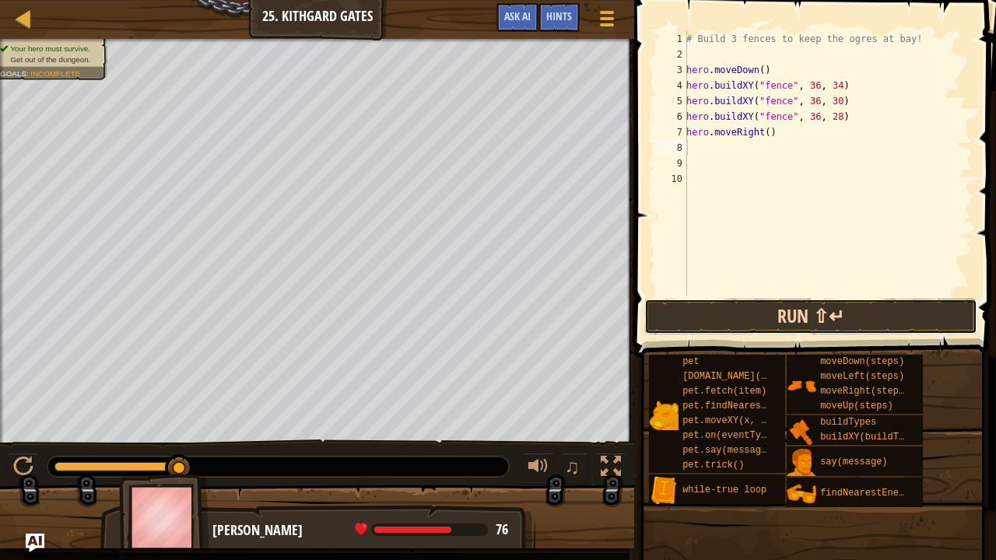
click at [764, 315] on button "Run ⇧↵" at bounding box center [810, 317] width 333 height 36
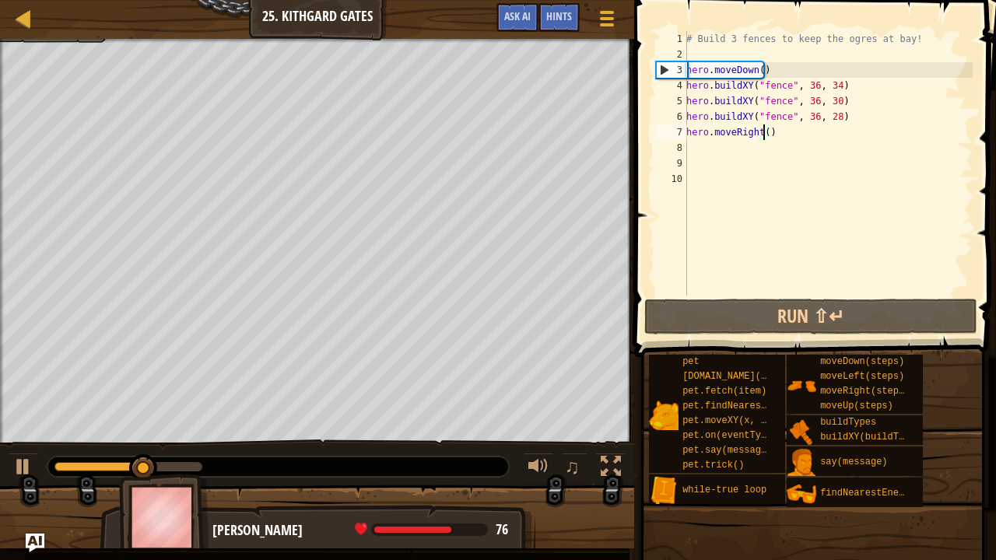
click at [763, 135] on div "# Build 3 fences to keep the ogres at bay! hero . moveDown ( ) hero . buildXY (…" at bounding box center [827, 179] width 289 height 296
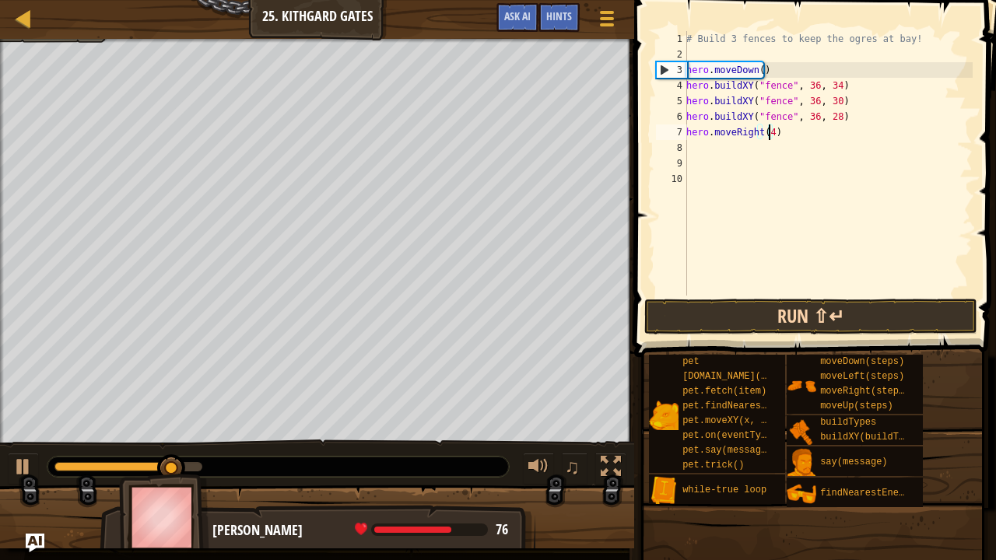
type textarea "hero.moveRight(4)"
click at [756, 320] on button "Run ⇧↵" at bounding box center [810, 317] width 333 height 36
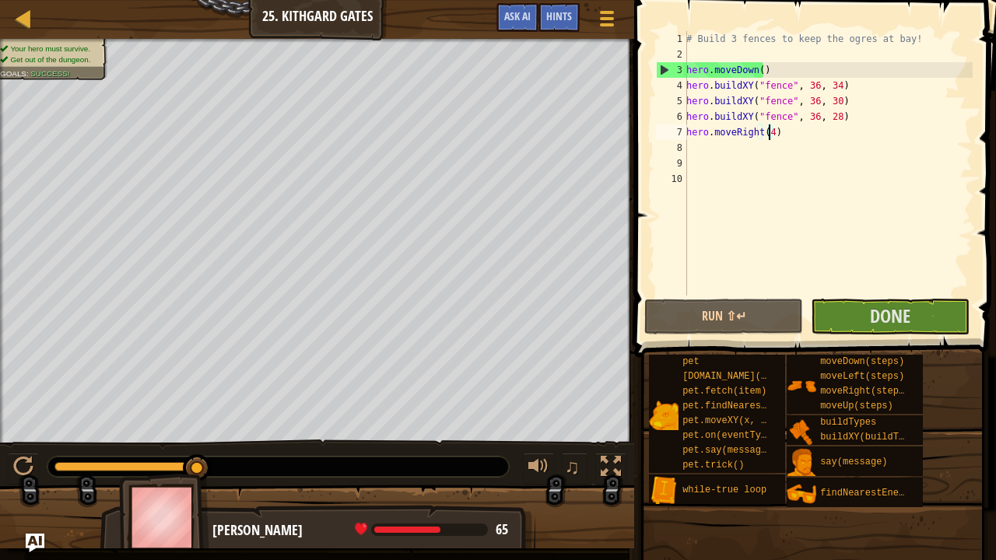
click at [0, 338] on div at bounding box center [2, 253] width 4 height 428
click at [0, 342] on div at bounding box center [2, 253] width 4 height 428
click at [870, 317] on button "Done" at bounding box center [890, 317] width 159 height 36
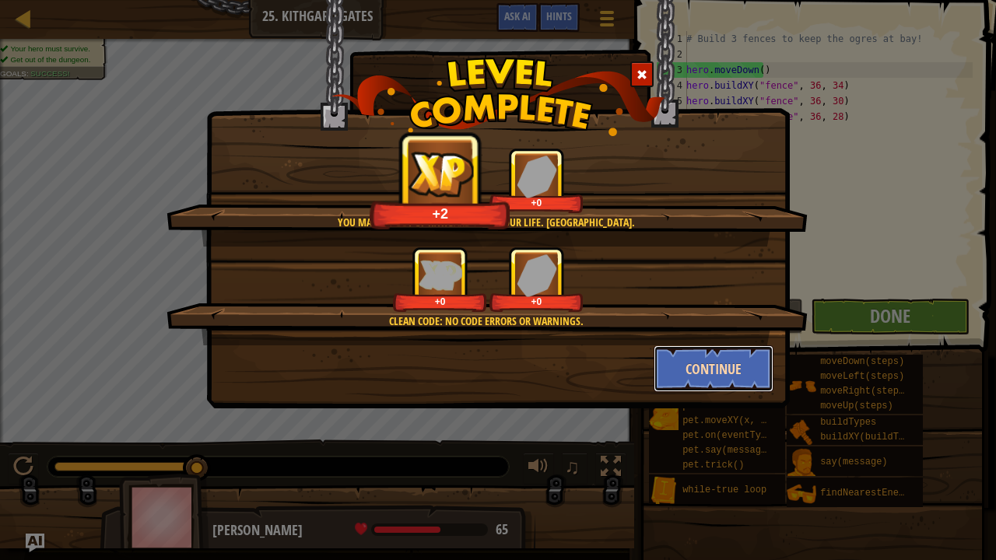
click at [699, 373] on button "Continue" at bounding box center [713, 368] width 121 height 47
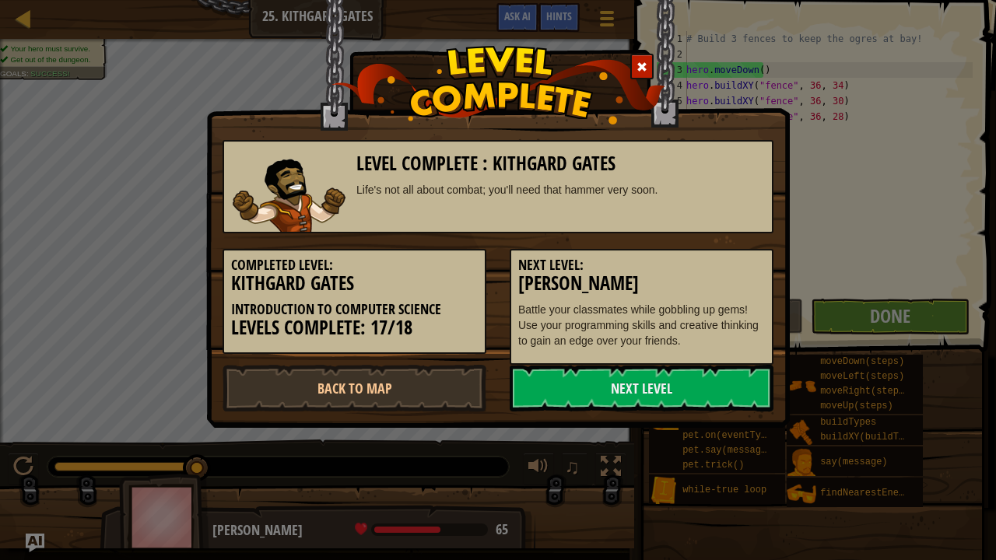
click at [699, 373] on link "Next Level" at bounding box center [642, 388] width 264 height 47
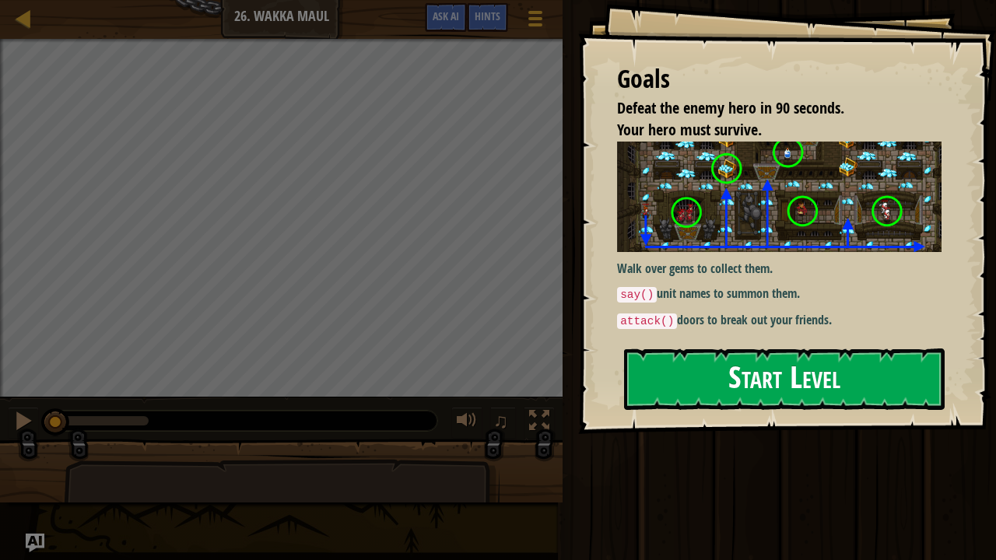
click at [716, 381] on button "Start Level" at bounding box center [784, 378] width 320 height 61
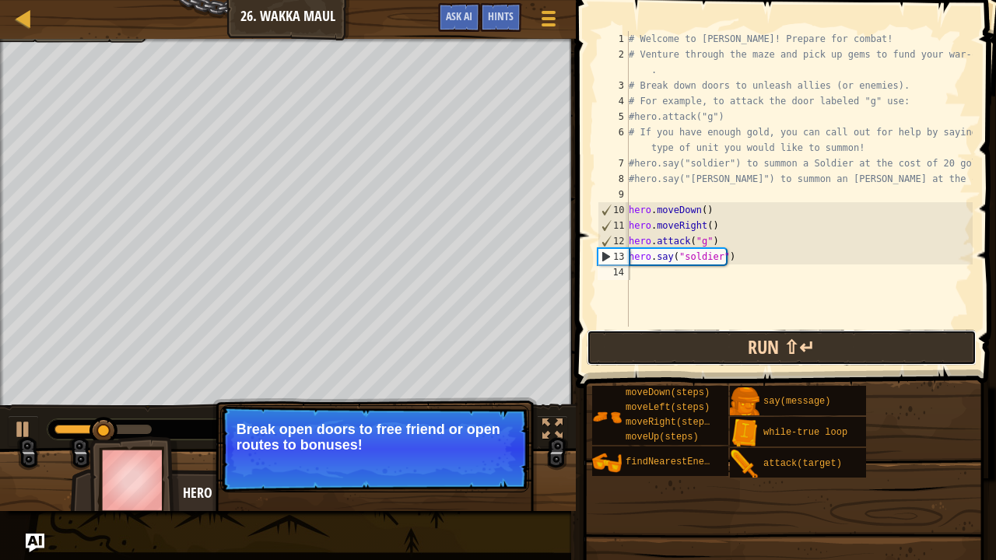
click at [702, 347] on button "Run ⇧↵" at bounding box center [782, 348] width 390 height 36
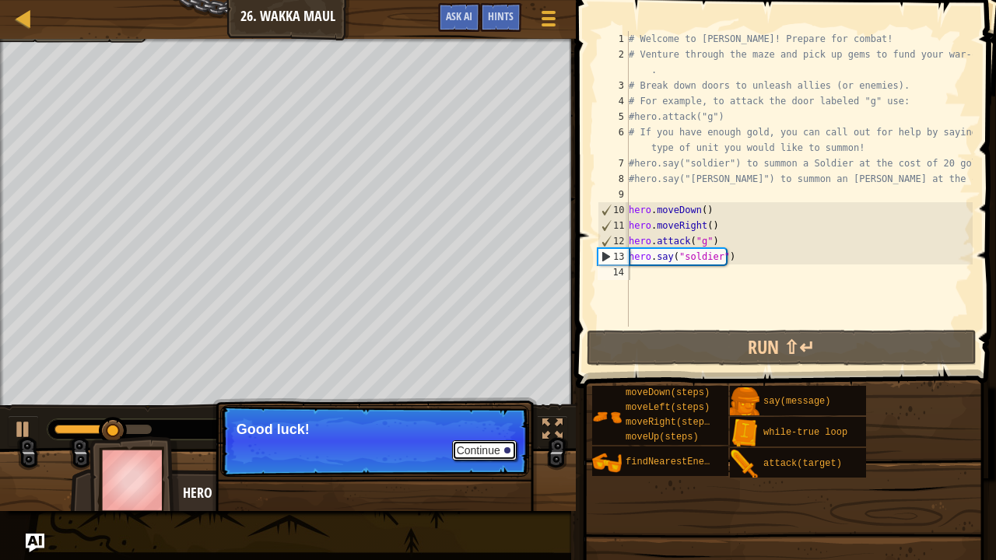
click at [485, 439] on button "Continue" at bounding box center [484, 450] width 65 height 20
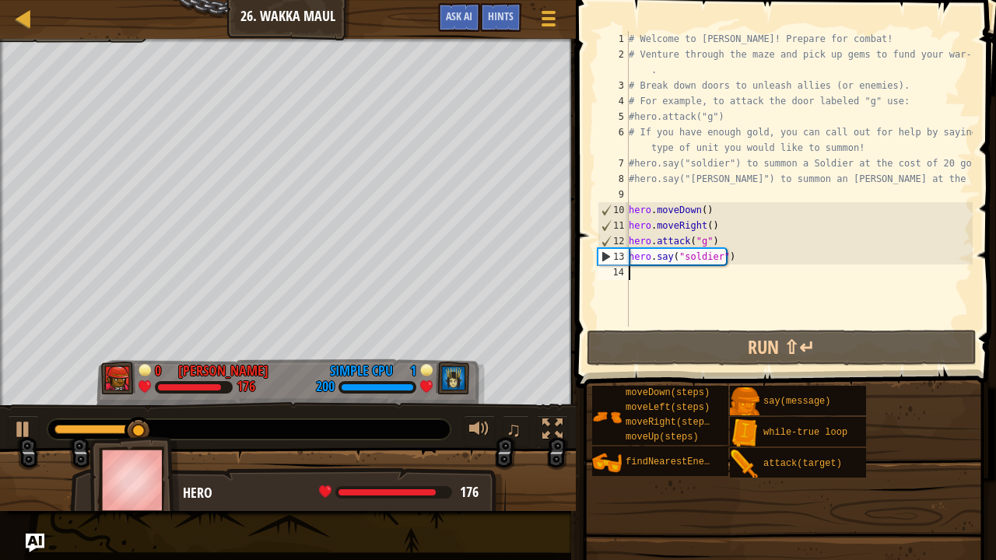
click at [650, 274] on div "# Welcome to [PERSON_NAME]! Prepare for combat! # Venture through the maze and …" at bounding box center [798, 194] width 347 height 327
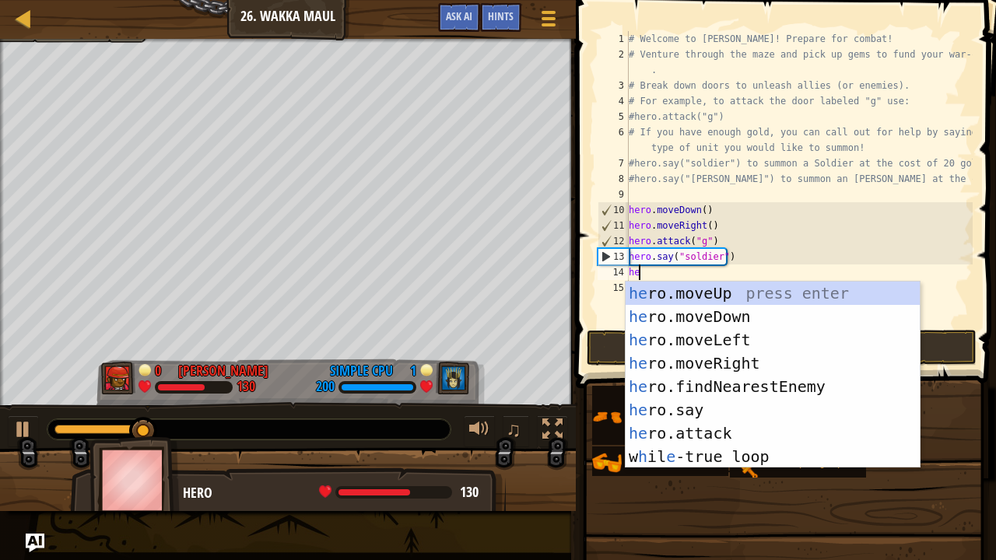
type textarea "her"
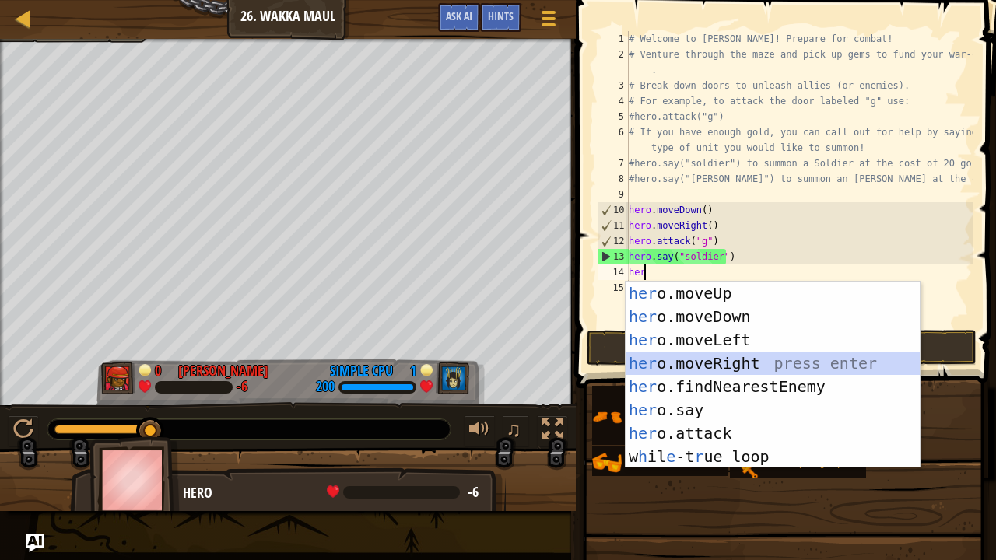
click at [704, 359] on div "her o.moveUp press enter her o.moveDown press enter her o.moveLeft press enter …" at bounding box center [772, 398] width 295 height 233
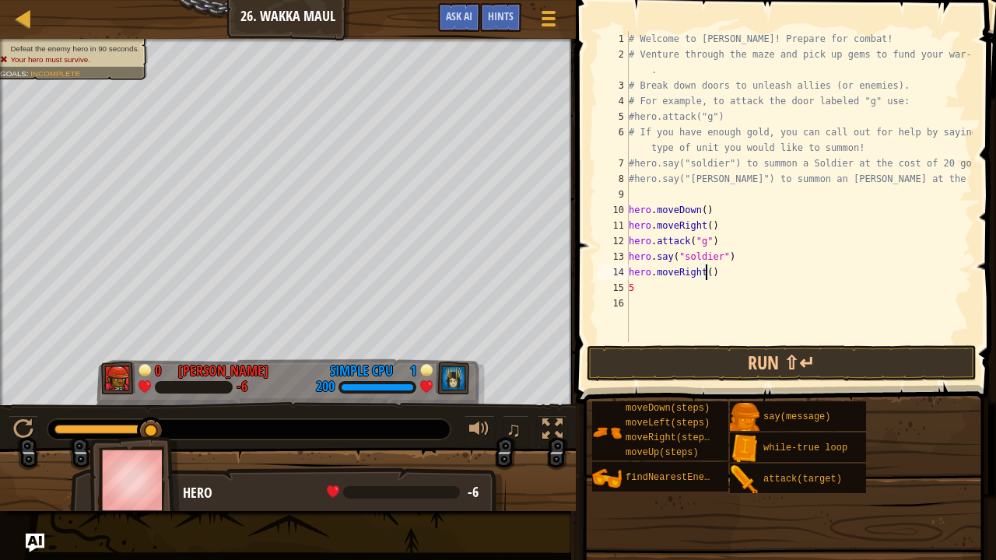
click at [706, 279] on div "# Welcome to [PERSON_NAME]! Prepare for combat! # Venture through the maze and …" at bounding box center [798, 202] width 347 height 342
click at [650, 289] on div "# Welcome to [PERSON_NAME]! Prepare for combat! # Venture through the maze and …" at bounding box center [798, 202] width 347 height 342
type textarea "5"
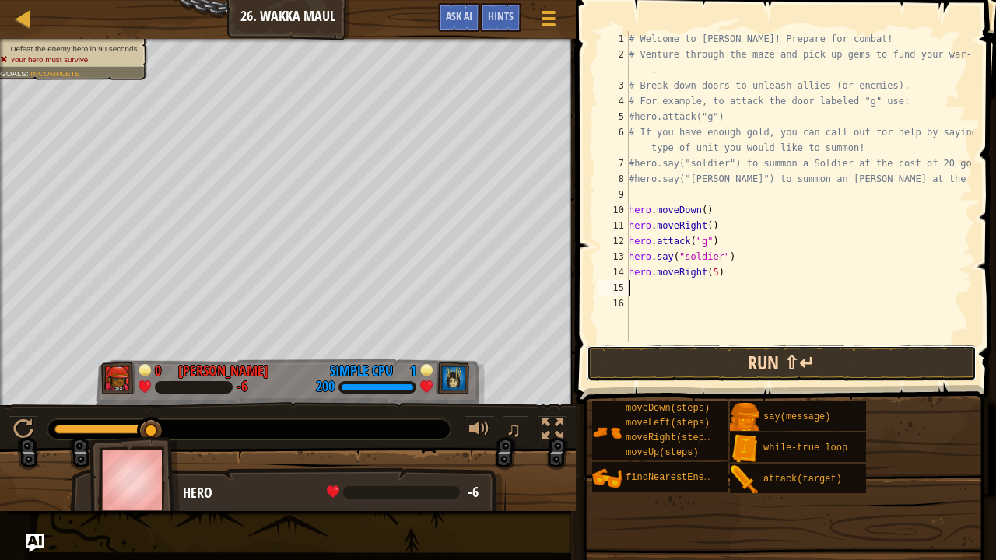
click at [745, 362] on button "Run ⇧↵" at bounding box center [782, 363] width 390 height 36
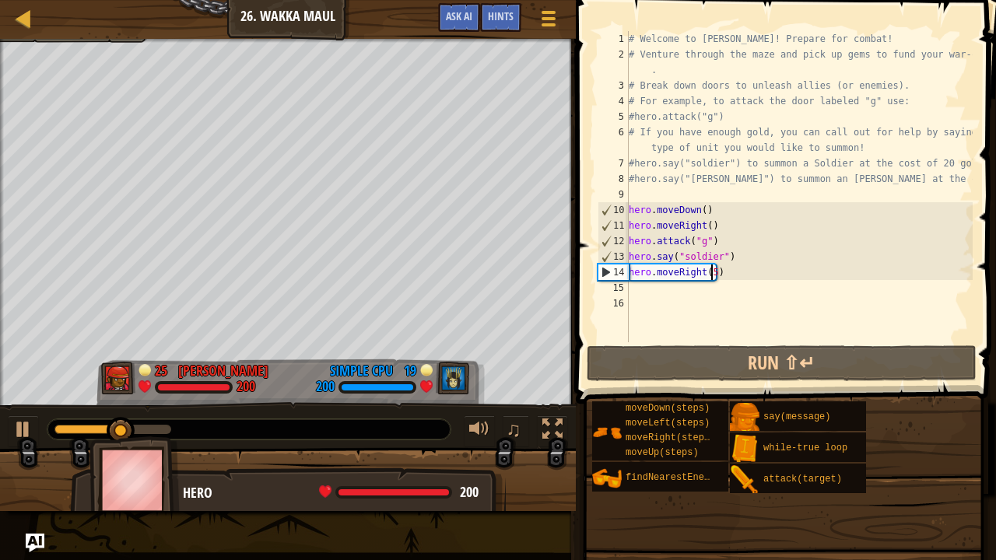
click at [711, 274] on div "# Welcome to [PERSON_NAME]! Prepare for combat! # Venture through the maze and …" at bounding box center [798, 202] width 347 height 342
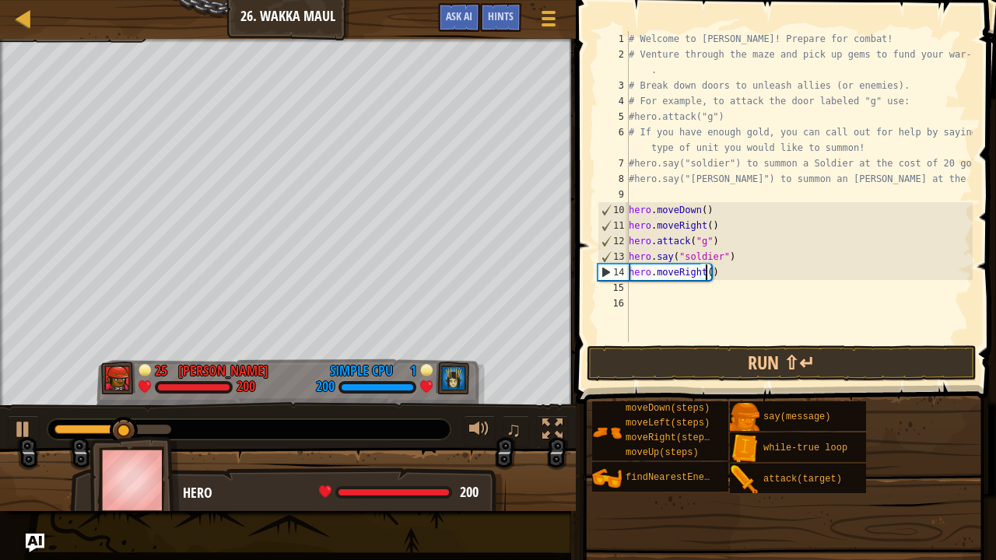
type textarea "hero.moveRight(6)"
click at [655, 297] on div "# Welcome to [PERSON_NAME]! Prepare for combat! # Venture through the maze and …" at bounding box center [798, 202] width 347 height 342
click at [633, 286] on div "# Welcome to [PERSON_NAME]! Prepare for combat! # Venture through the maze and …" at bounding box center [798, 202] width 347 height 342
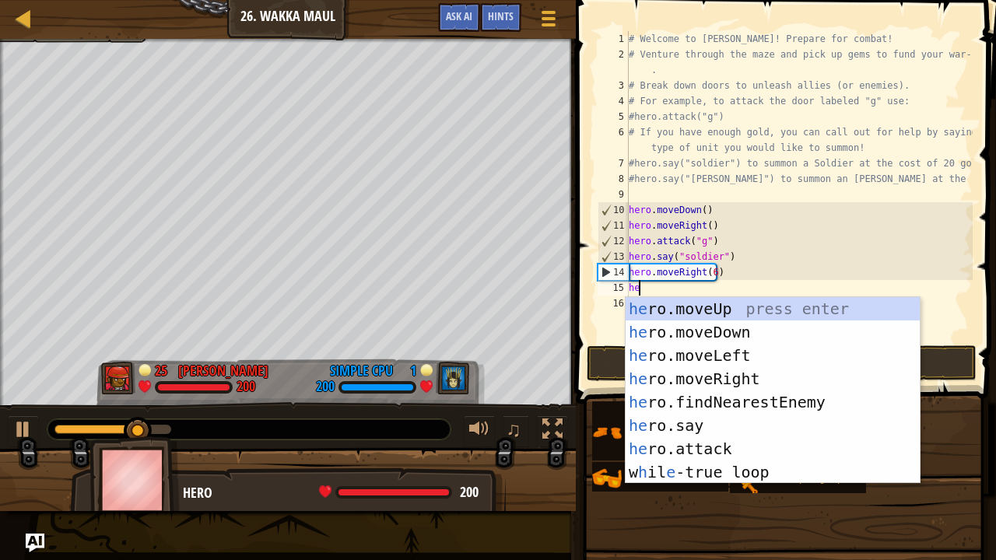
type textarea "her"
click at [690, 306] on div "her o.moveUp press enter her o.moveDown press enter her o.moveLeft press enter …" at bounding box center [772, 413] width 295 height 233
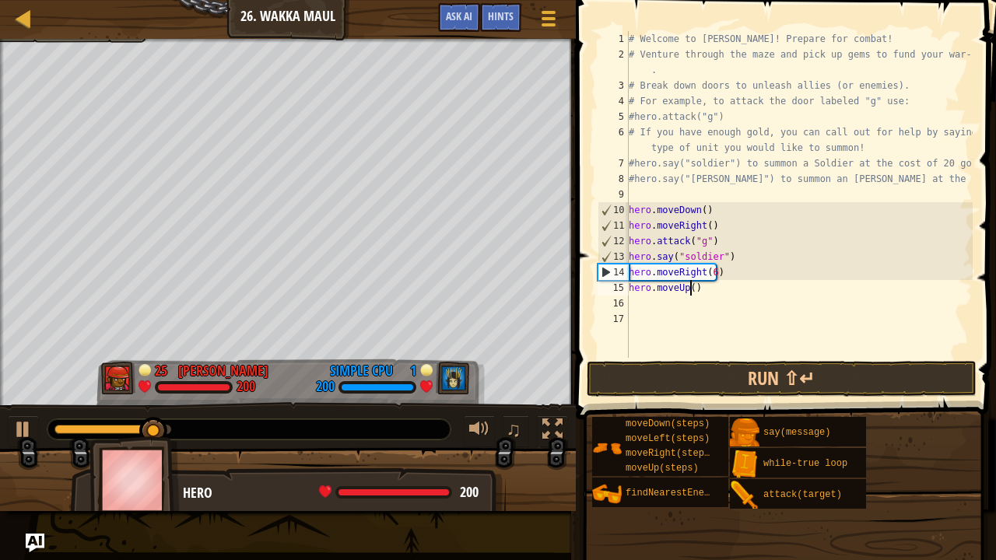
click at [689, 288] on div "# Welcome to [PERSON_NAME]! Prepare for combat! # Venture through the maze and …" at bounding box center [798, 210] width 347 height 358
click at [680, 372] on button "Run ⇧↵" at bounding box center [782, 379] width 390 height 36
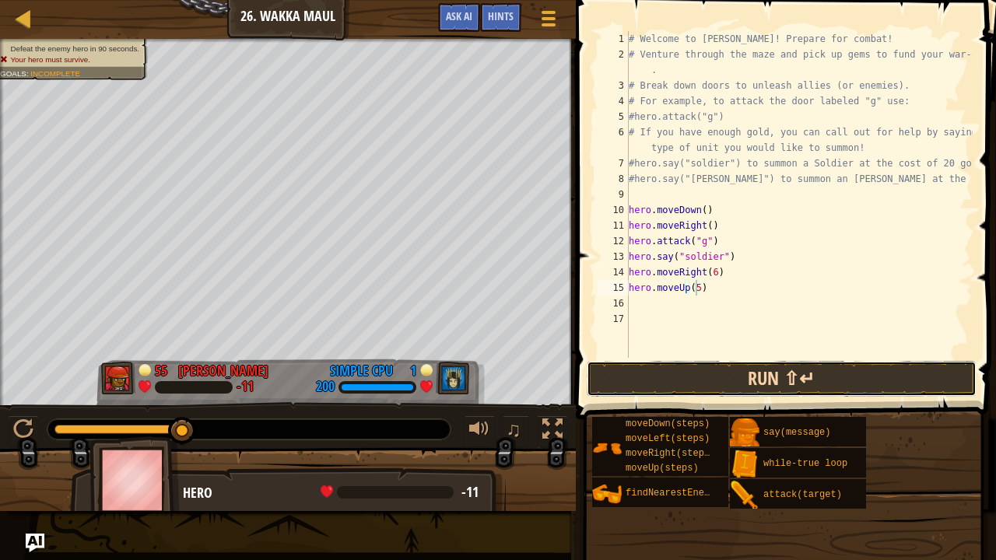
click at [692, 376] on button "Run ⇧↵" at bounding box center [782, 379] width 390 height 36
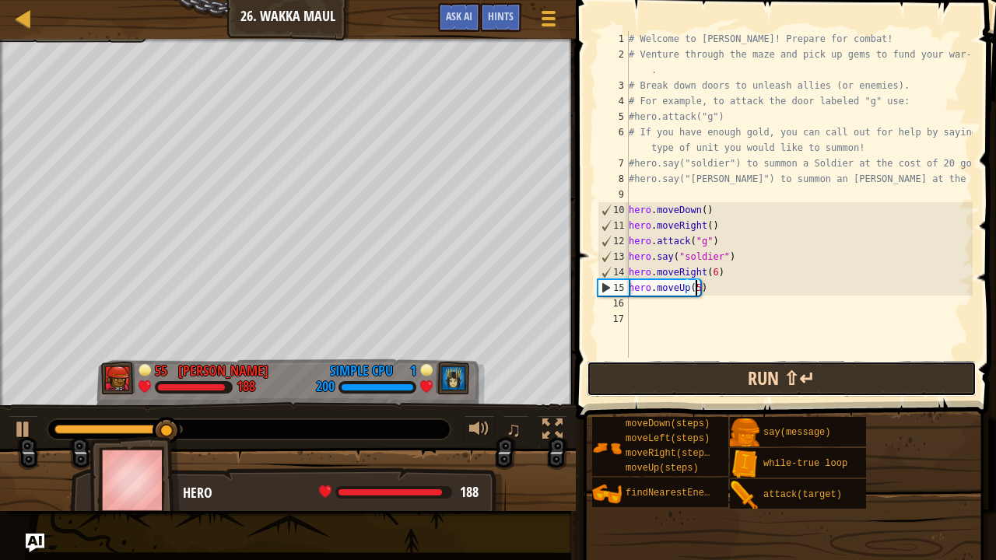
click at [692, 376] on button "Run ⇧↵" at bounding box center [782, 379] width 390 height 36
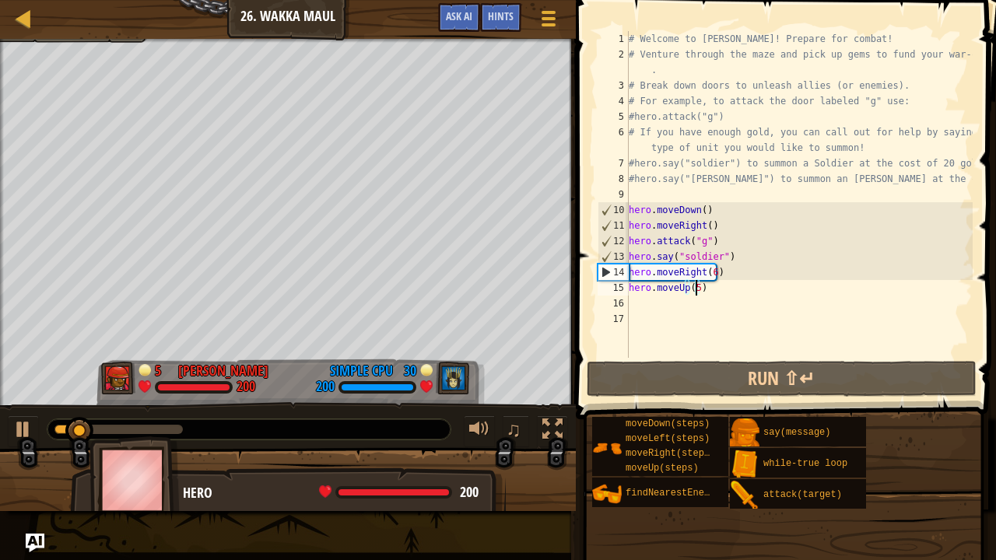
click at [696, 291] on div "# Welcome to [PERSON_NAME]! Prepare for combat! # Venture through the maze and …" at bounding box center [798, 210] width 347 height 358
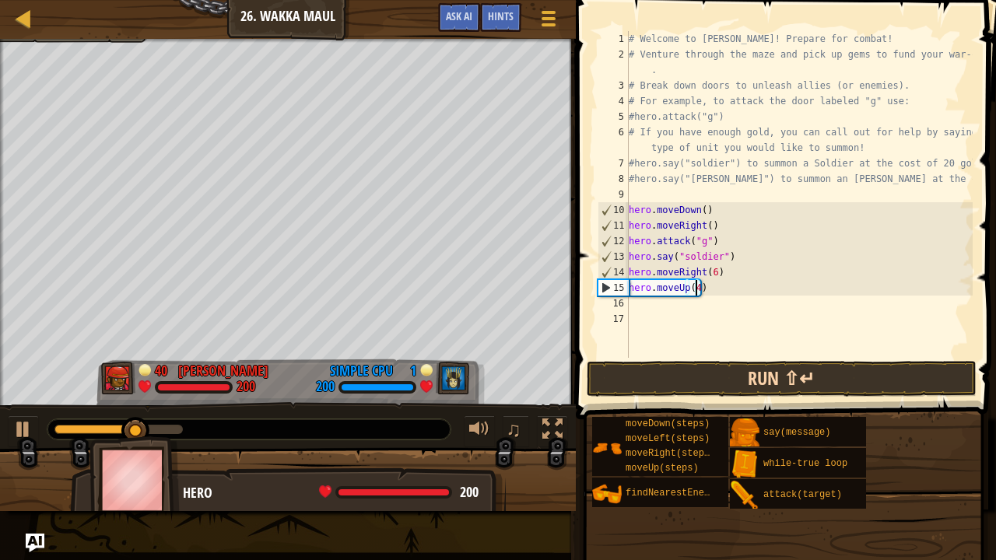
type textarea "hero.moveUp(4)"
click at [670, 376] on button "Run ⇧↵" at bounding box center [782, 379] width 390 height 36
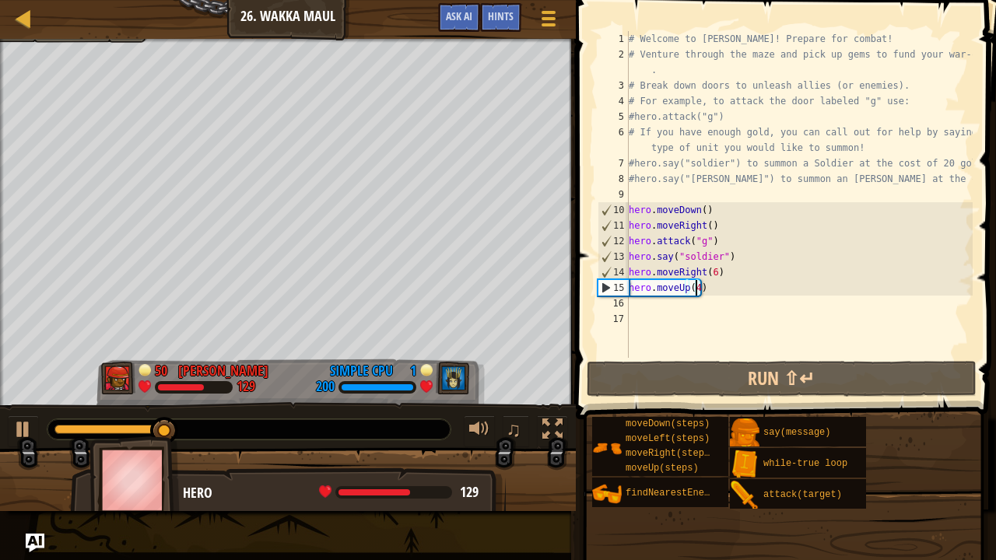
click at [654, 309] on div "# Welcome to [PERSON_NAME]! Prepare for combat! # Venture through the maze and …" at bounding box center [798, 210] width 347 height 358
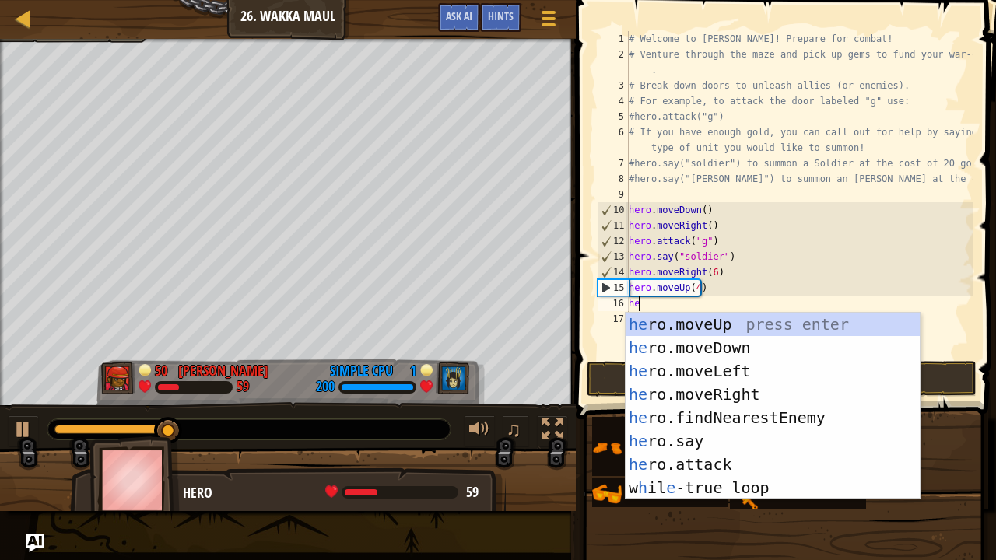
type textarea "her"
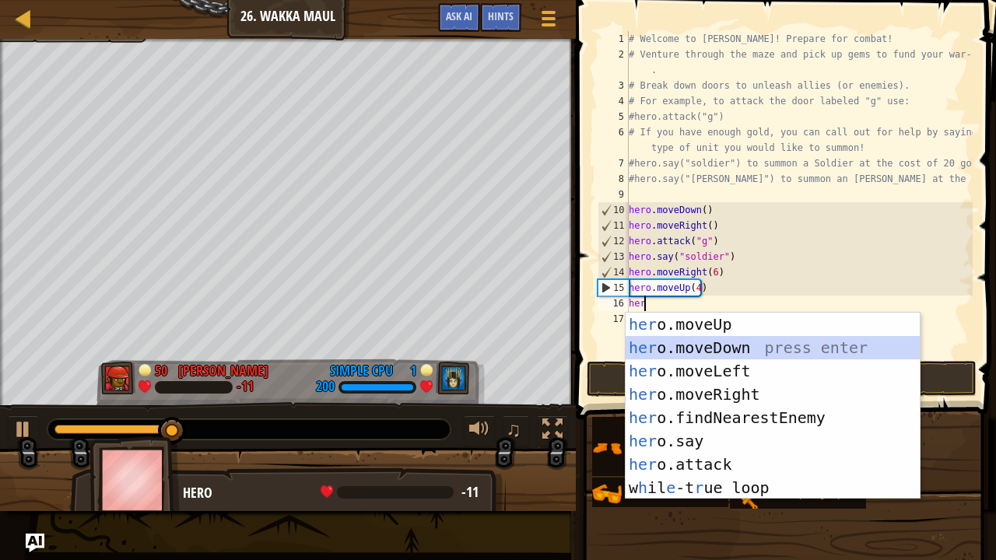
click at [690, 352] on div "her o.moveUp press enter her o.moveDown press enter her o.moveLeft press enter …" at bounding box center [772, 429] width 295 height 233
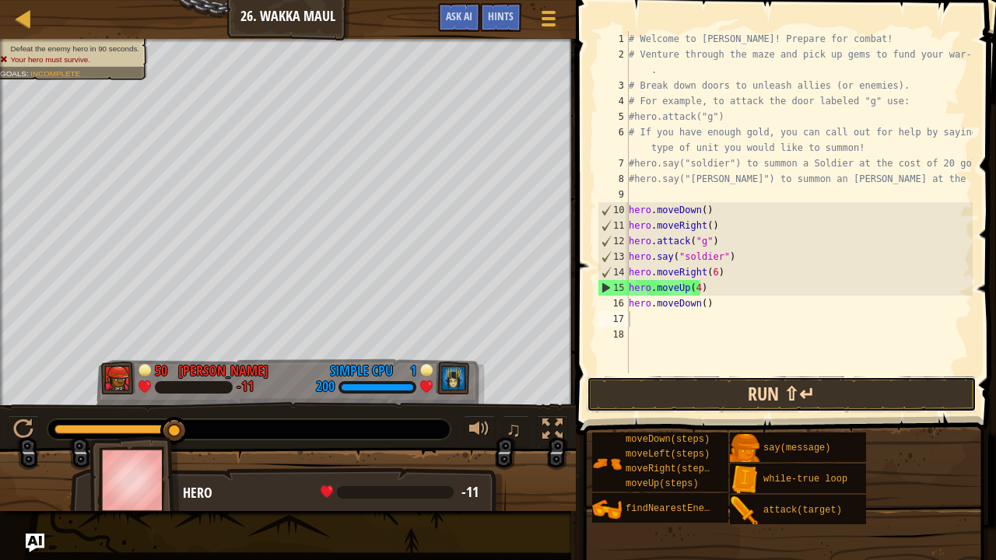
click at [674, 394] on button "Run ⇧↵" at bounding box center [782, 394] width 390 height 36
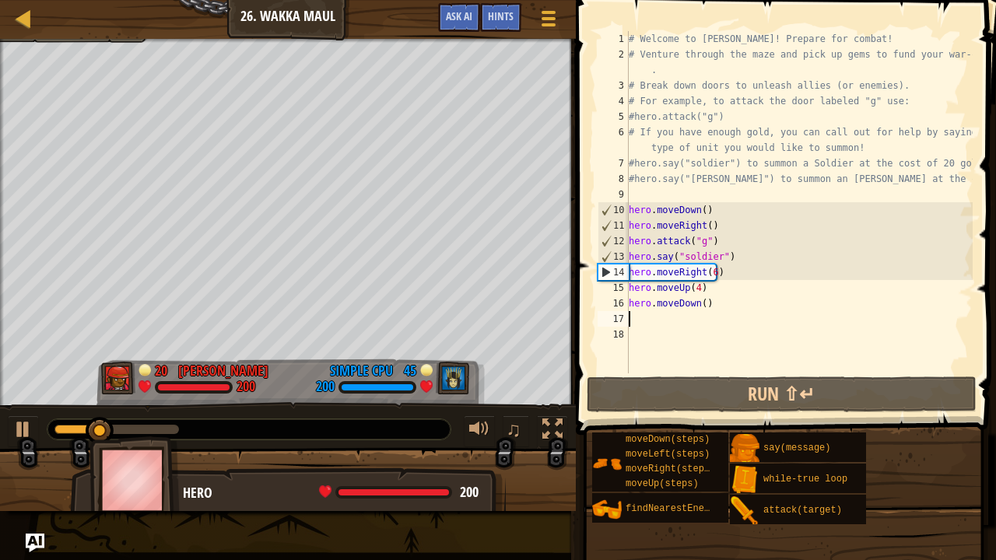
click at [702, 305] on div "# Welcome to [PERSON_NAME]! Prepare for combat! # Venture through the maze and …" at bounding box center [798, 217] width 347 height 373
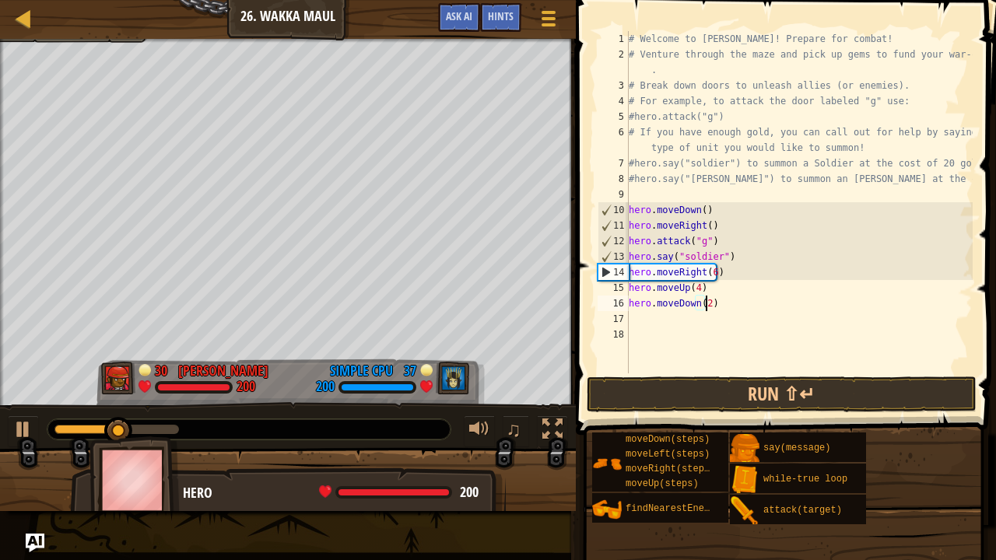
scroll to position [7, 6]
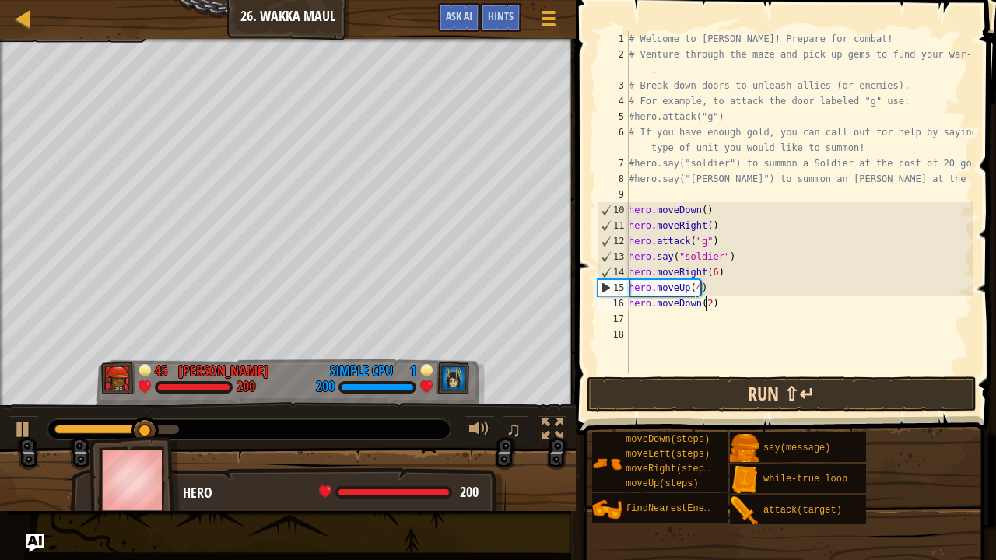
type textarea "hero.moveDown(2)"
click at [685, 387] on button "Run ⇧↵" at bounding box center [782, 394] width 390 height 36
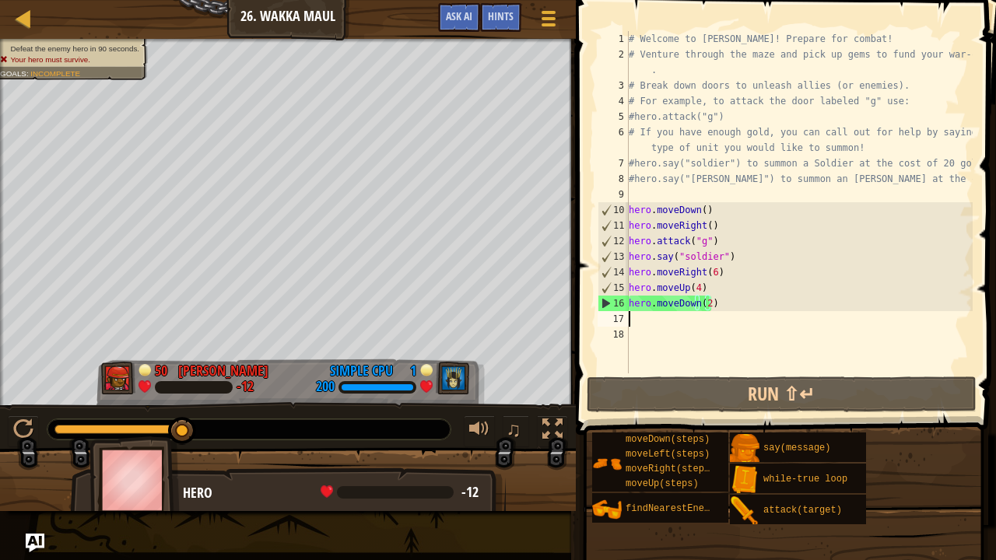
click at [640, 322] on div "# Welcome to [PERSON_NAME]! Prepare for combat! # Venture through the maze and …" at bounding box center [798, 217] width 347 height 373
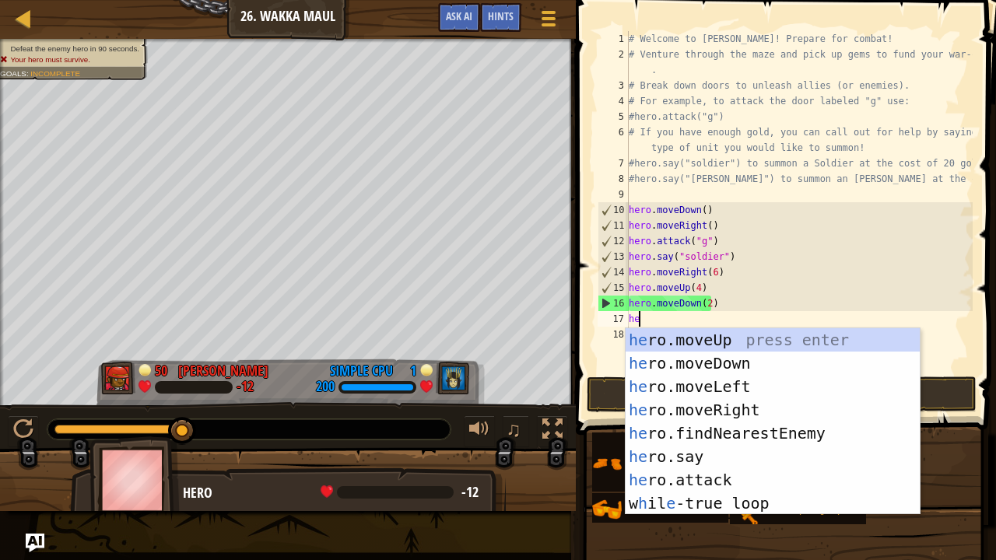
type textarea "her"
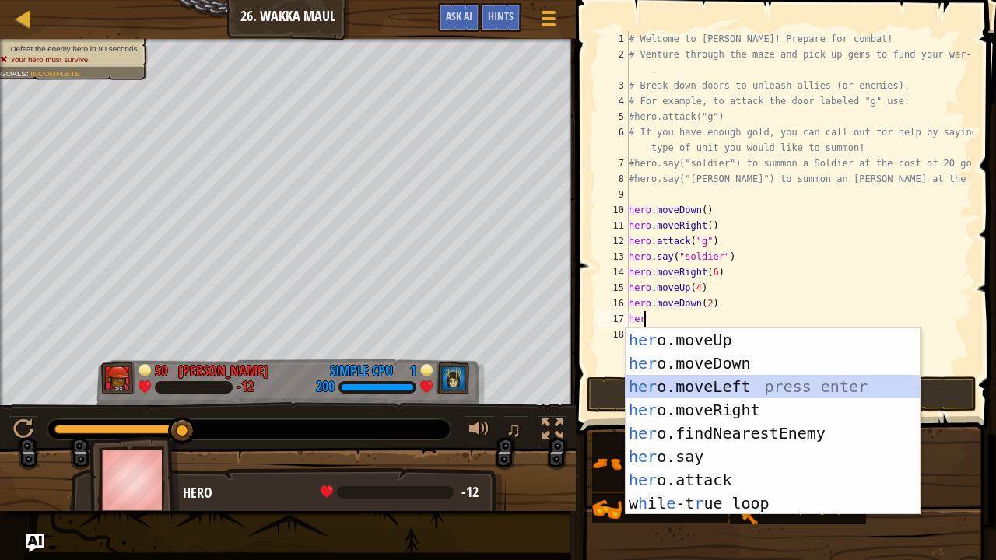
click at [711, 386] on div "her o.moveUp press enter her o.moveDown press enter her o.moveLeft press enter …" at bounding box center [772, 444] width 295 height 233
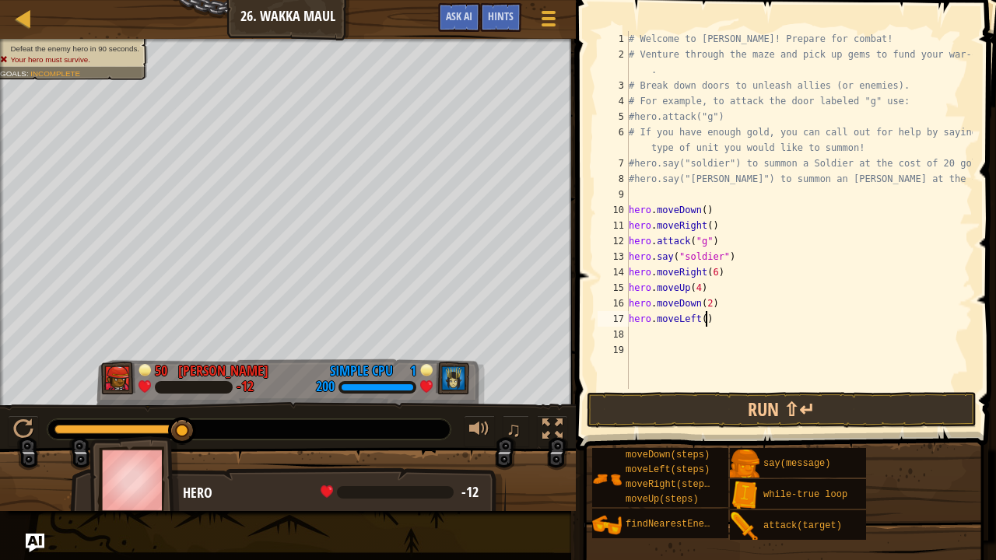
click at [703, 320] on div "# Welcome to [PERSON_NAME]! Prepare for combat! # Venture through the maze and …" at bounding box center [798, 225] width 347 height 389
click at [697, 318] on div "# Welcome to [PERSON_NAME]! Prepare for combat! # Venture through the maze and …" at bounding box center [798, 225] width 347 height 389
click at [699, 317] on div "# Welcome to [PERSON_NAME]! Prepare for combat! # Venture through the maze and …" at bounding box center [798, 225] width 347 height 389
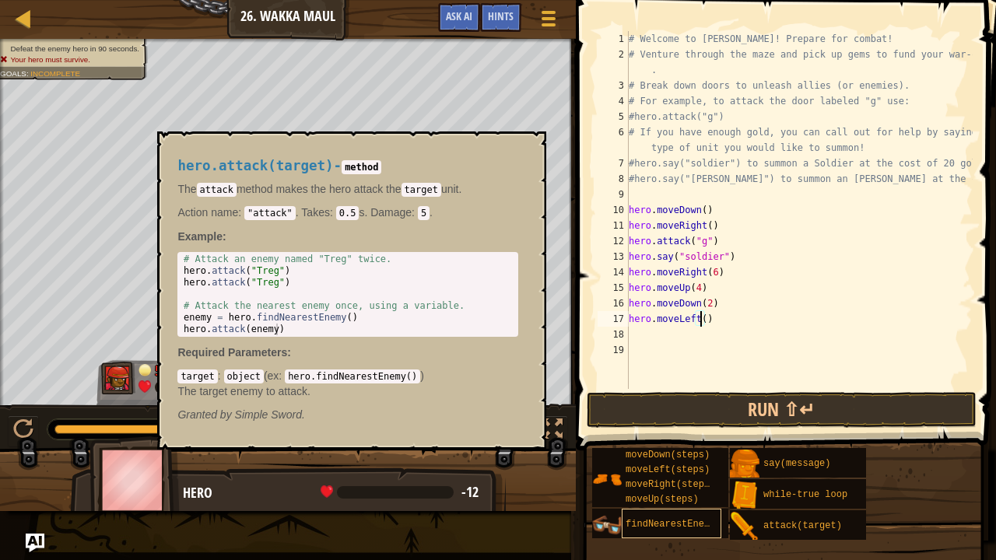
scroll to position [7, 6]
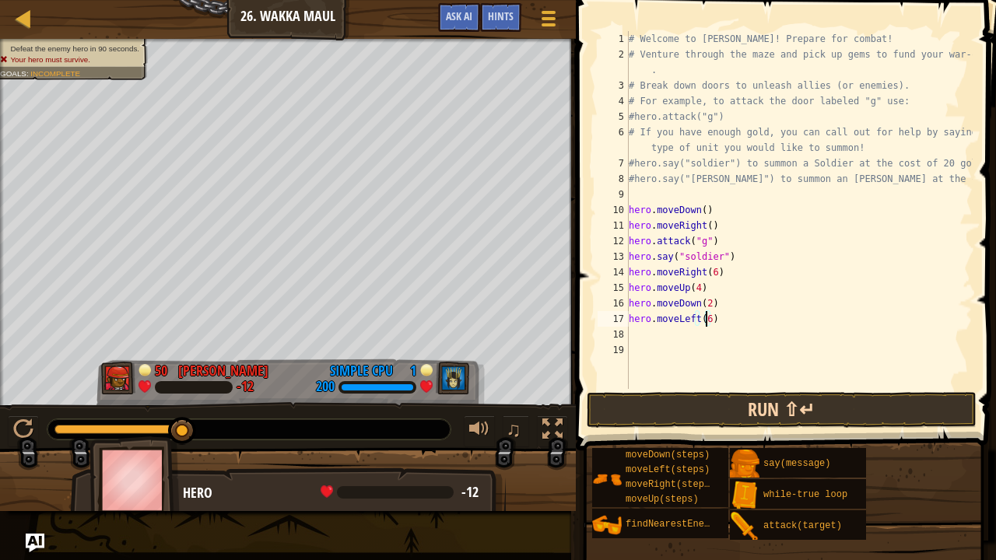
type textarea "hero.moveLeft(6)"
click at [674, 405] on button "Run ⇧↵" at bounding box center [782, 410] width 390 height 36
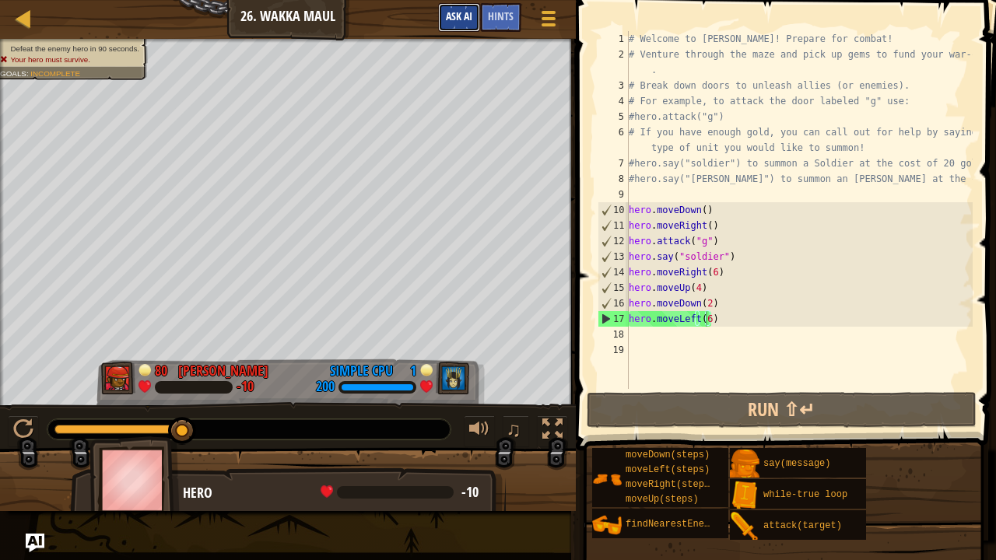
click at [472, 19] on button "Ask AI" at bounding box center [459, 17] width 42 height 29
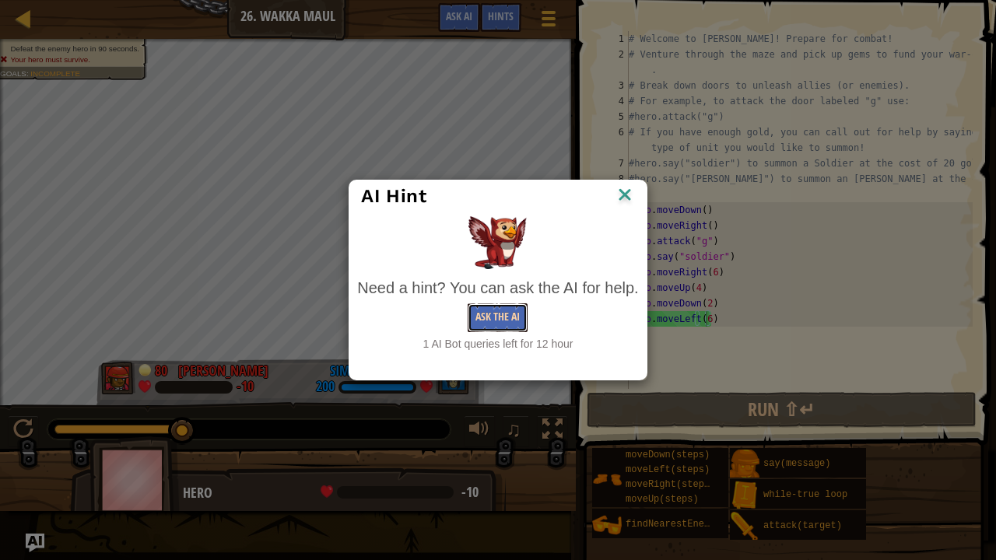
click at [477, 324] on button "Ask the AI" at bounding box center [498, 317] width 60 height 29
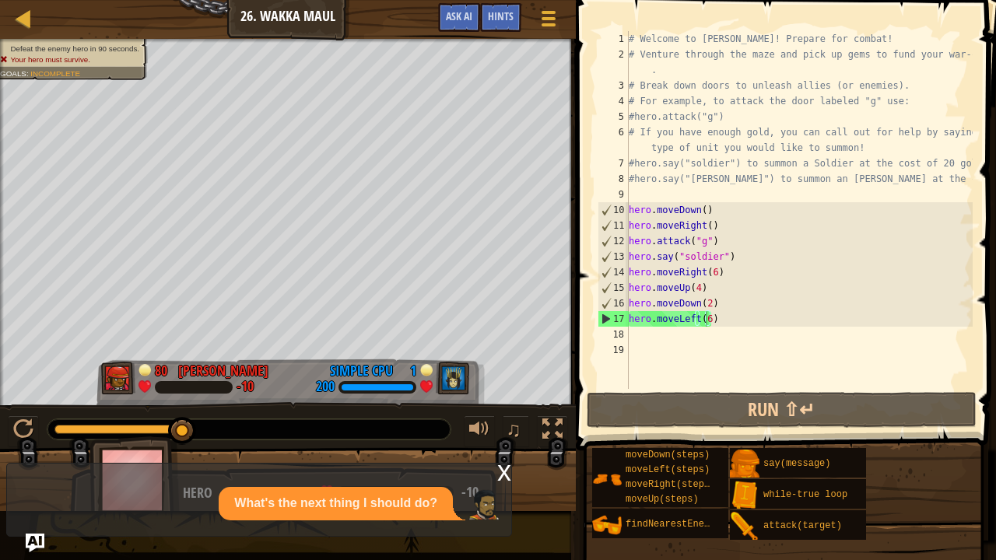
click at [366, 439] on p "What's the next thing I should do?" at bounding box center [335, 504] width 203 height 18
click at [194, 439] on div "What's the next thing I should do?" at bounding box center [255, 503] width 496 height 33
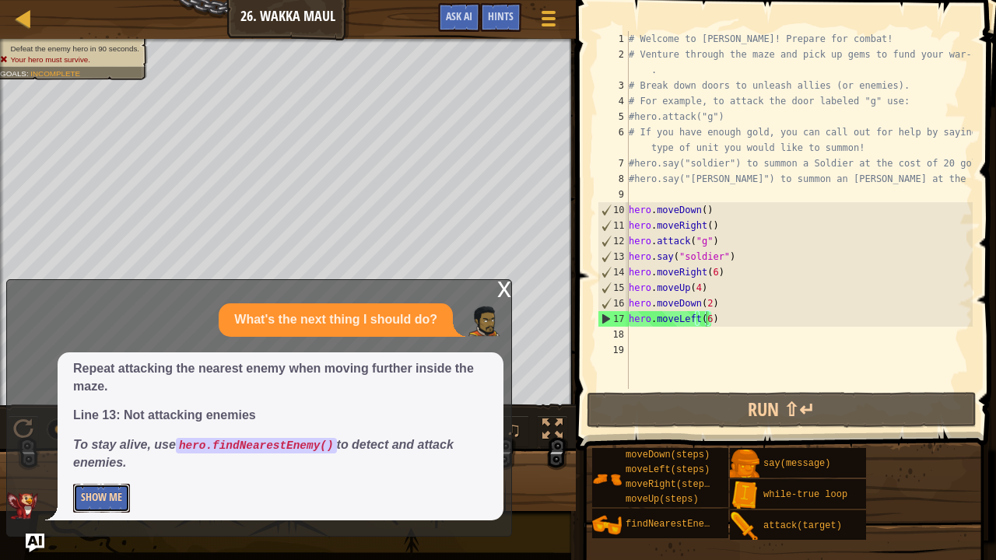
click at [108, 439] on button "Show Me" at bounding box center [101, 498] width 57 height 29
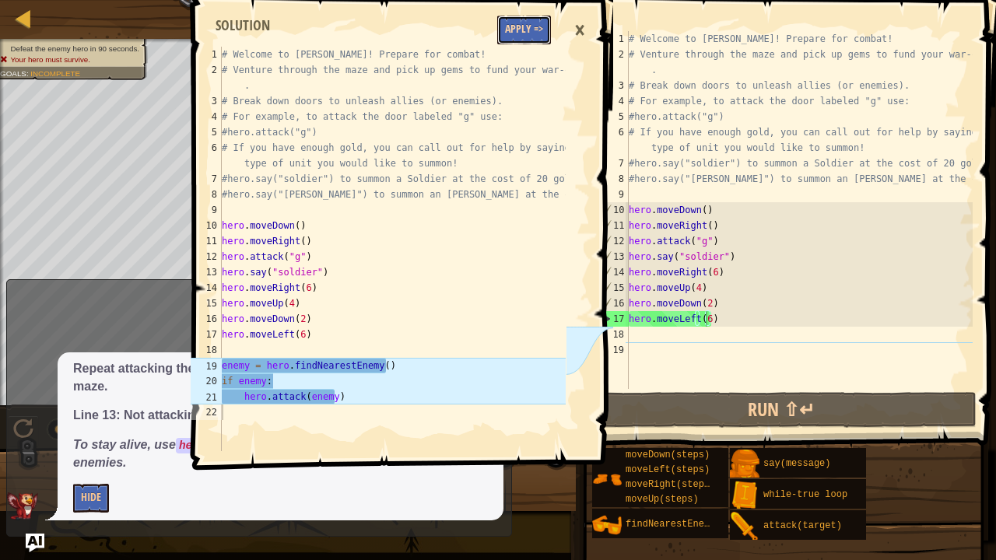
click at [519, 34] on button "Apply =>" at bounding box center [524, 30] width 54 height 29
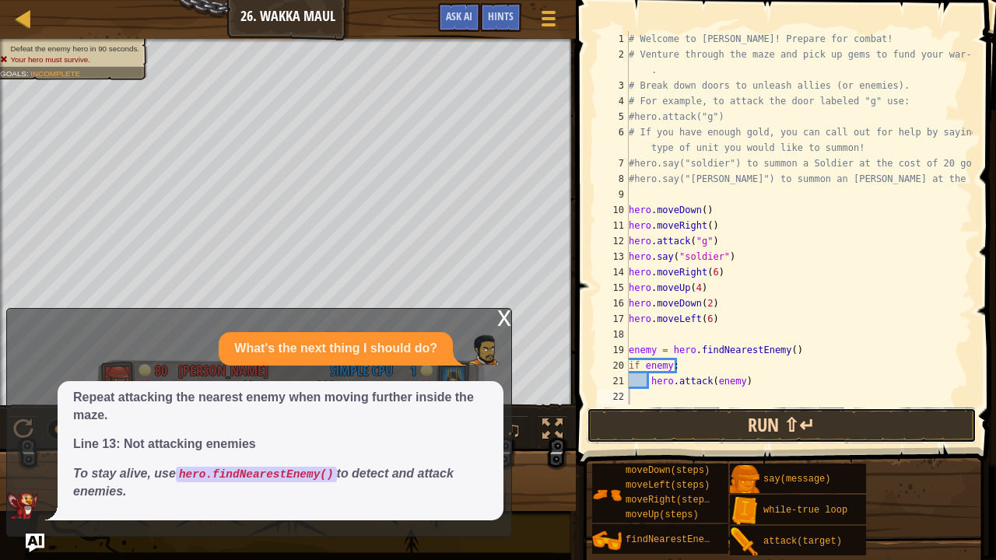
click at [685, 422] on button "Run ⇧↵" at bounding box center [782, 426] width 390 height 36
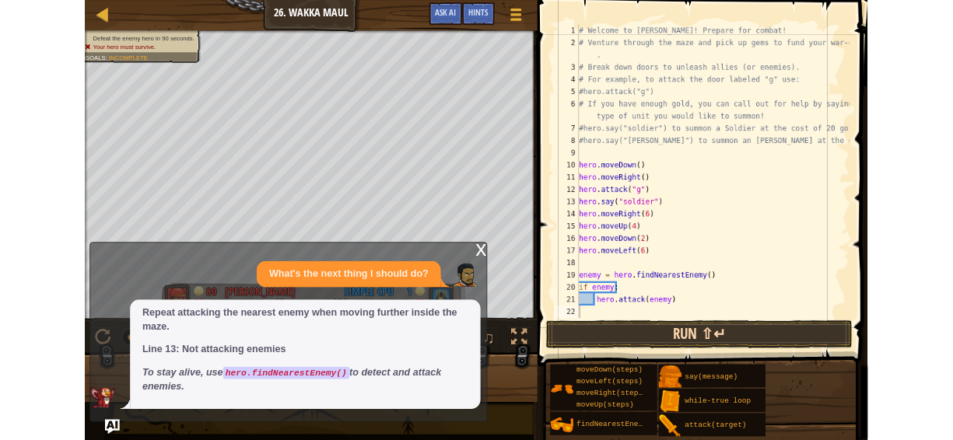
scroll to position [7, 0]
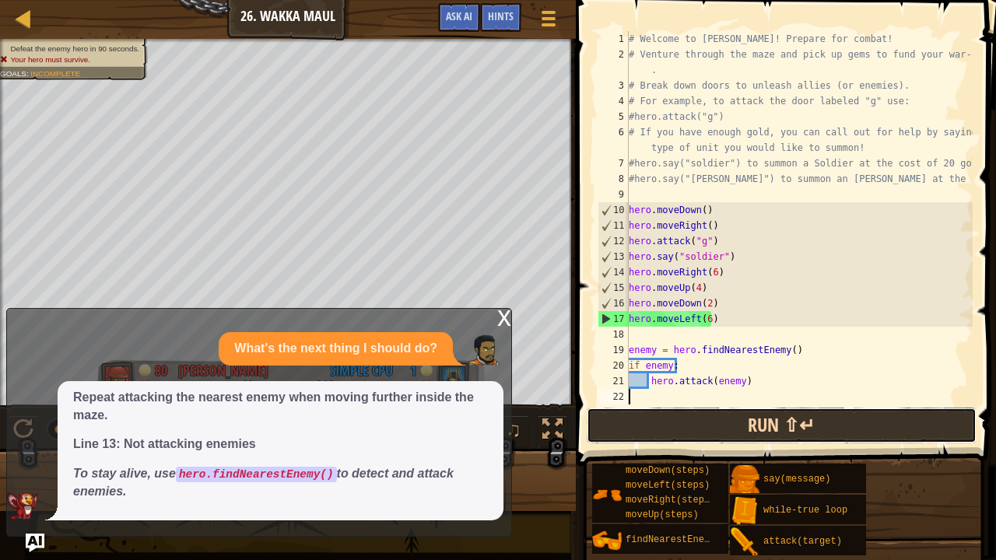
click at [685, 422] on button "Run ⇧↵" at bounding box center [782, 426] width 390 height 36
click at [703, 425] on button "Run ⇧↵" at bounding box center [782, 426] width 390 height 36
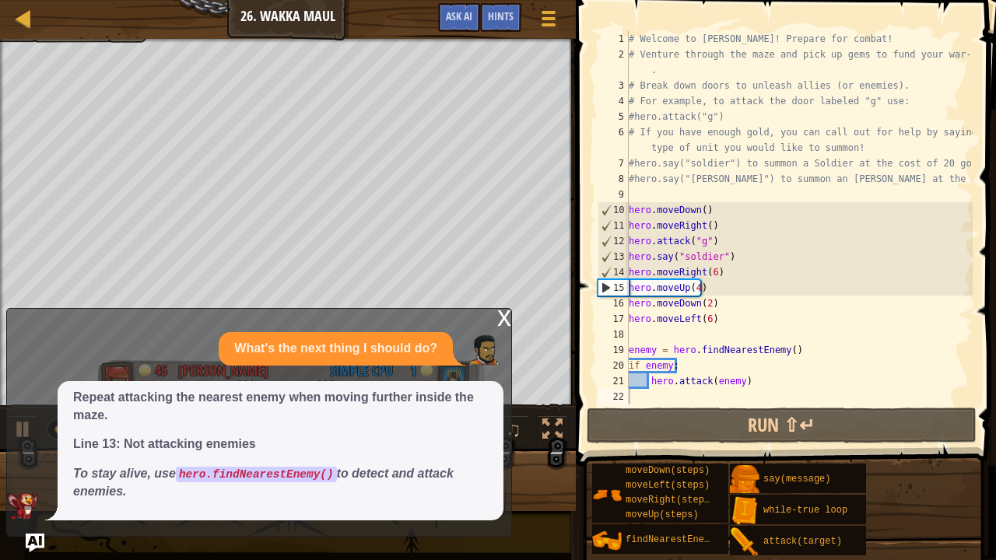
click at [259, 439] on p "To stay alive, use hero.findNearestEnemy() to detect and attack enemies." at bounding box center [280, 483] width 415 height 36
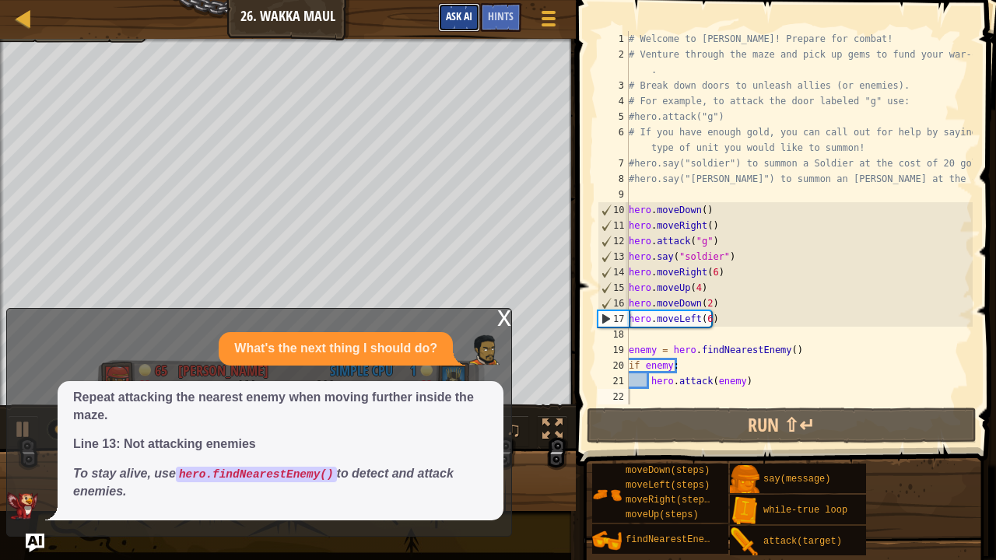
click at [465, 26] on button "Ask AI" at bounding box center [459, 17] width 42 height 29
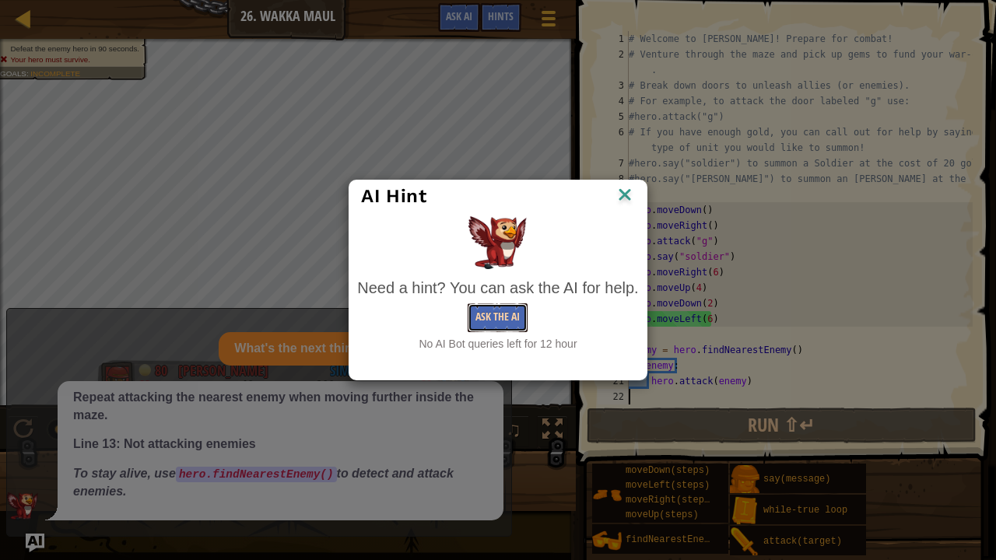
click at [501, 317] on button "Ask the AI" at bounding box center [498, 317] width 60 height 29
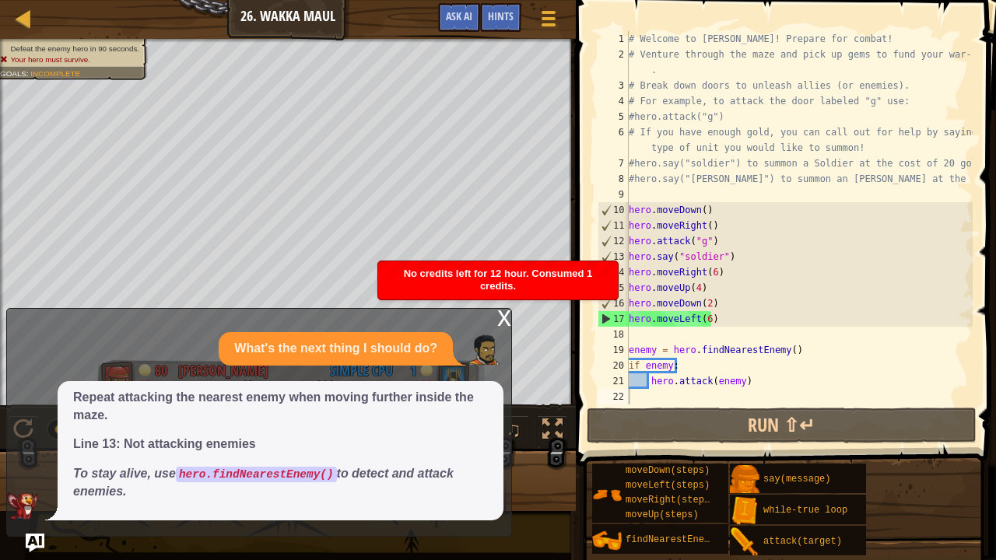
click at [285, 426] on span "Repeat attacking the nearest enemy when moving further inside the maze. Line 13…" at bounding box center [280, 445] width 415 height 112
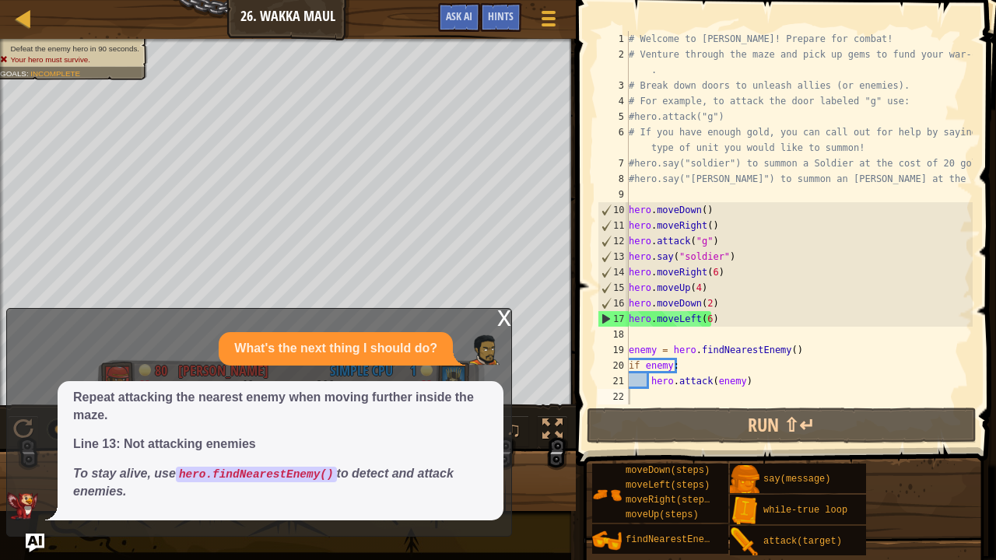
click at [306, 439] on p "To stay alive, use hero.findNearestEnemy() to detect and attack enemies." at bounding box center [280, 483] width 415 height 36
click at [37, 439] on img "Ask AI" at bounding box center [35, 543] width 20 height 20
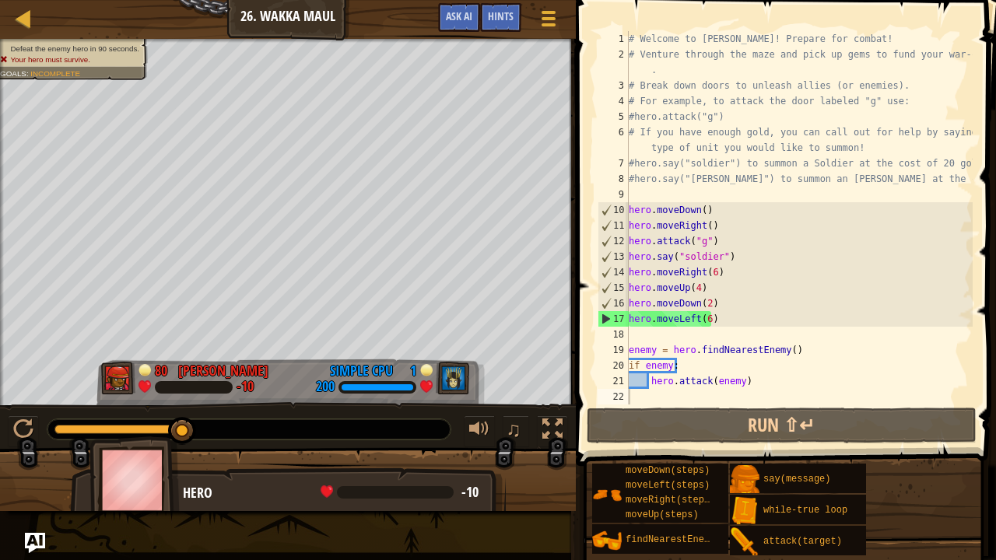
click at [37, 439] on img "Ask AI" at bounding box center [35, 543] width 20 height 20
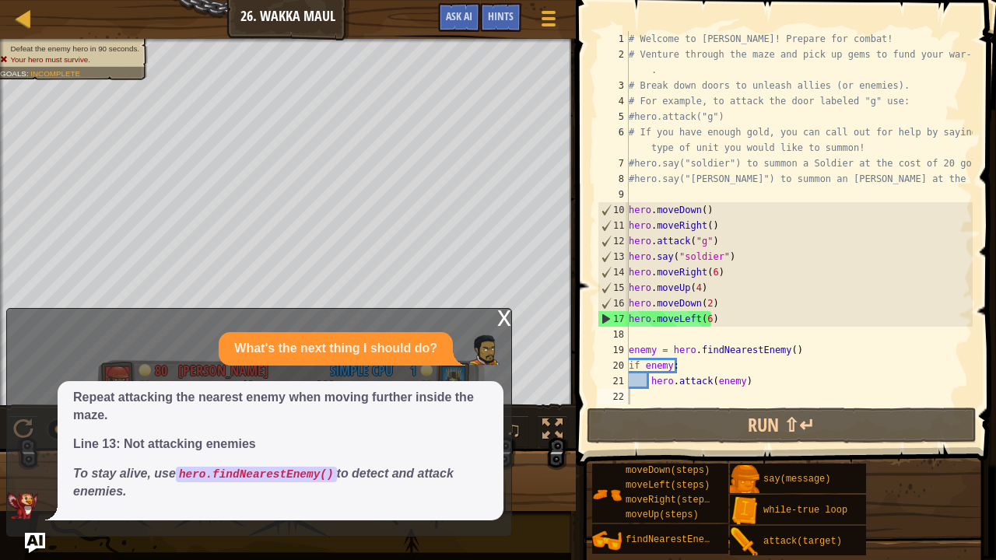
click at [37, 439] on img "Ask AI" at bounding box center [35, 543] width 20 height 20
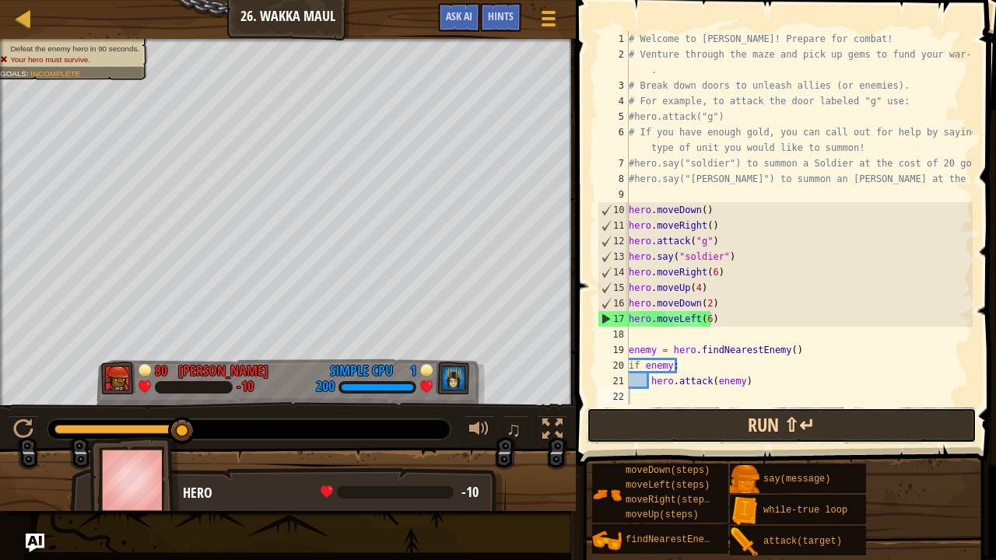
click at [692, 415] on button "Run ⇧↵" at bounding box center [782, 426] width 390 height 36
click at [695, 418] on button "Run ⇧↵" at bounding box center [782, 426] width 390 height 36
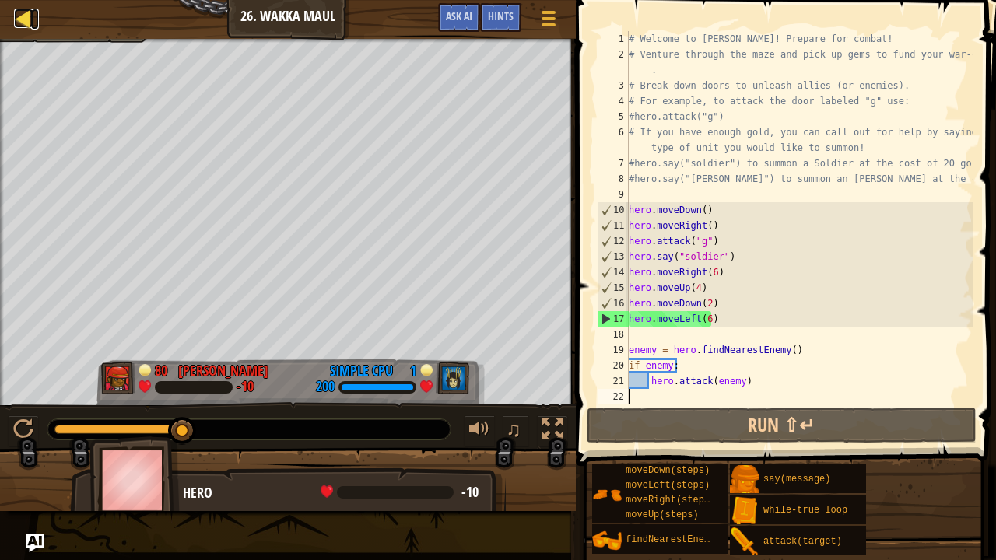
click at [37, 18] on link "Ladder" at bounding box center [35, 19] width 8 height 21
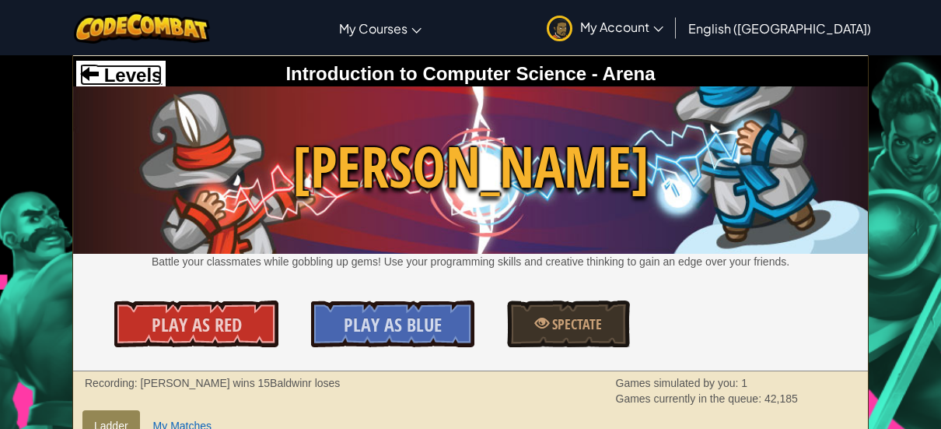
click at [103, 67] on span "Levels" at bounding box center [130, 75] width 63 height 21
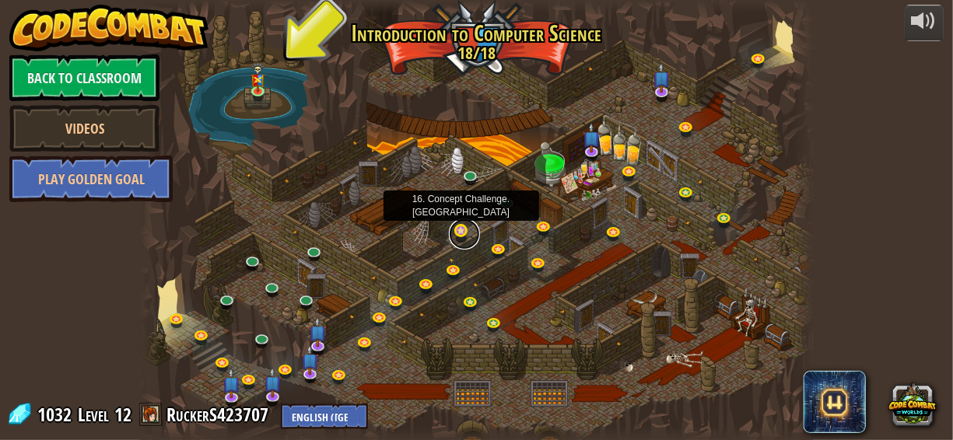
click at [463, 232] on link at bounding box center [464, 234] width 31 height 31
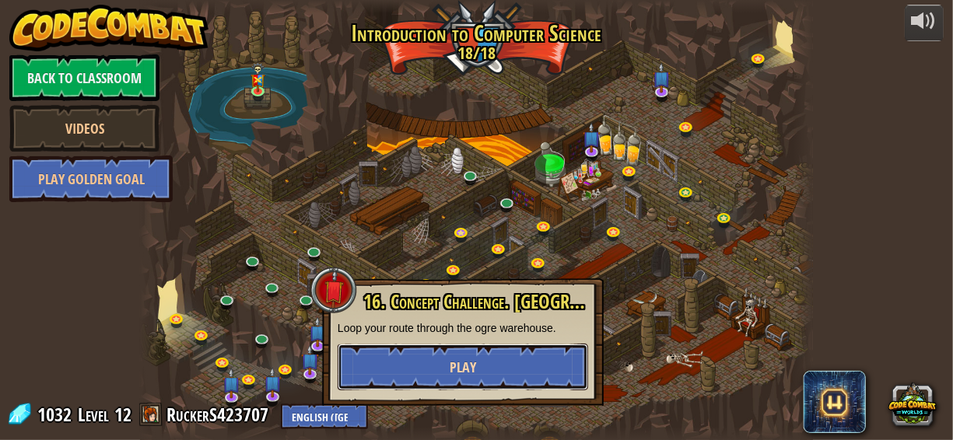
click at [440, 361] on button "Play" at bounding box center [463, 367] width 250 height 47
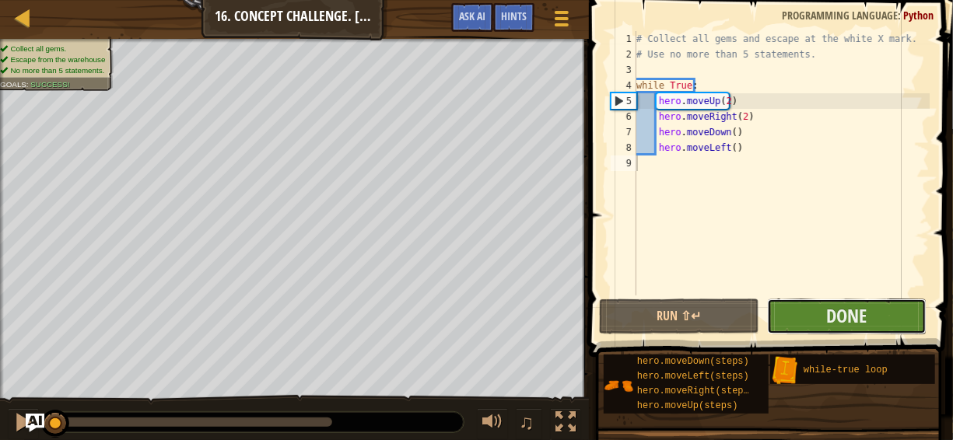
click at [807, 320] on button "Done" at bounding box center [846, 317] width 159 height 36
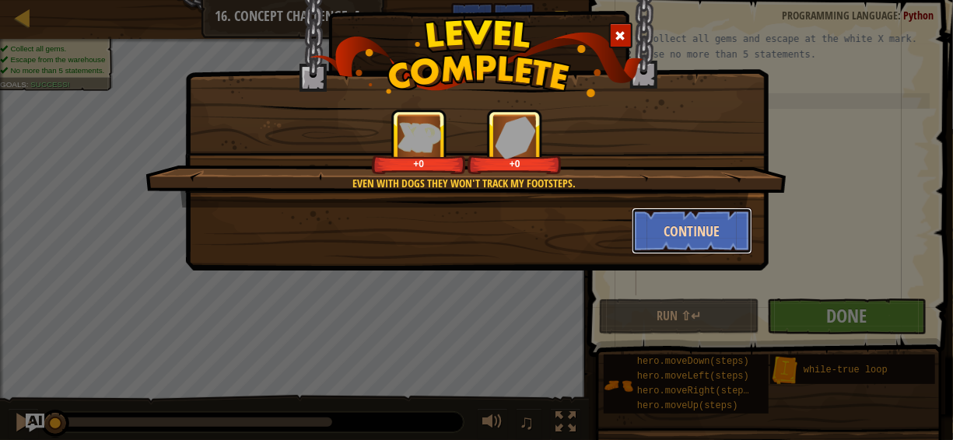
click at [650, 218] on button "Continue" at bounding box center [692, 231] width 121 height 47
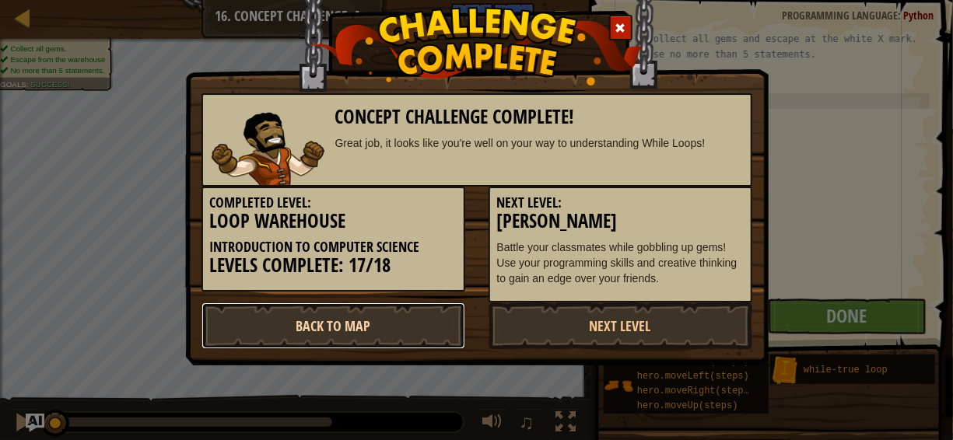
click at [409, 326] on link "Back to Map" at bounding box center [333, 326] width 264 height 47
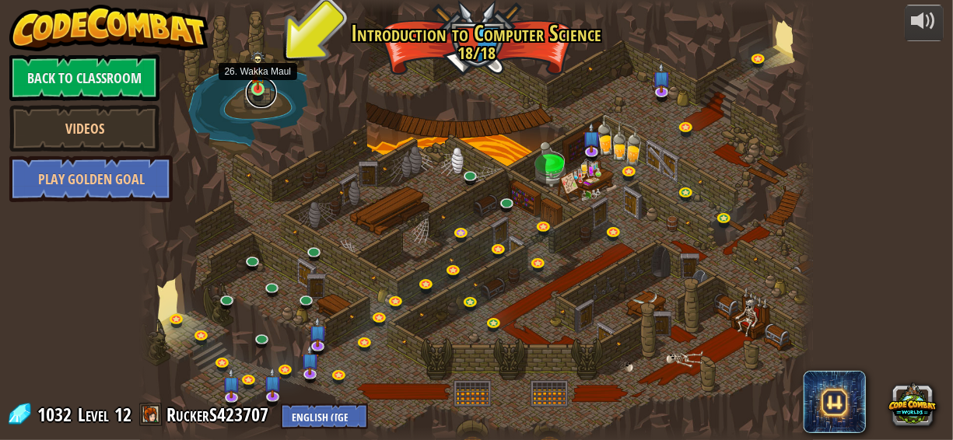
click at [257, 90] on link at bounding box center [261, 92] width 31 height 31
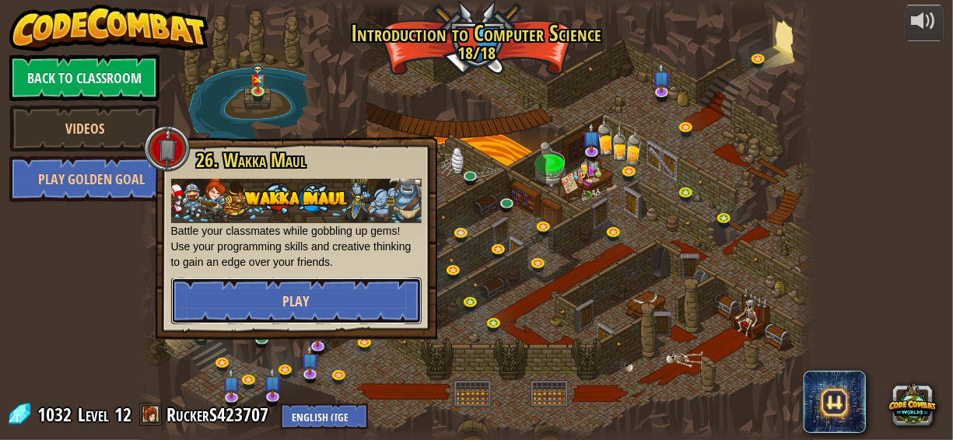
click at [284, 308] on span "Play" at bounding box center [296, 301] width 26 height 19
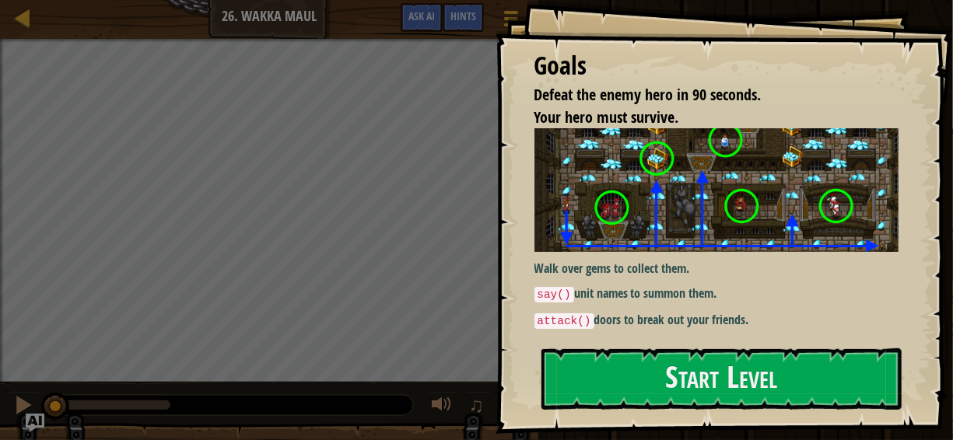
click at [620, 344] on div "Goals Defeat the enemy hero in 90 seconds. Your hero must survive. Walk over ge…" at bounding box center [724, 217] width 457 height 434
click at [665, 372] on button "Start Level" at bounding box center [721, 378] width 360 height 61
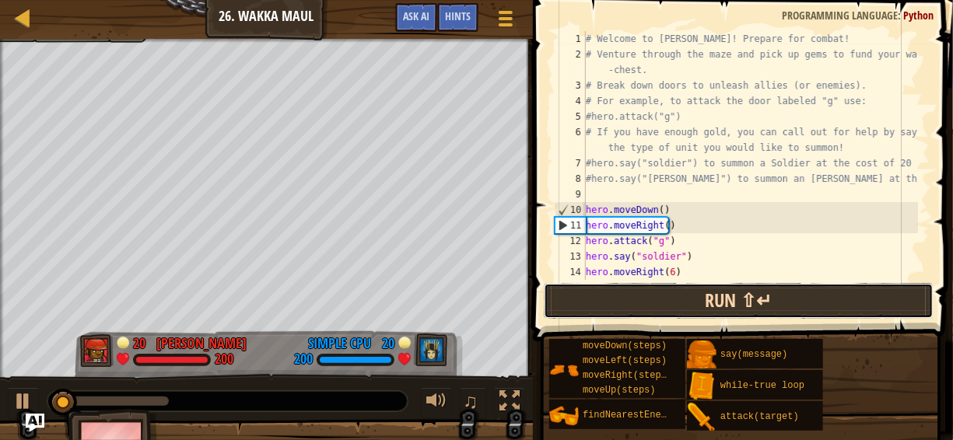
click at [606, 303] on button "Run ⇧↵" at bounding box center [739, 301] width 390 height 36
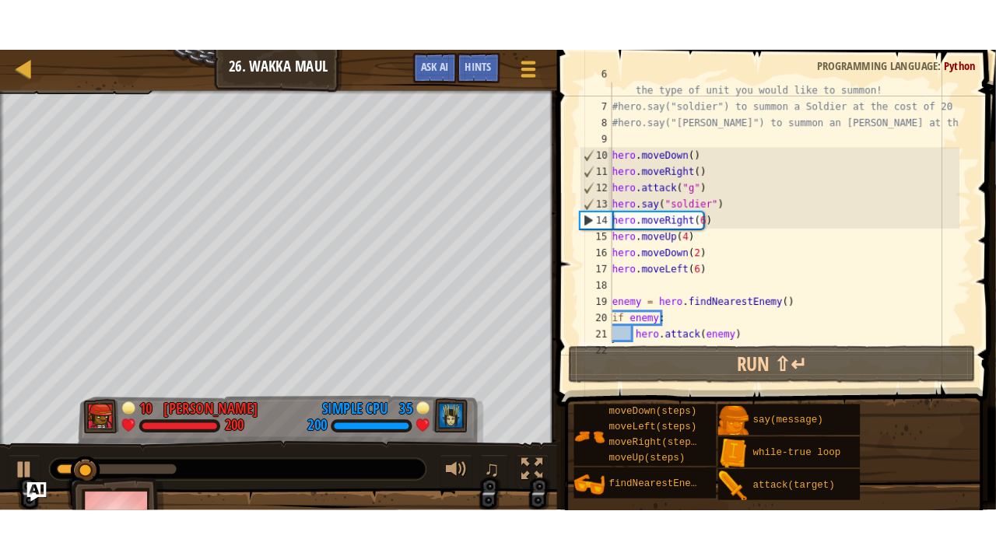
scroll to position [99, 0]
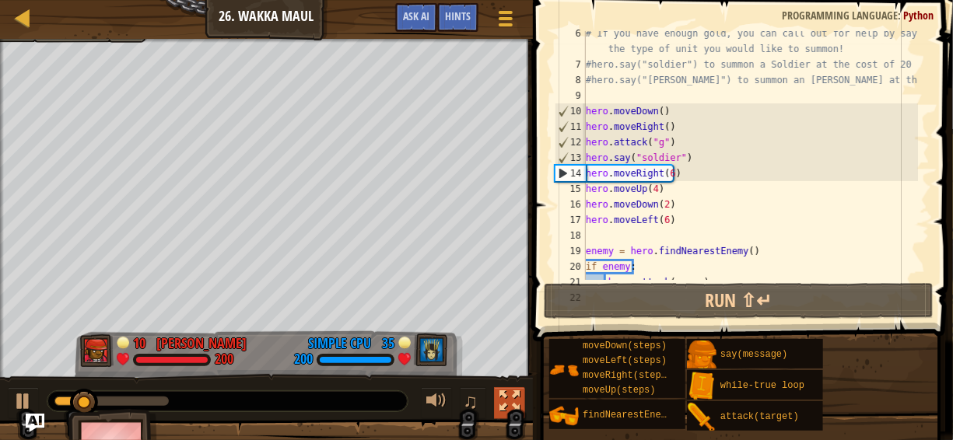
click at [513, 401] on div at bounding box center [509, 401] width 20 height 20
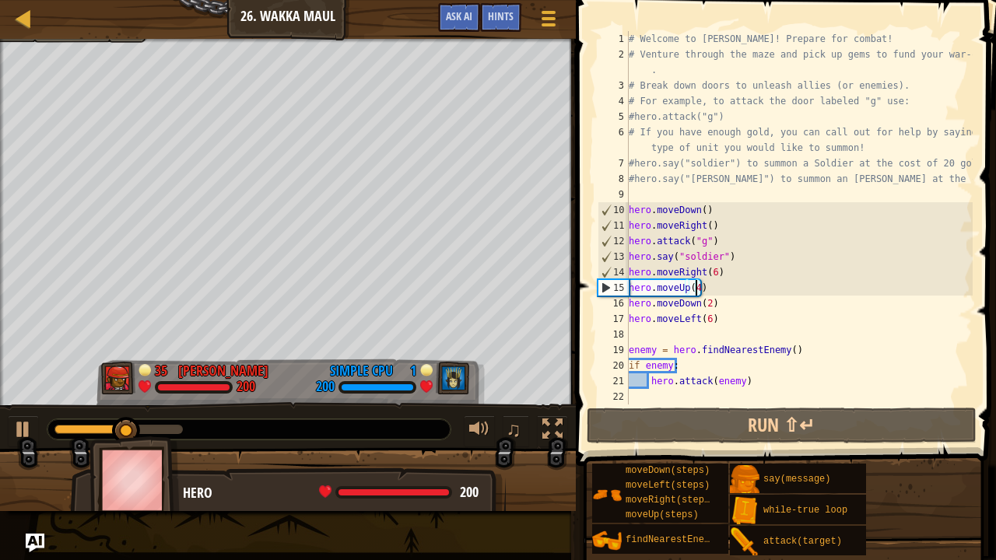
click at [695, 289] on div "# Welcome to [PERSON_NAME]! Prepare for combat! # Venture through the maze and …" at bounding box center [798, 233] width 347 height 404
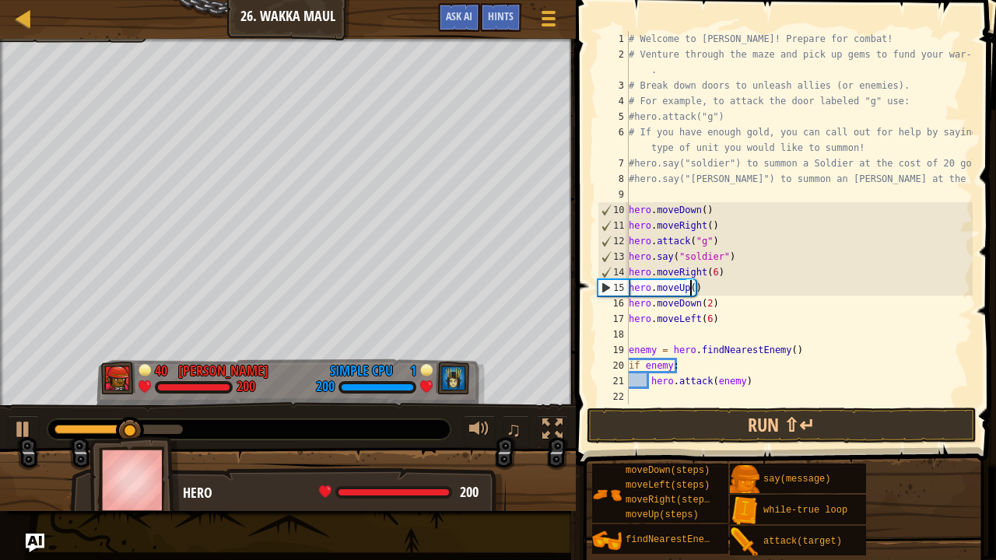
scroll to position [7, 5]
click at [683, 423] on button "Run ⇧↵" at bounding box center [782, 426] width 390 height 36
click at [679, 418] on button "Run ⇧↵" at bounding box center [782, 426] width 390 height 36
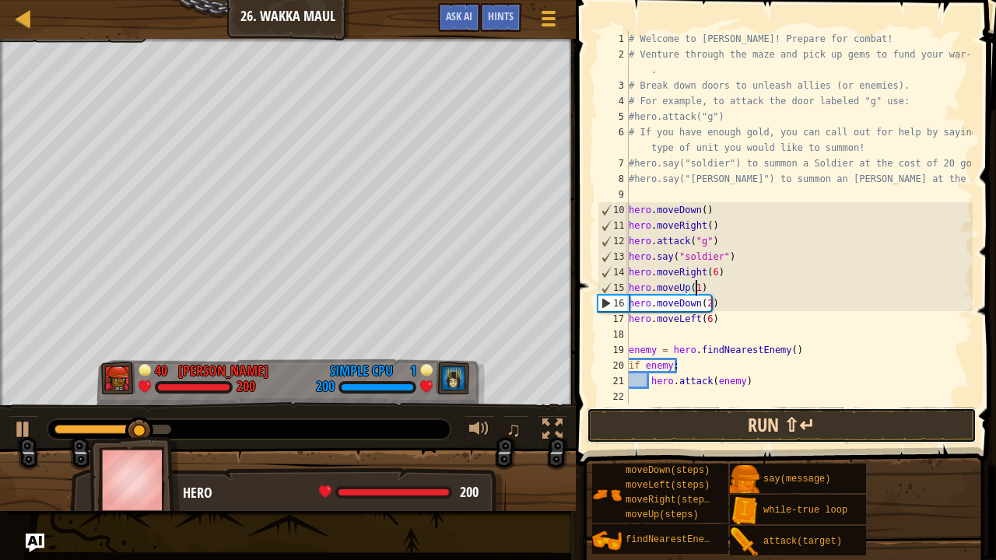
click at [687, 429] on button "Run ⇧↵" at bounding box center [782, 426] width 390 height 36
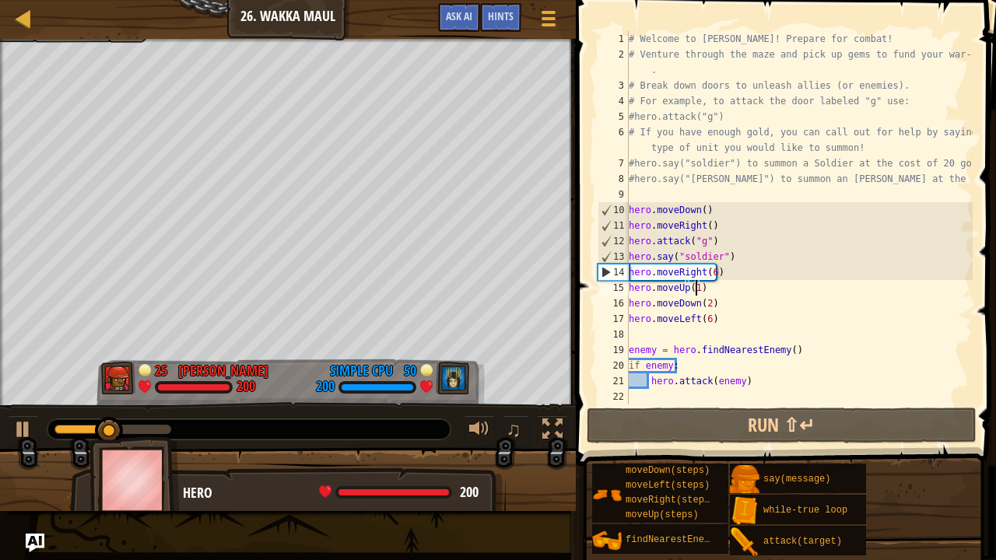
click at [711, 304] on div "# Welcome to [PERSON_NAME]! Prepare for combat! # Venture through the maze and …" at bounding box center [798, 233] width 347 height 404
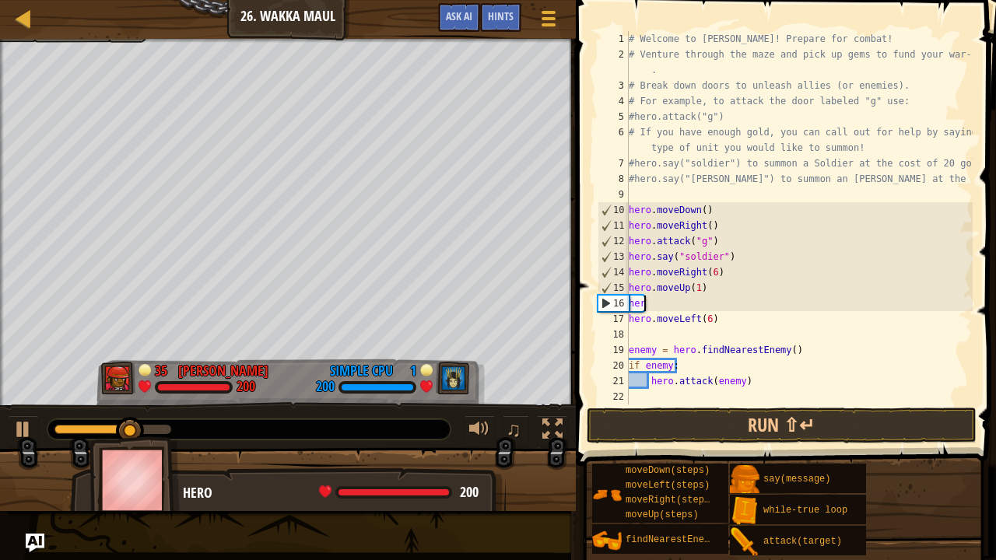
scroll to position [7, 0]
type textarea "h"
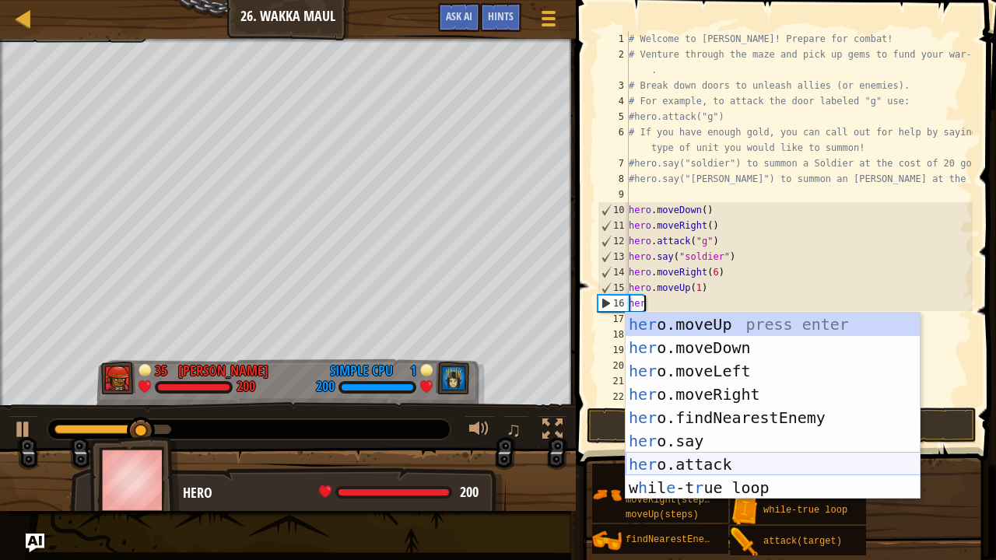
click at [688, 439] on div "her o.moveUp press enter her o.moveDown press enter her o.moveLeft press enter …" at bounding box center [772, 429] width 295 height 233
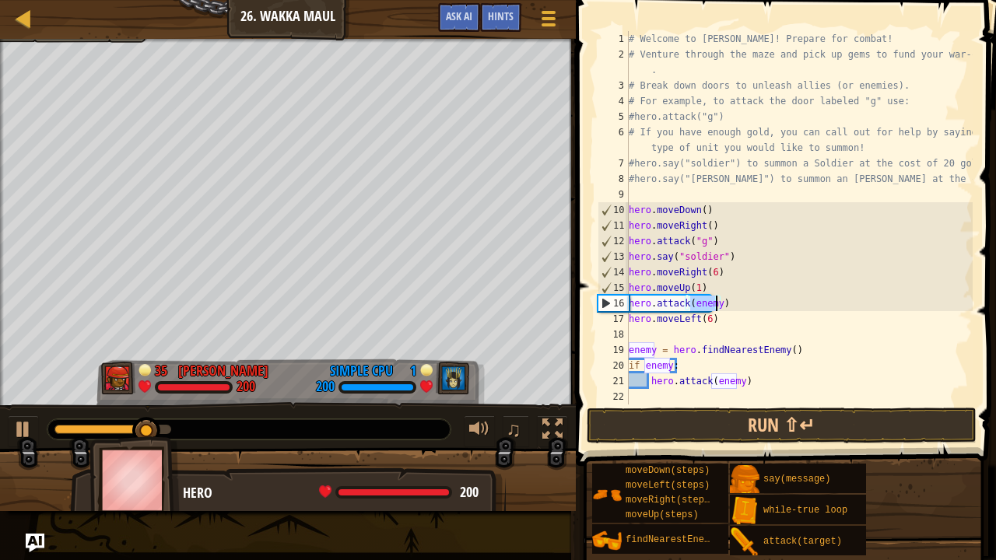
click at [713, 303] on div "# Welcome to [PERSON_NAME]! Prepare for combat! # Venture through the maze and …" at bounding box center [798, 217] width 347 height 373
click at [714, 303] on div "# Welcome to [PERSON_NAME]! Prepare for combat! # Venture through the maze and …" at bounding box center [798, 233] width 347 height 404
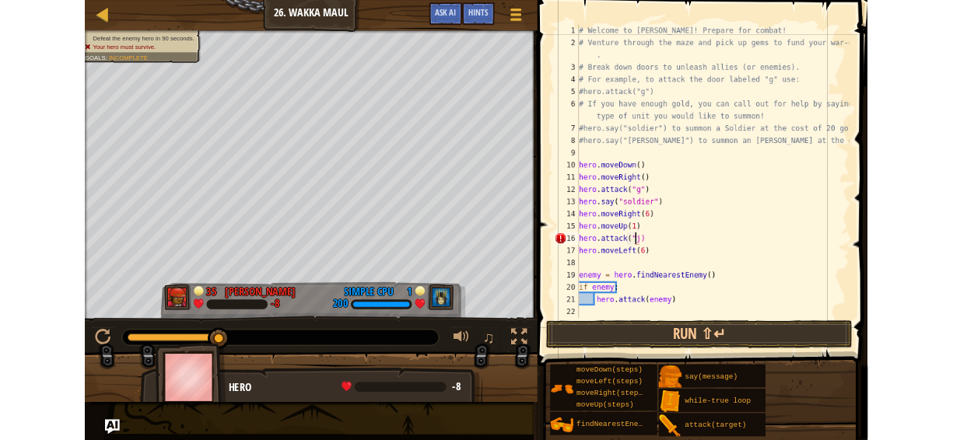
scroll to position [7, 6]
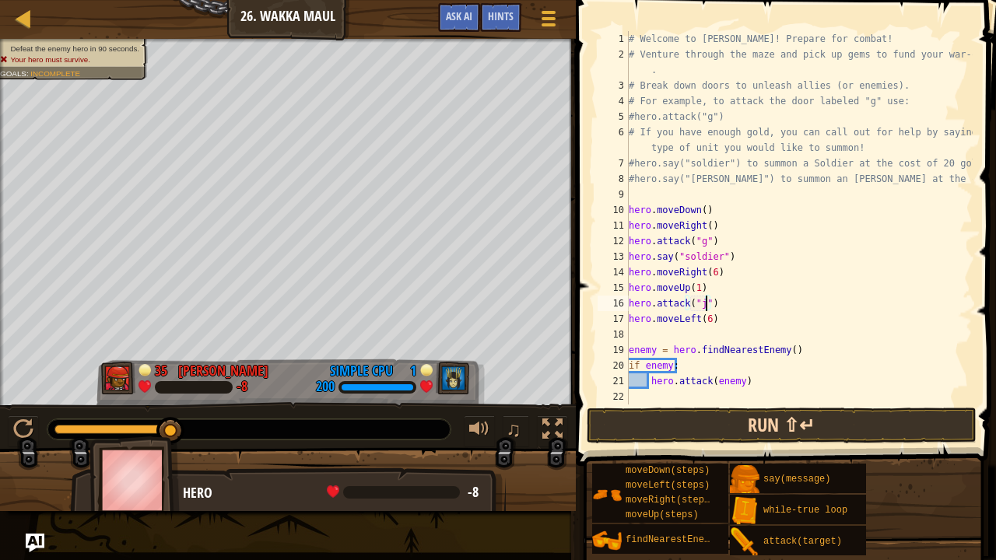
type textarea "hero.attack("j")"
click at [692, 414] on button "Run ⇧↵" at bounding box center [782, 426] width 390 height 36
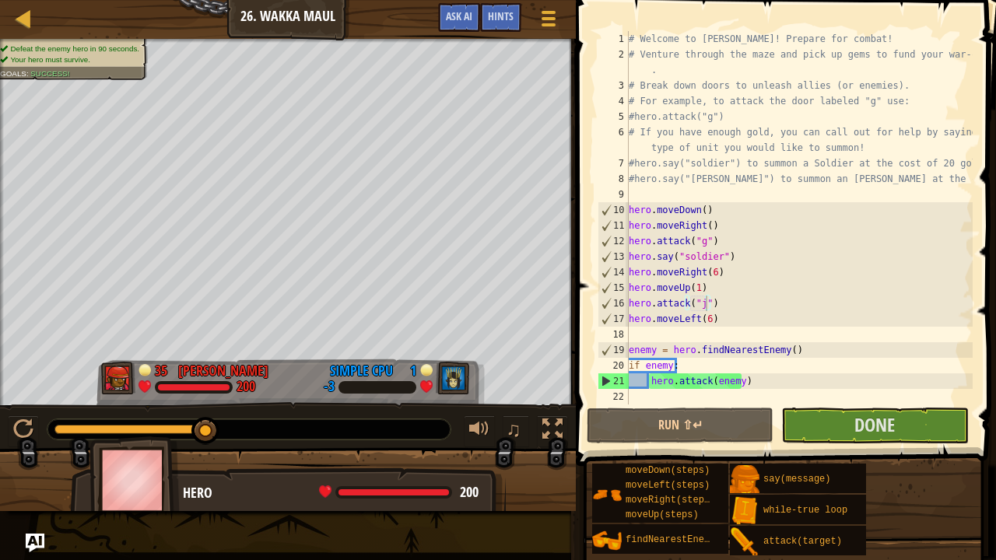
drag, startPoint x: 622, startPoint y: 0, endPoint x: 101, endPoint y: 22, distance: 521.6
click at [101, 22] on div "Ladder Introduction to Computer Science 26. Wakka Maul Game Menu Done Hints Ask…" at bounding box center [288, 19] width 576 height 39
click at [839, 423] on button "Done" at bounding box center [874, 426] width 187 height 36
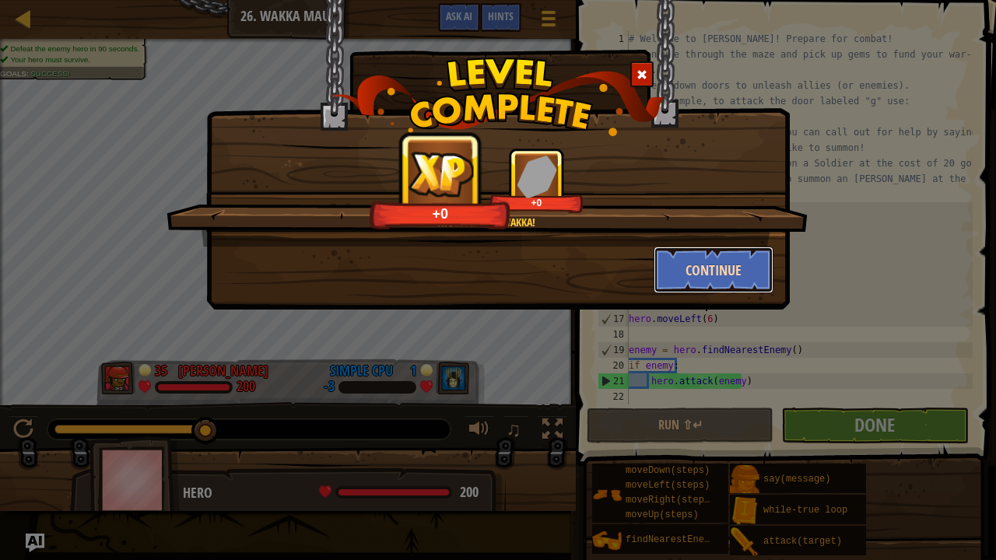
click at [736, 280] on button "Continue" at bounding box center [713, 270] width 121 height 47
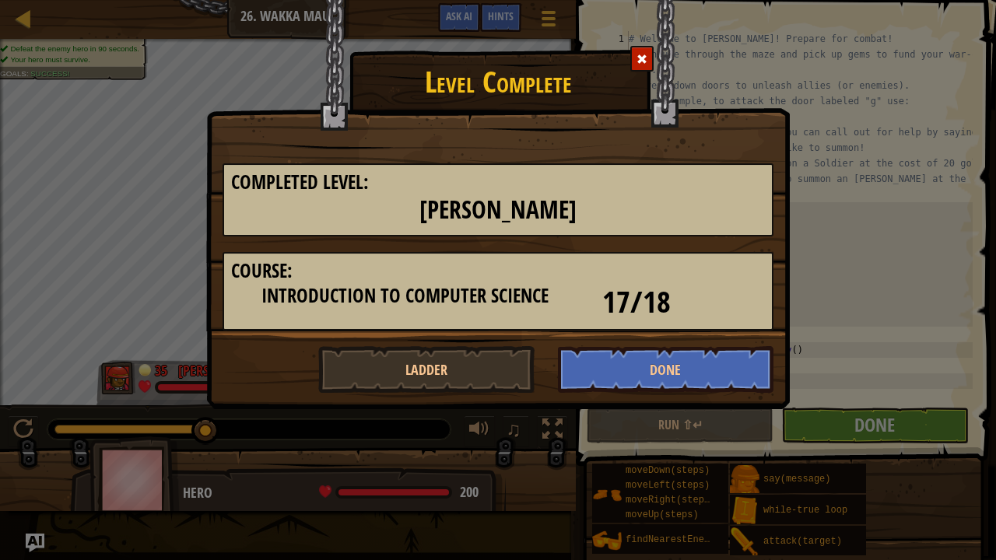
click at [70, 3] on div "Level Complete Completed Level: Wakka Maul Course: Introduction to Computer Sci…" at bounding box center [498, 280] width 996 height 560
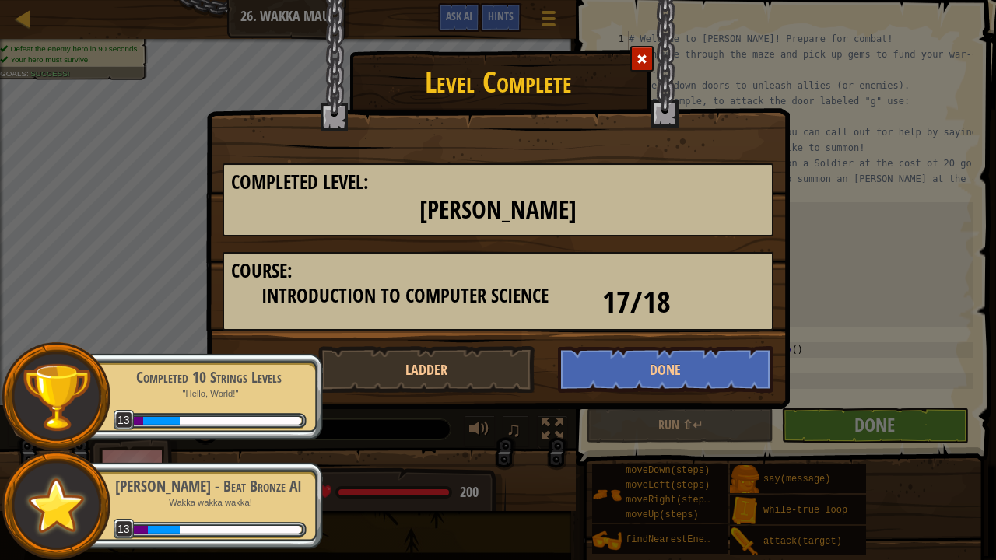
click at [641, 58] on span at bounding box center [641, 59] width 11 height 11
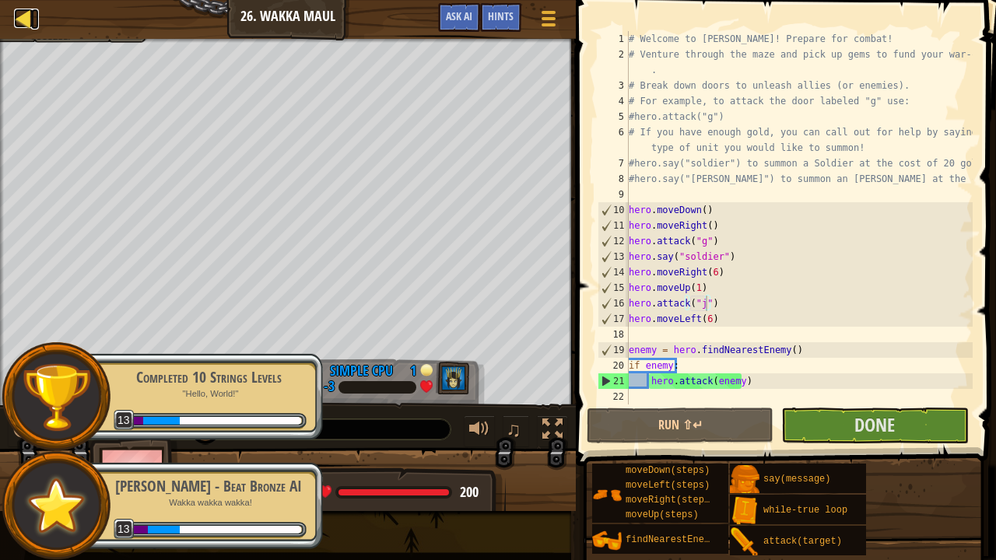
click at [26, 19] on div at bounding box center [23, 18] width 19 height 19
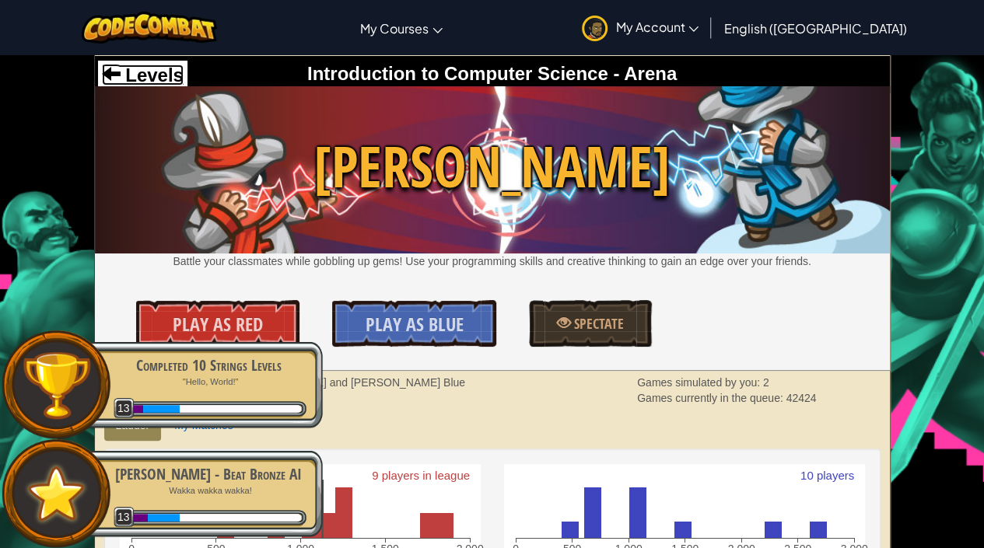
click at [118, 65] on span at bounding box center [111, 73] width 19 height 19
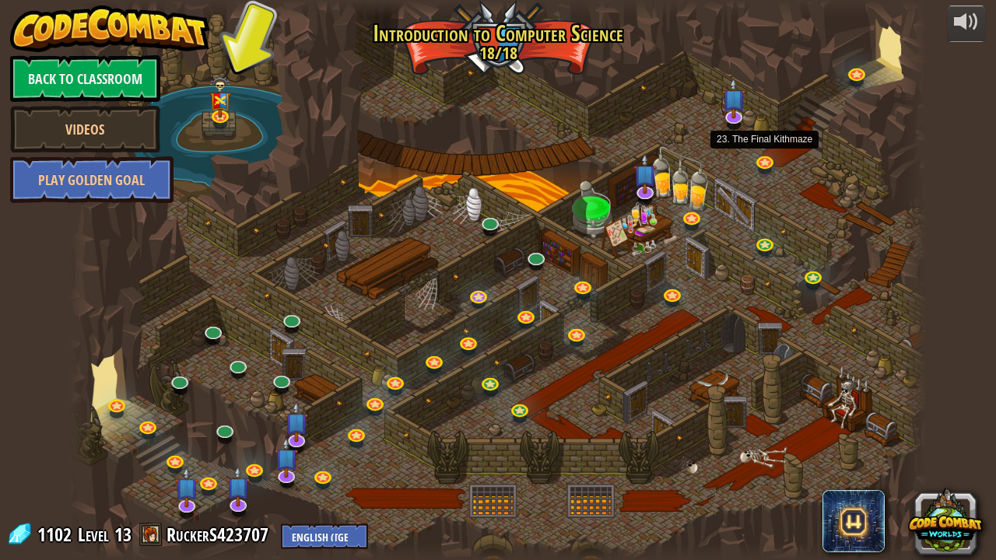
click at [940, 149] on div "powered by Back to Classroom Videos Play Golden Goal 25. Kithgard Gates Escape …" at bounding box center [498, 280] width 996 height 560
click at [761, 156] on link at bounding box center [766, 160] width 31 height 31
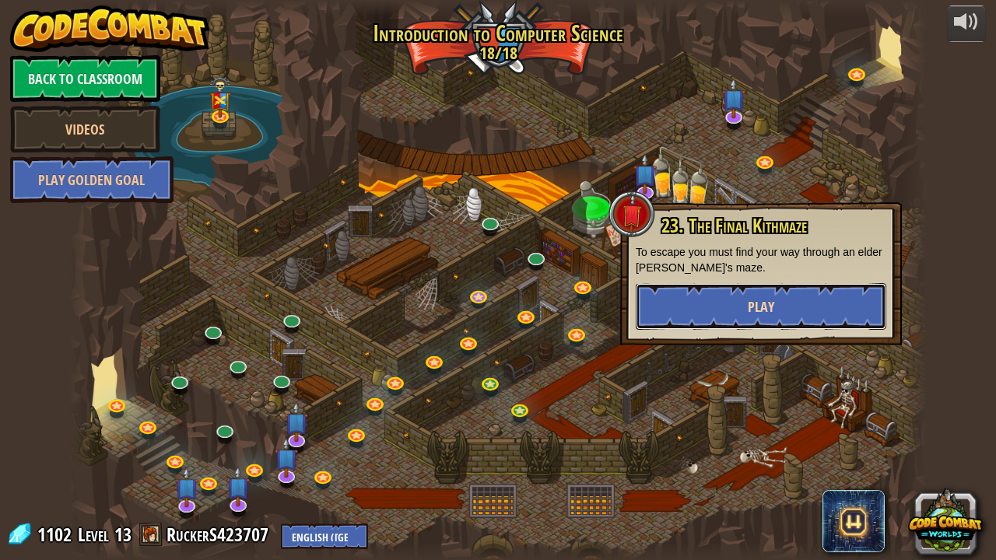
click at [729, 304] on button "Play" at bounding box center [761, 306] width 250 height 47
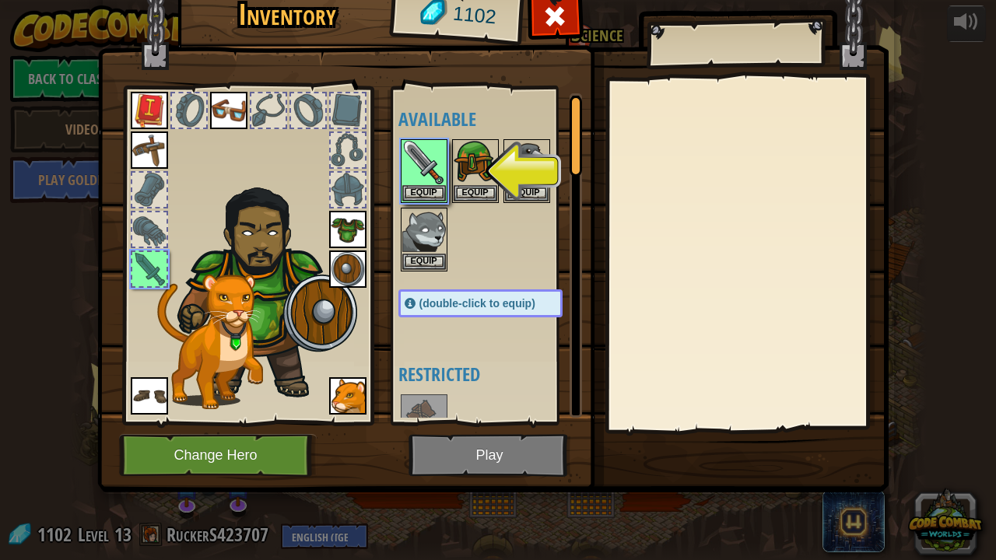
click at [482, 439] on img at bounding box center [492, 210] width 791 height 565
click at [425, 191] on button "Equip" at bounding box center [424, 192] width 44 height 16
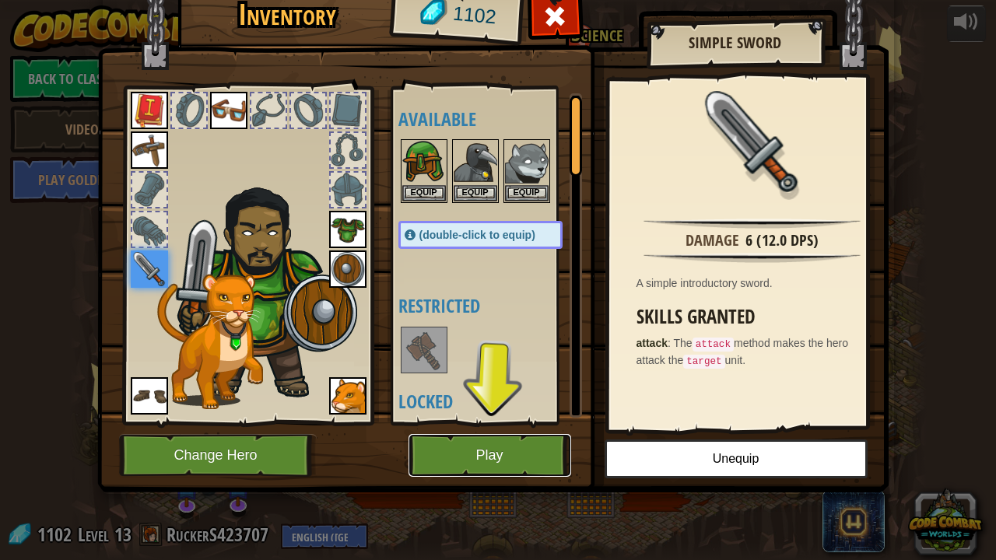
click at [545, 439] on button "Play" at bounding box center [489, 455] width 163 height 43
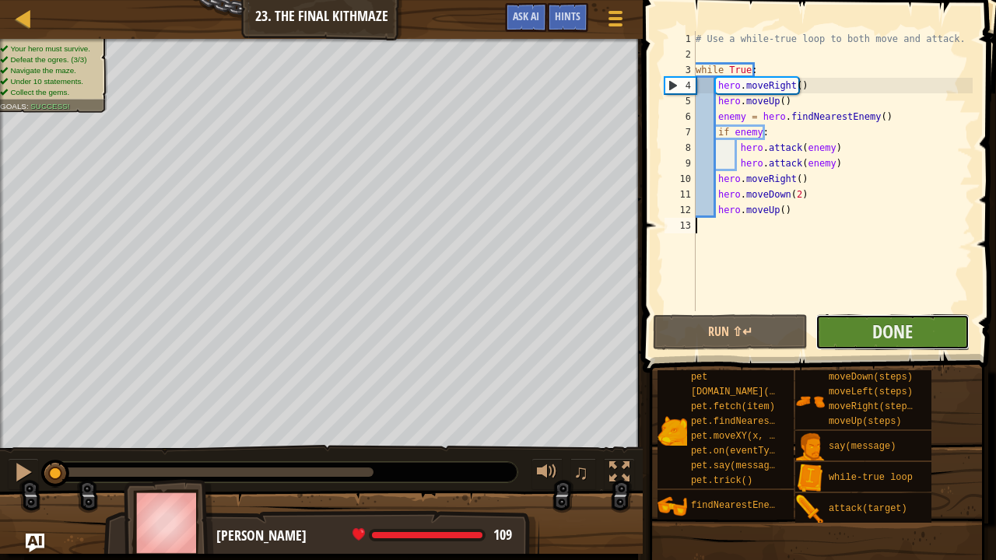
click at [868, 331] on button "Done" at bounding box center [892, 332] width 154 height 36
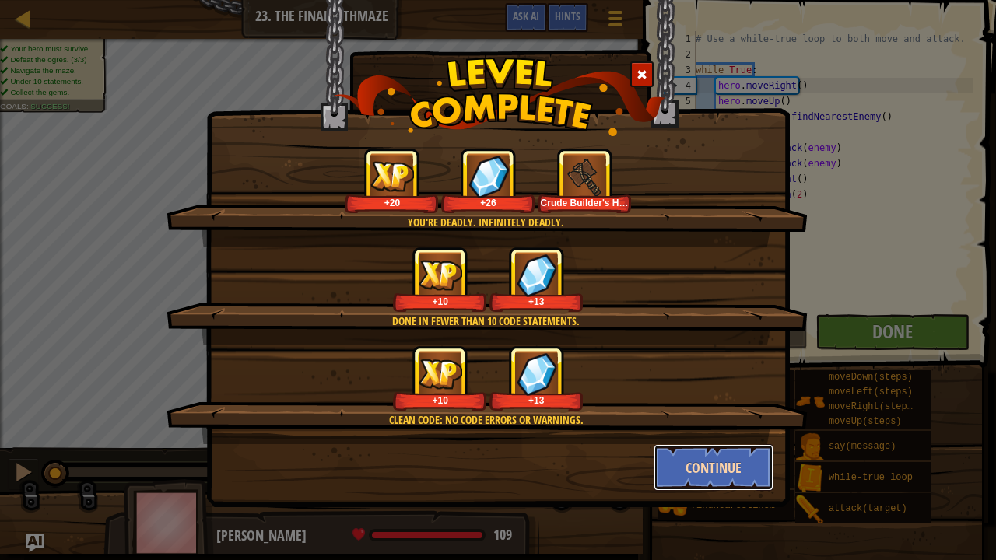
click at [675, 439] on button "Continue" at bounding box center [713, 467] width 121 height 47
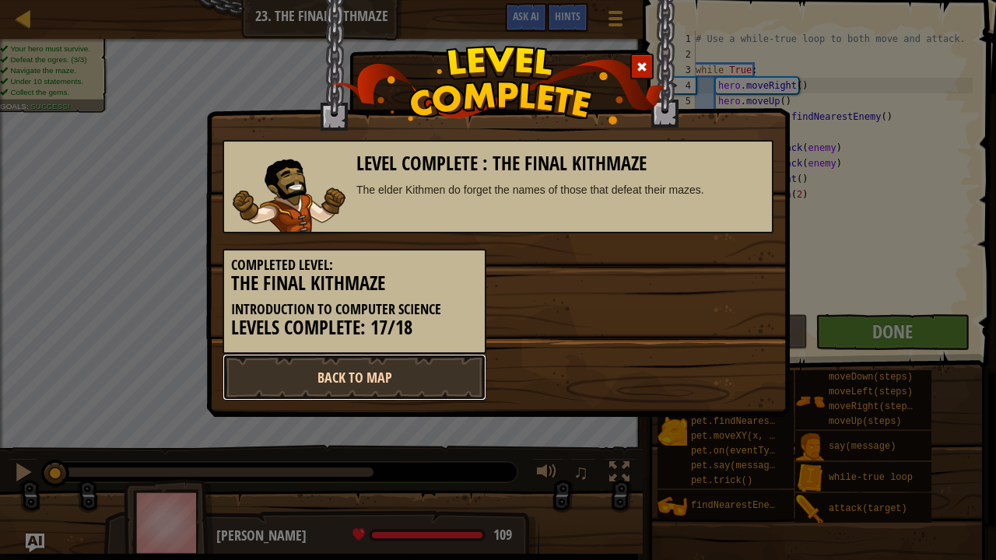
click at [325, 395] on link "Back to Map" at bounding box center [354, 377] width 264 height 47
